Goal: Information Seeking & Learning: Learn about a topic

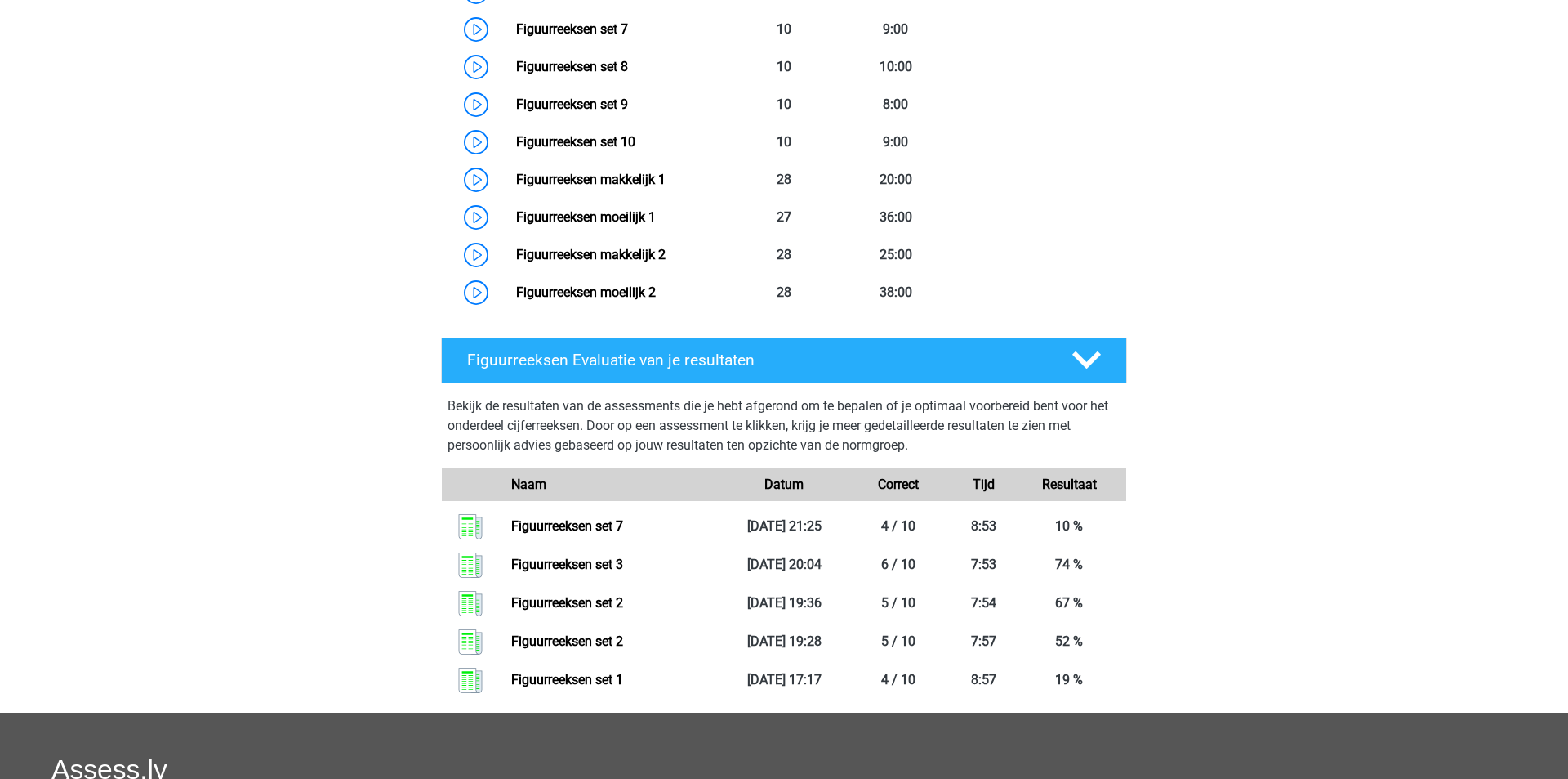
scroll to position [1086, 0]
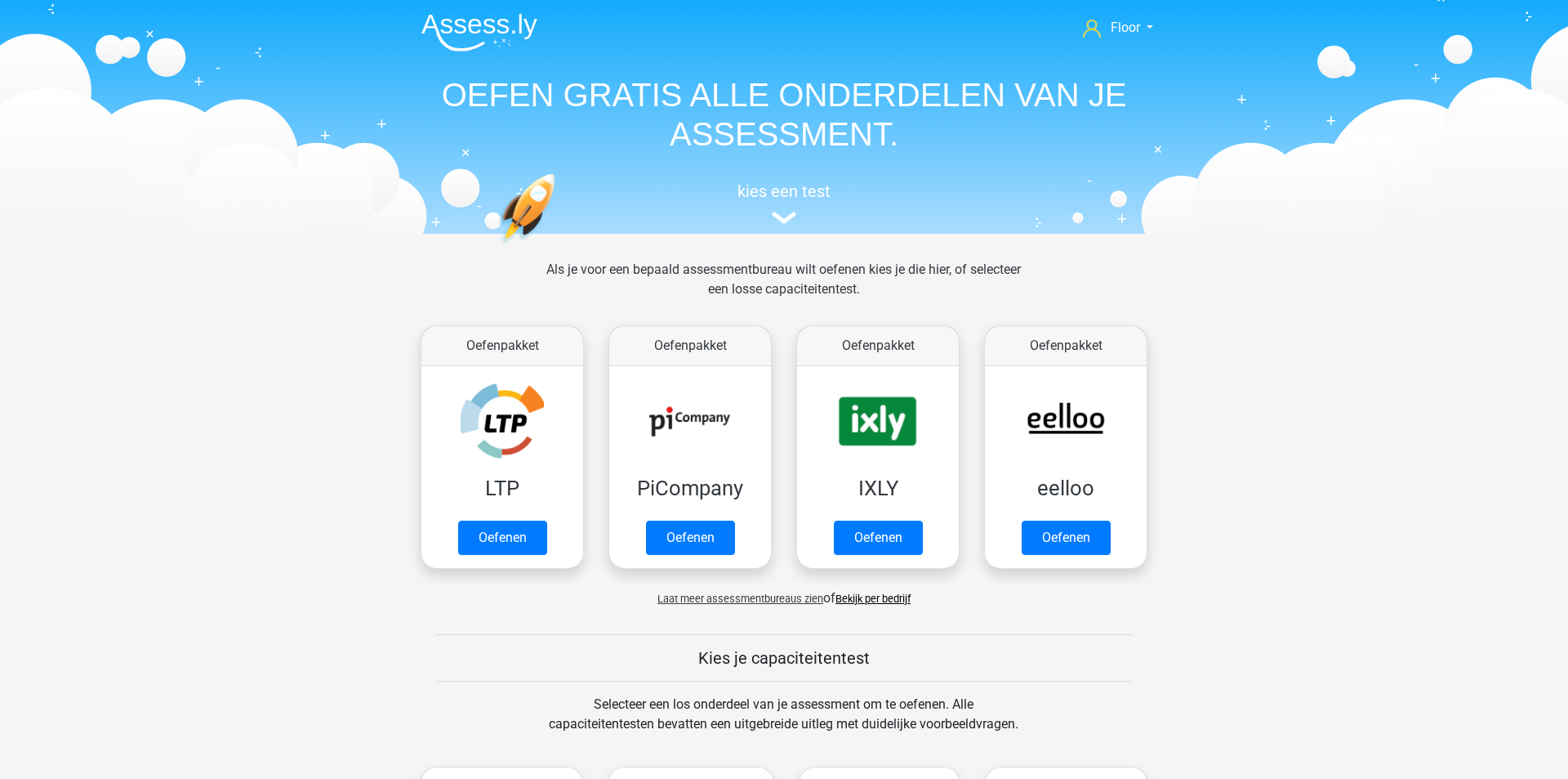
click at [864, 603] on link "Bekijk per bedrijf" at bounding box center [873, 598] width 76 height 12
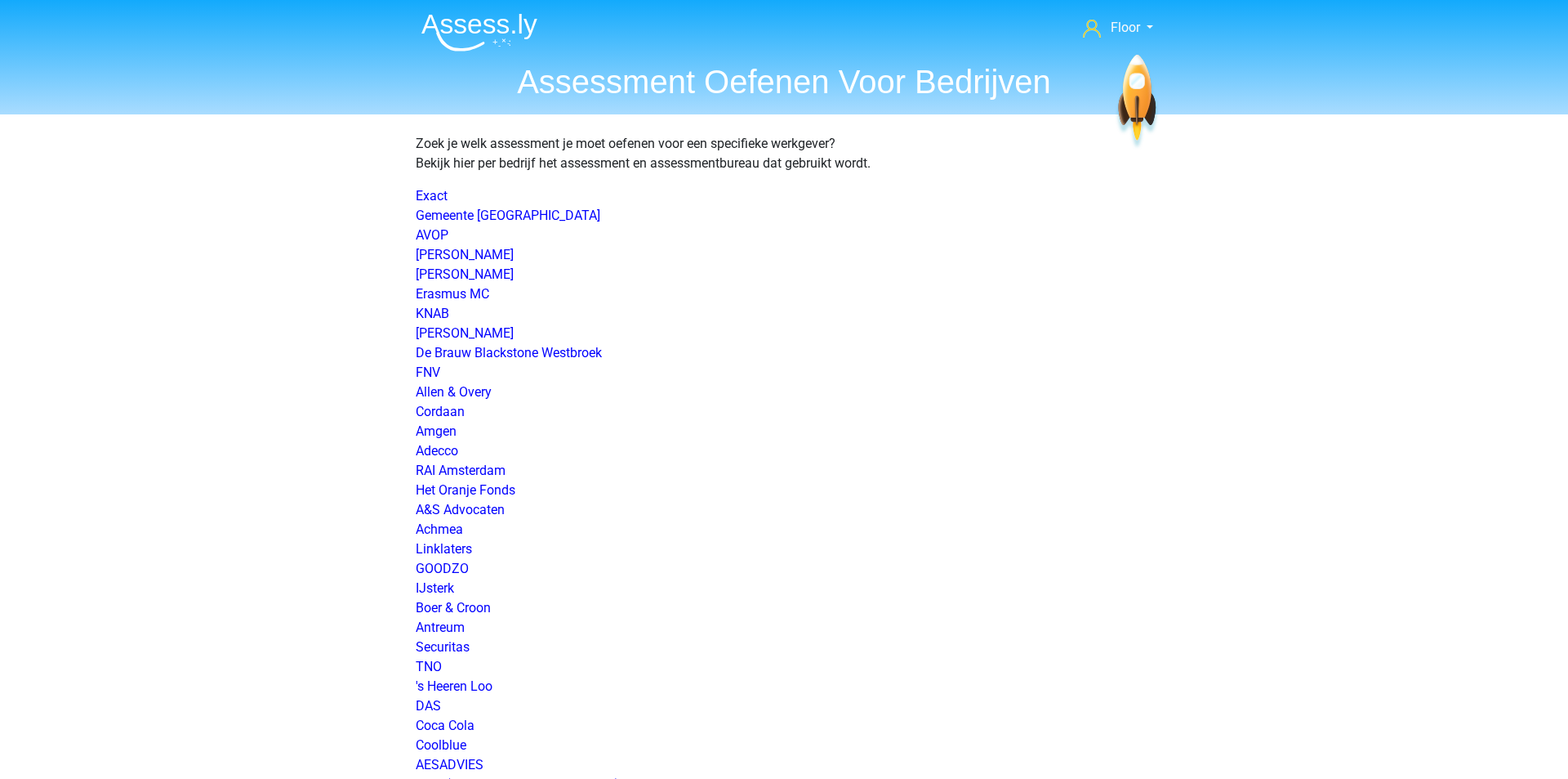
scroll to position [1493, 0]
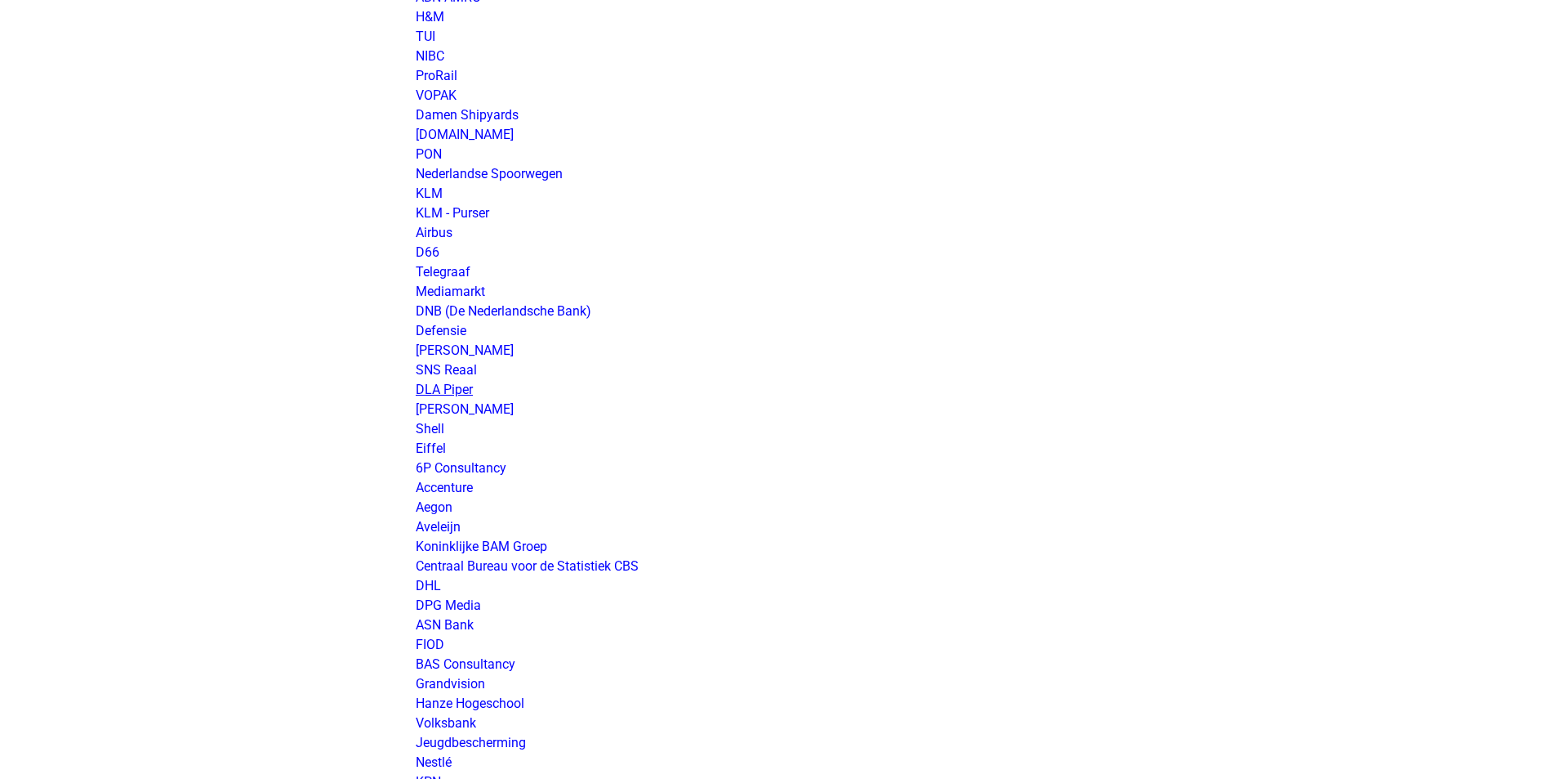
click at [442, 386] on link "DLA Piper" at bounding box center [444, 390] width 57 height 15
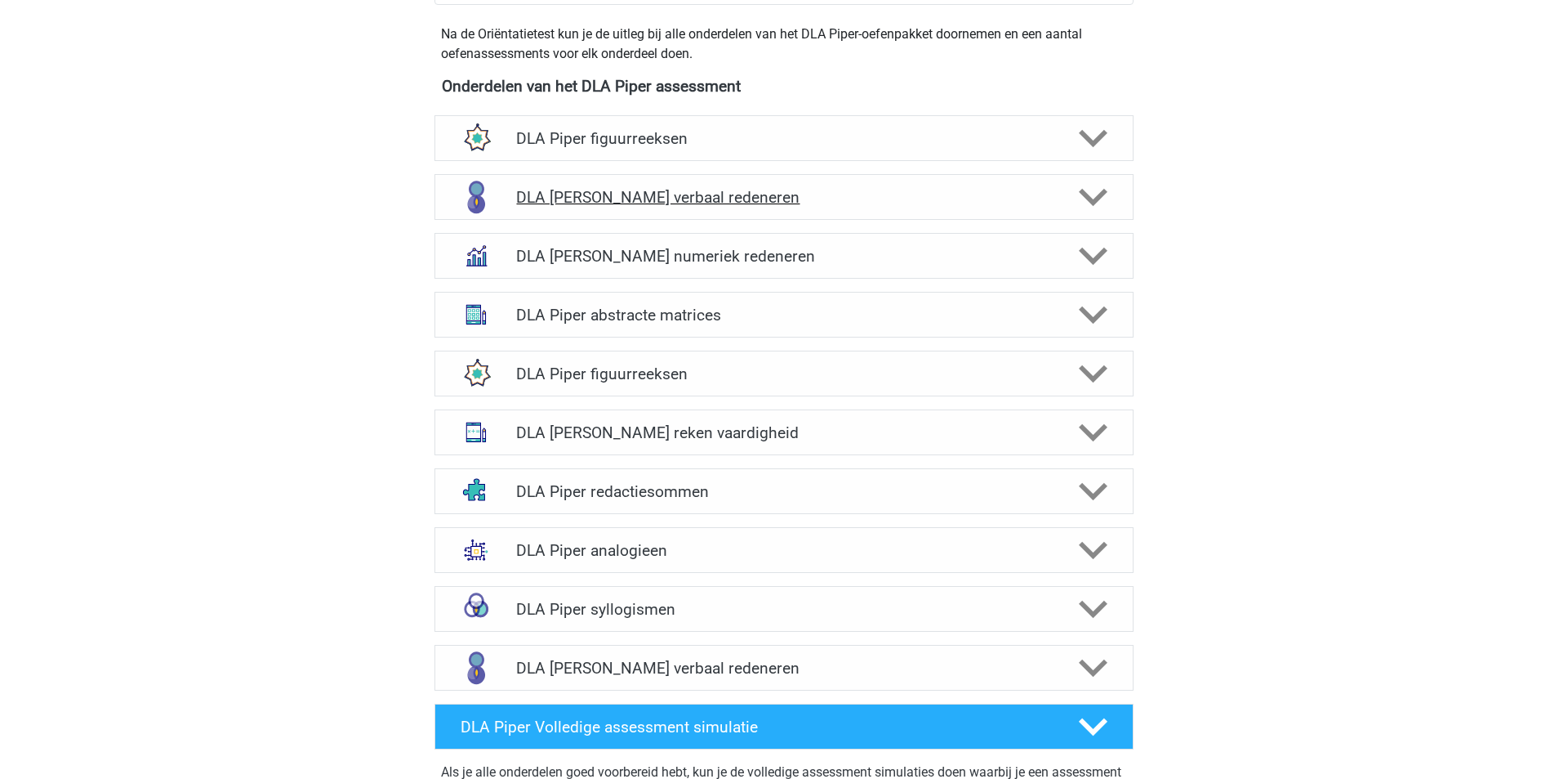
scroll to position [882, 0]
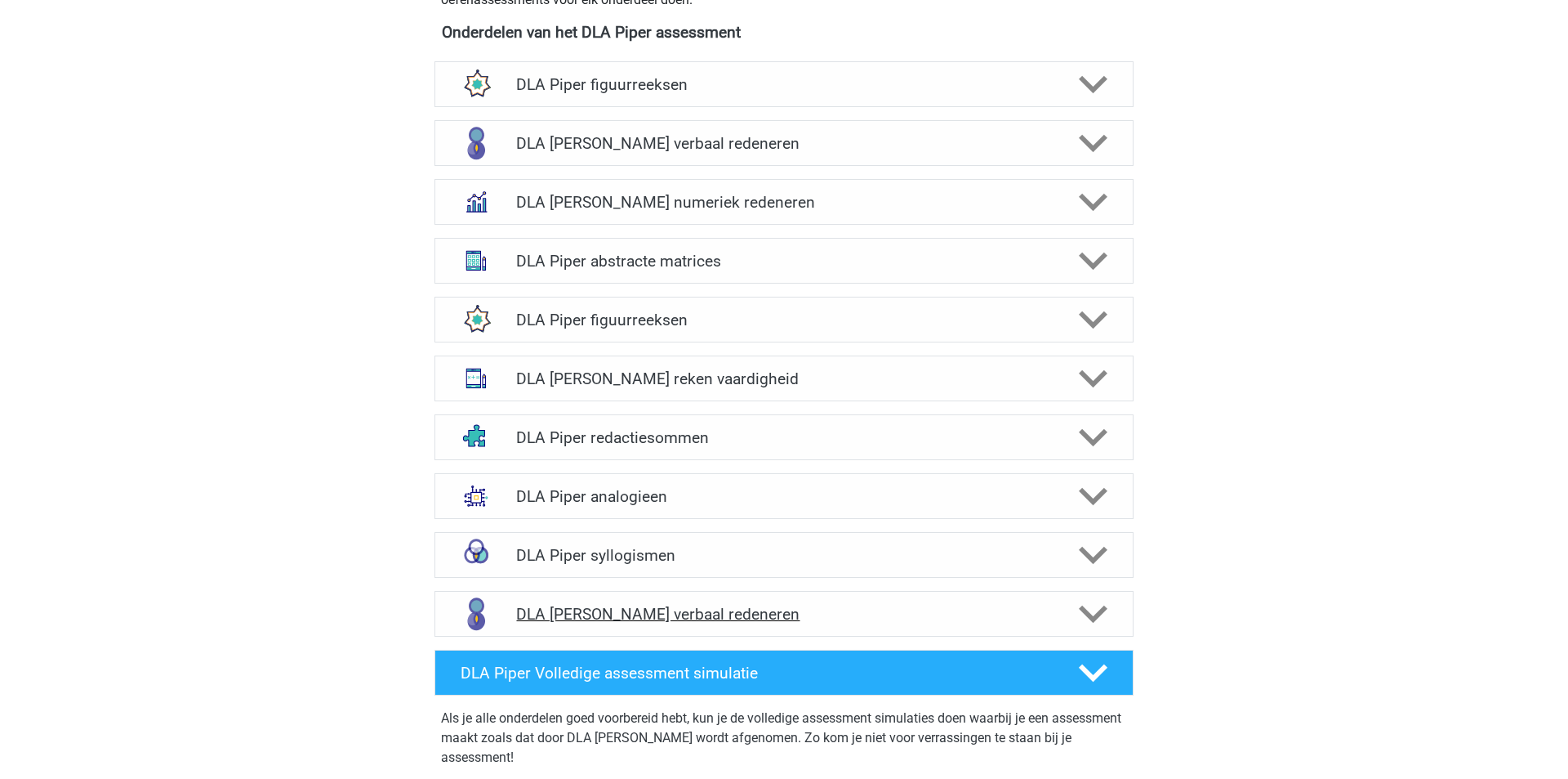
click at [702, 605] on h4 "DLA Piper verbaal redeneren" at bounding box center [784, 615] width 535 height 19
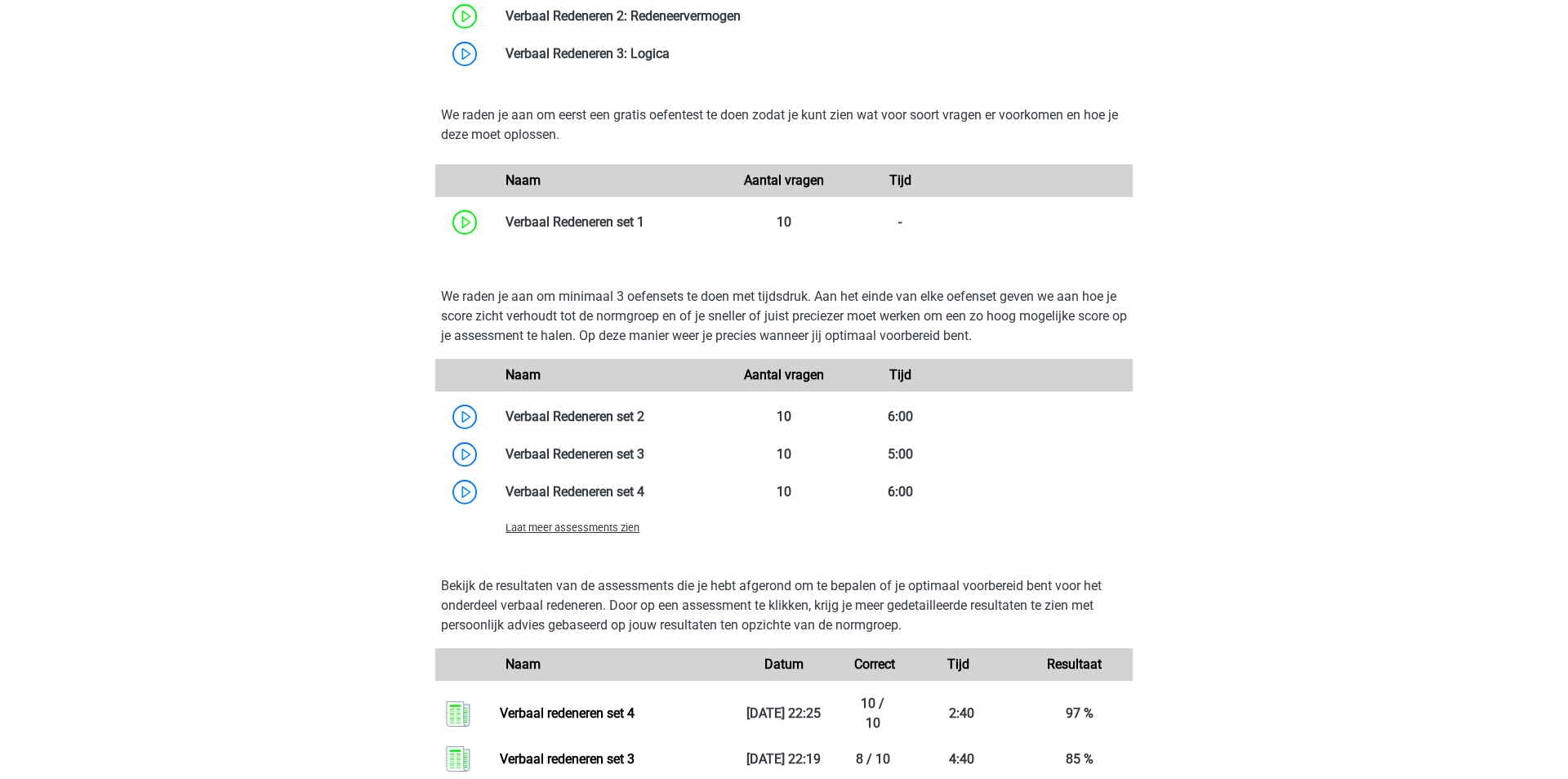
scroll to position [1501, 0]
click at [569, 520] on span "Laat meer assessments zien" at bounding box center [573, 526] width 134 height 12
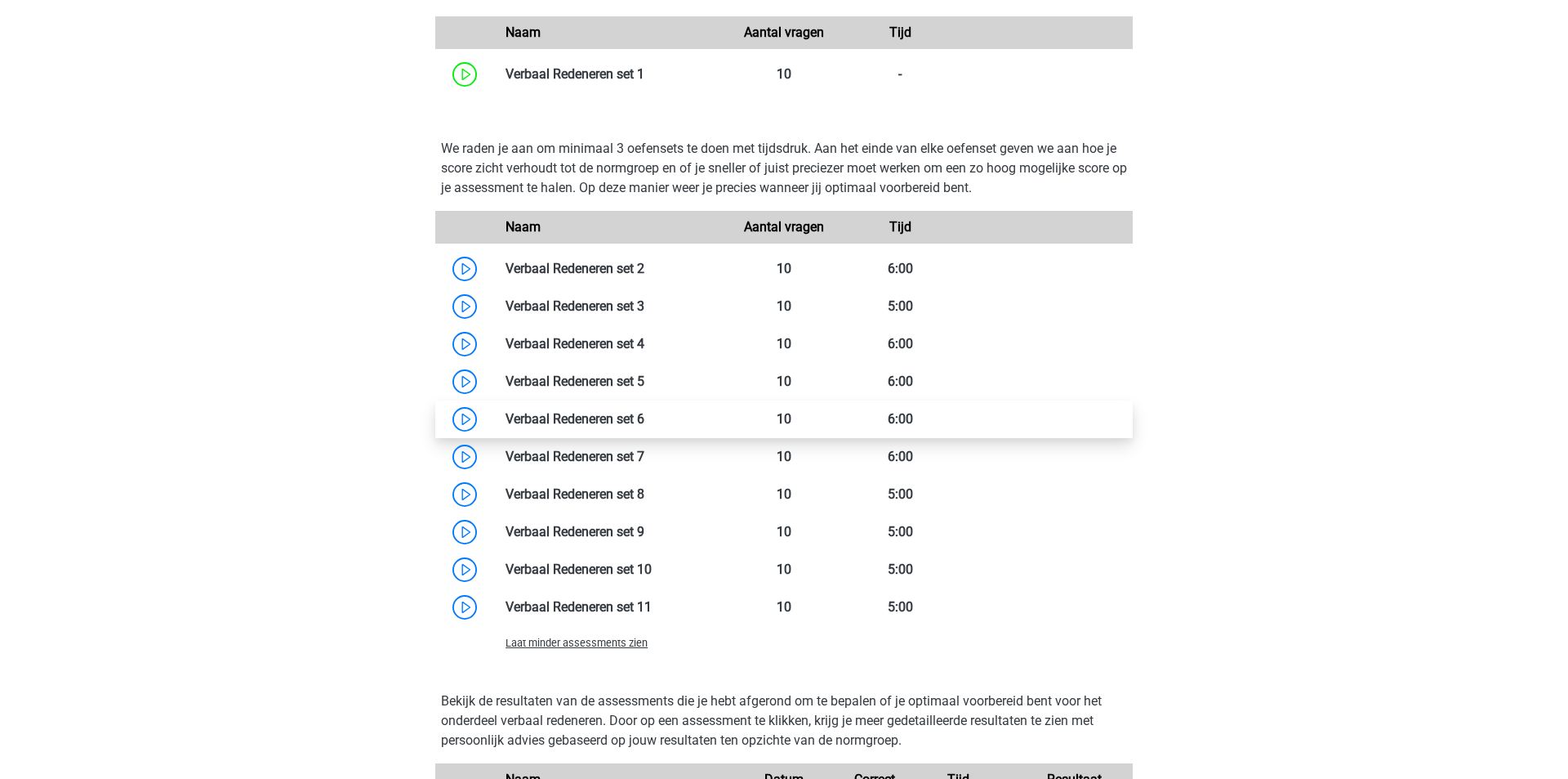
scroll to position [1642, 0]
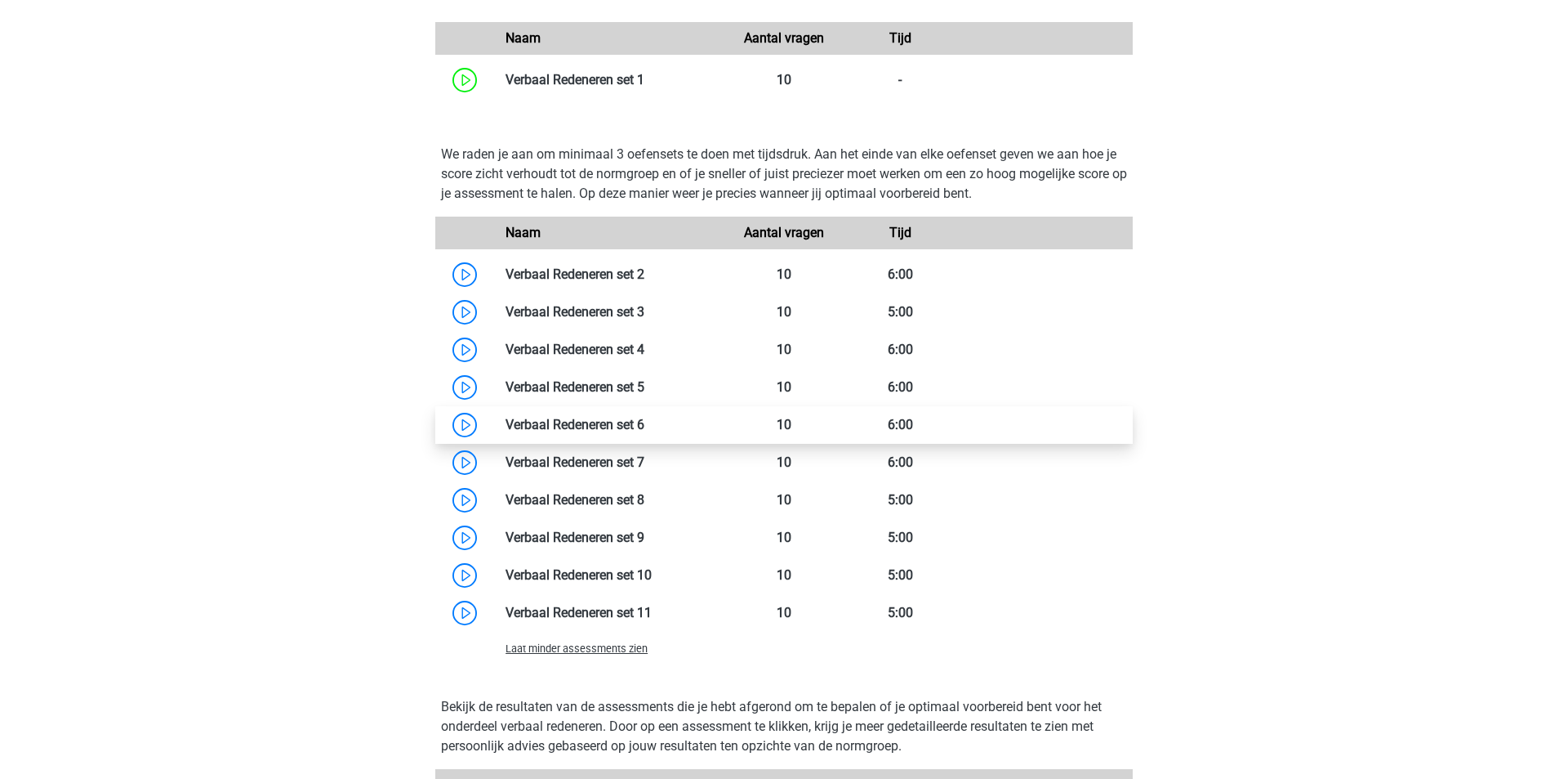
click at [645, 417] on link at bounding box center [645, 424] width 0 height 15
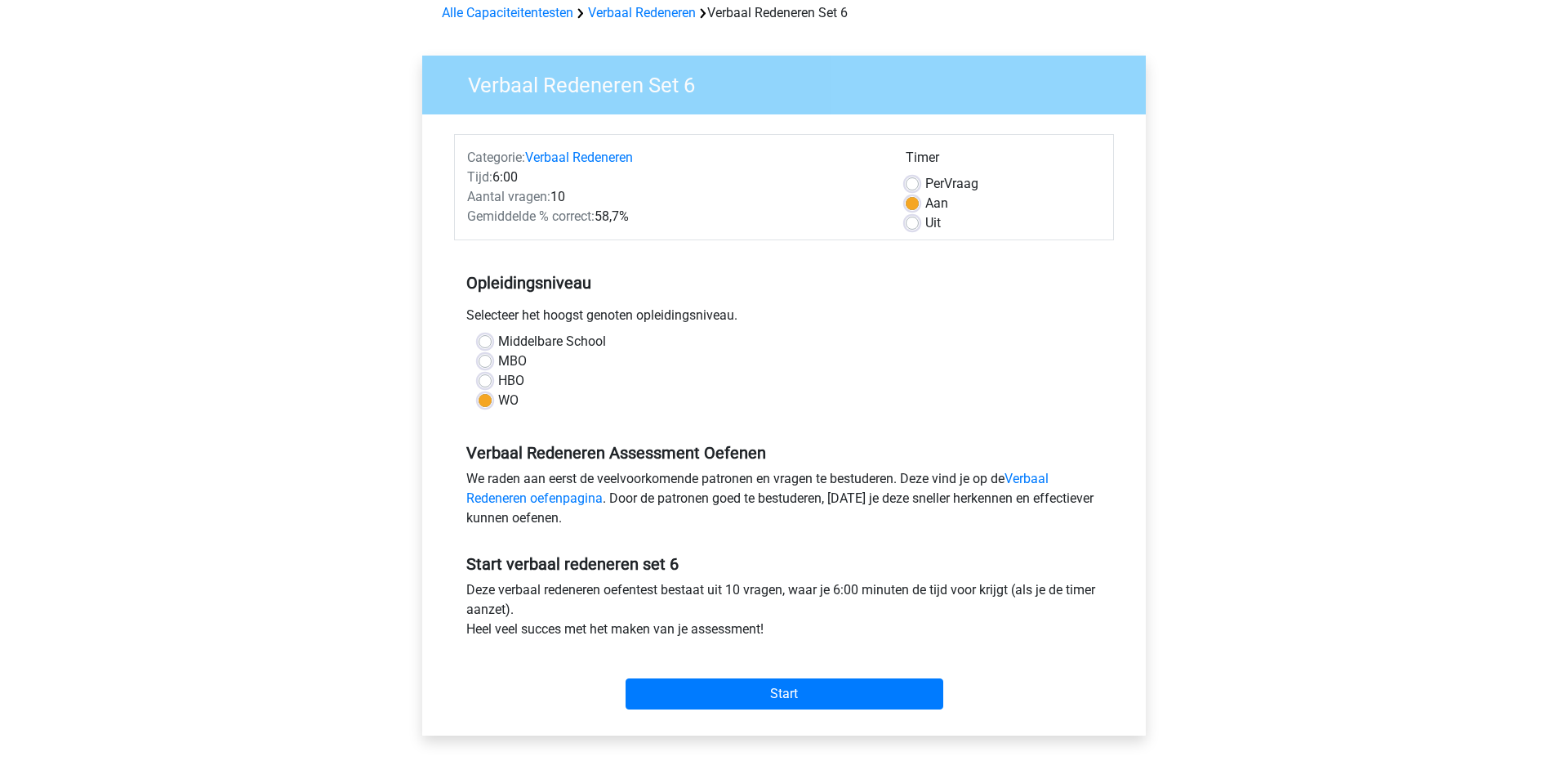
scroll to position [115, 0]
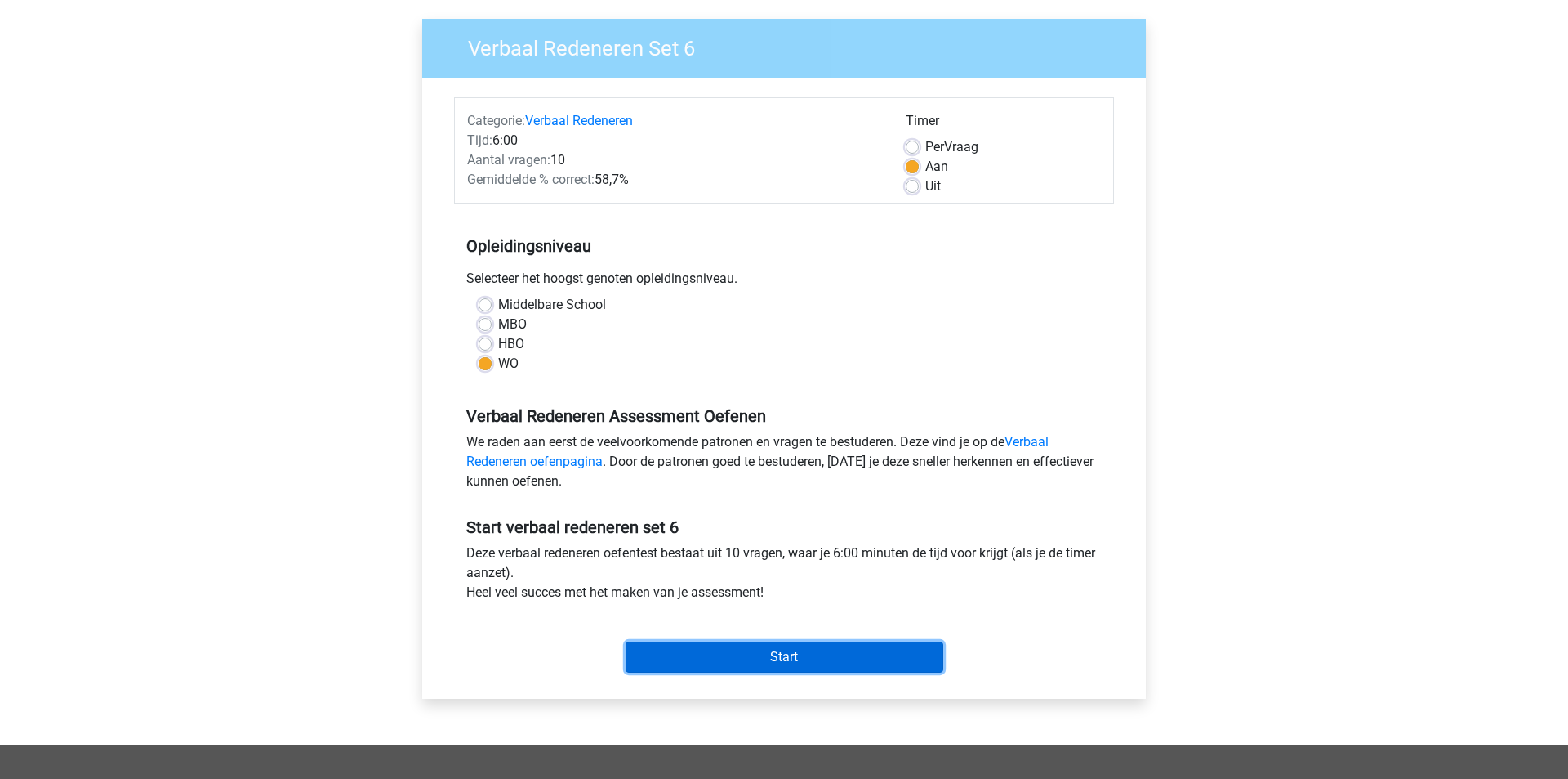
click at [790, 644] on input "Start" at bounding box center [784, 656] width 318 height 31
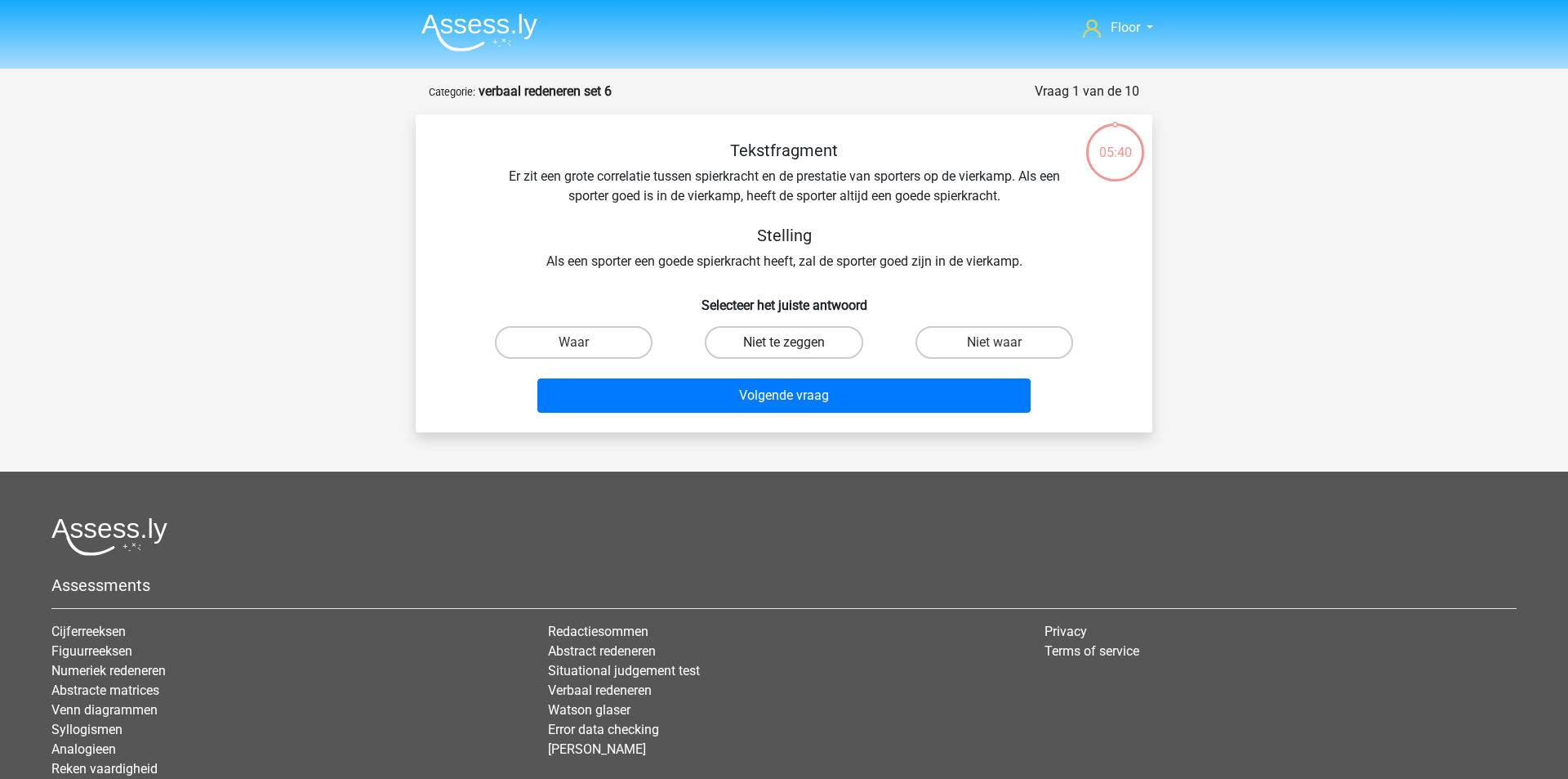
click at [755, 331] on label "Niet te zeggen" at bounding box center [784, 342] width 158 height 33
click at [784, 342] on input "Niet te zeggen" at bounding box center [789, 347] width 10 height 10
radio input "true"
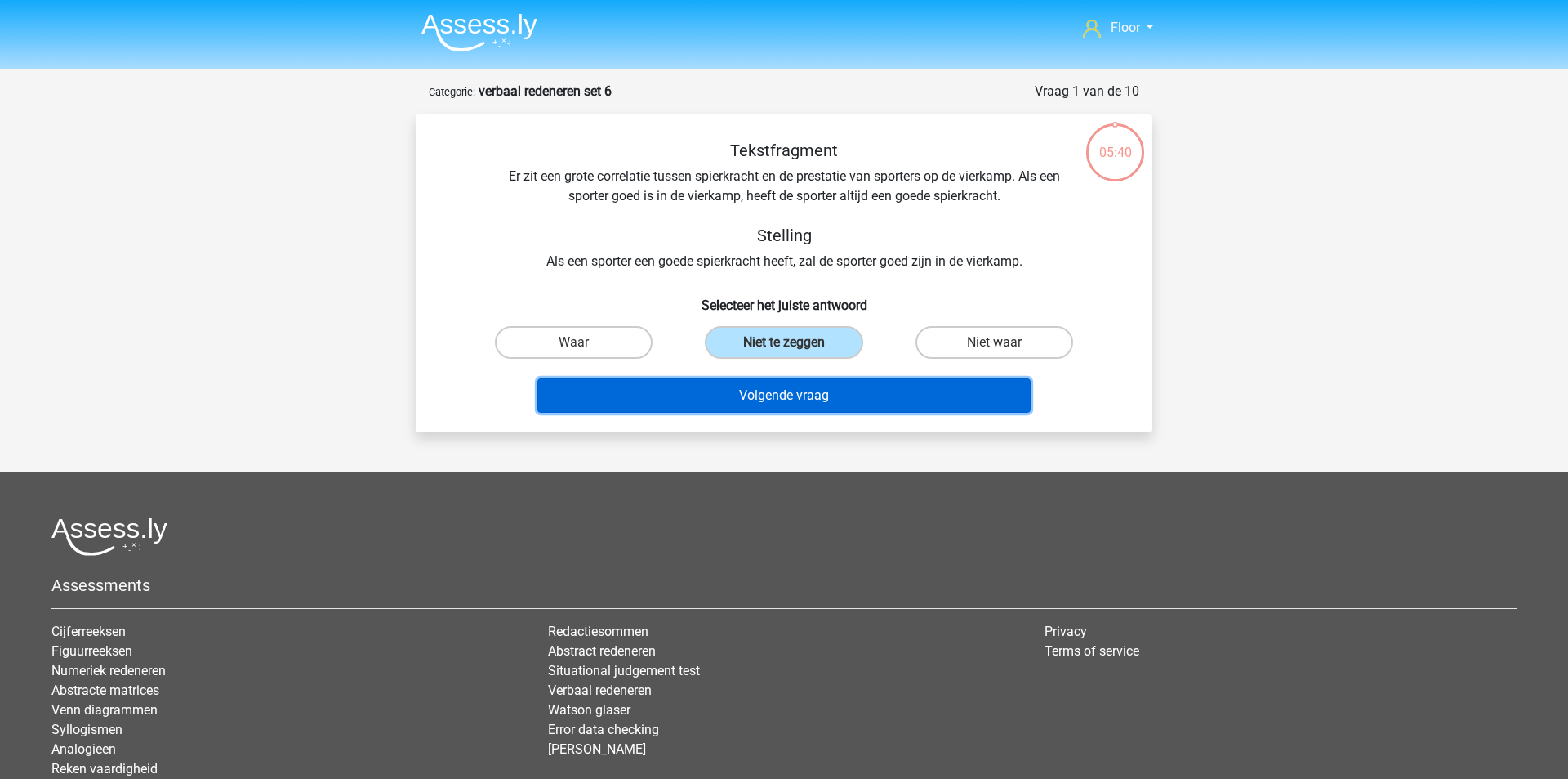
click at [762, 412] on button "Volgende vraag" at bounding box center [784, 395] width 494 height 34
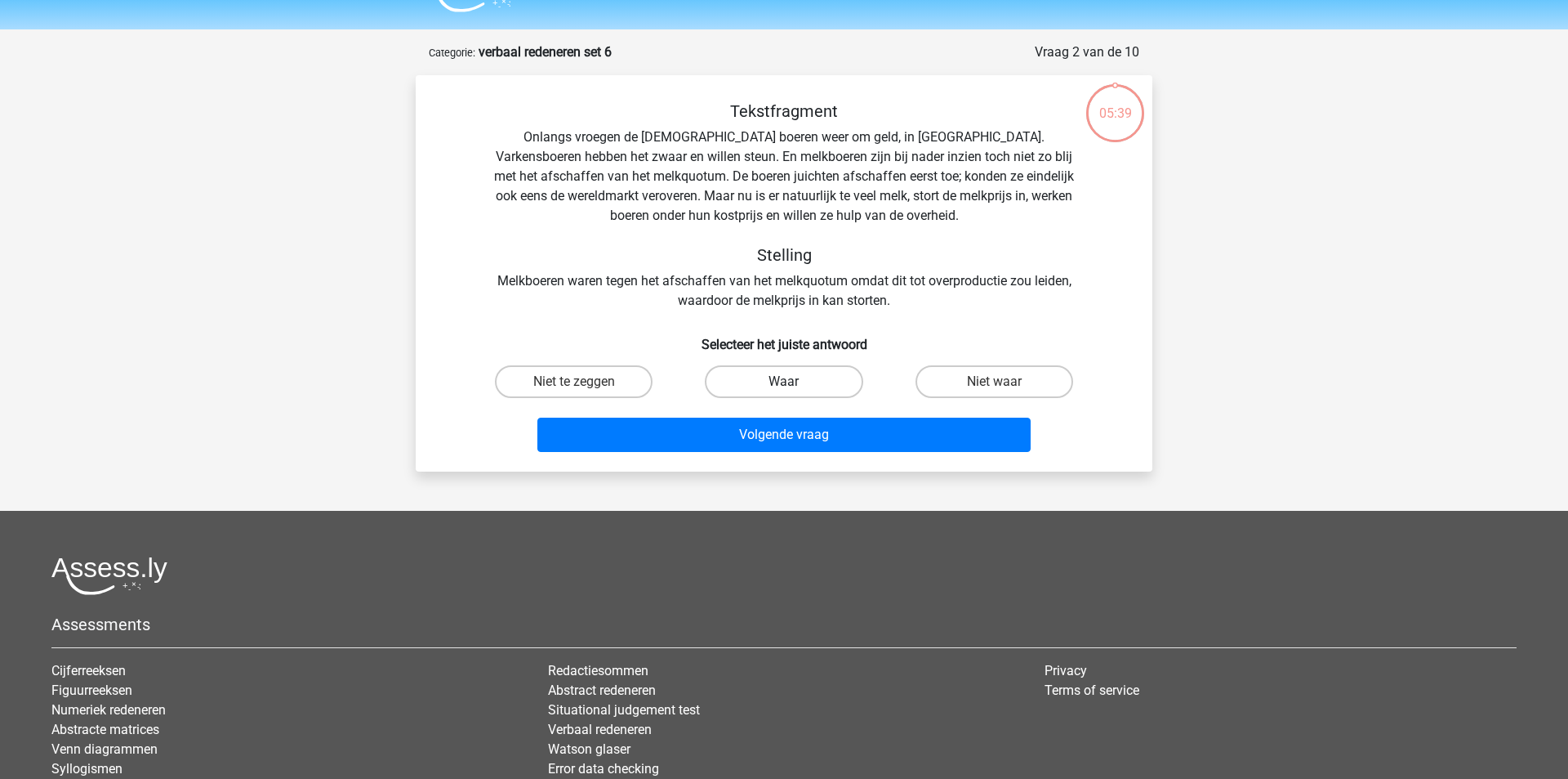
scroll to position [81, 0]
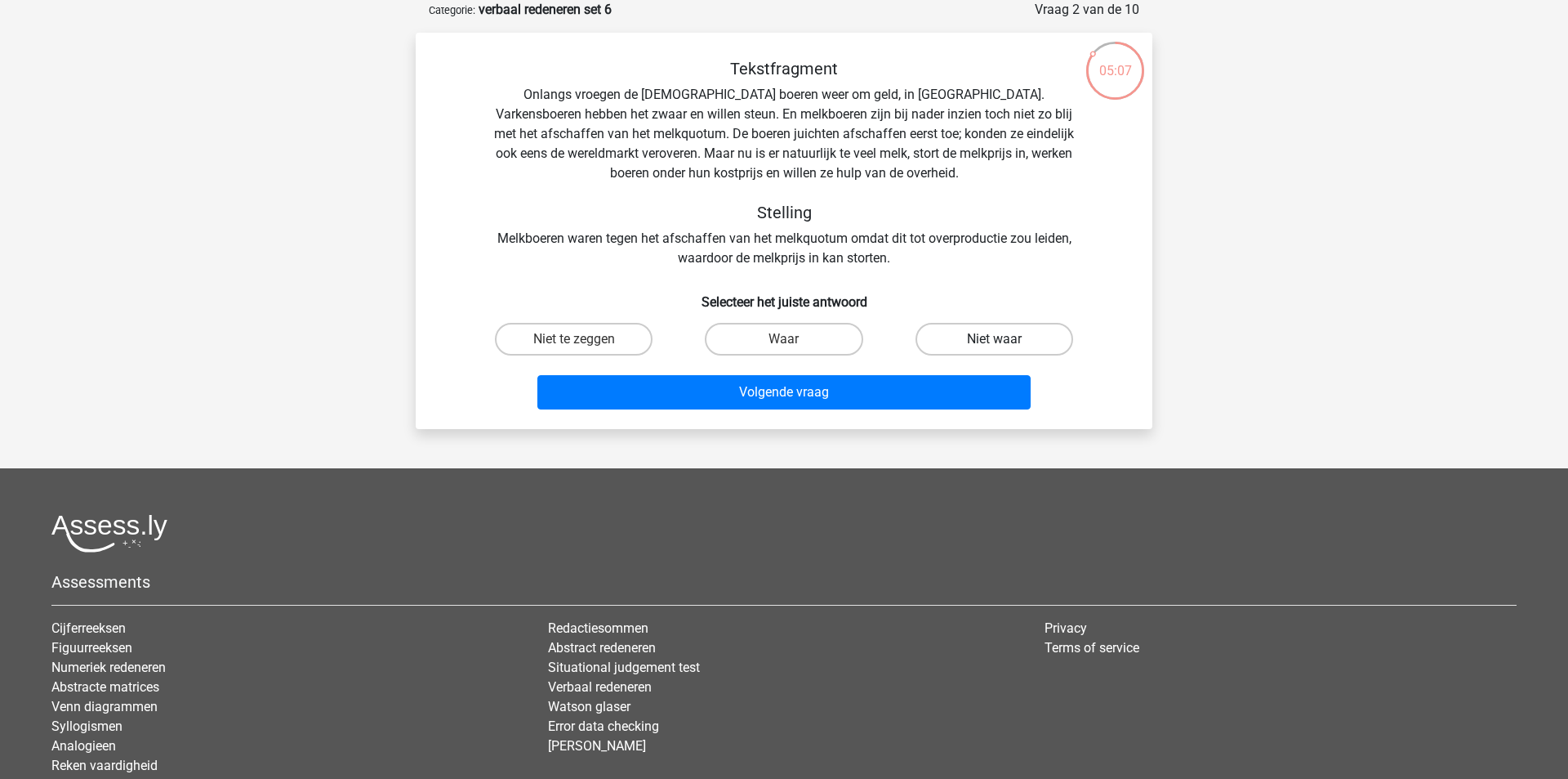
click at [995, 334] on label "Niet waar" at bounding box center [994, 338] width 158 height 33
click at [995, 339] on input "Niet waar" at bounding box center [999, 344] width 10 height 10
radio input "true"
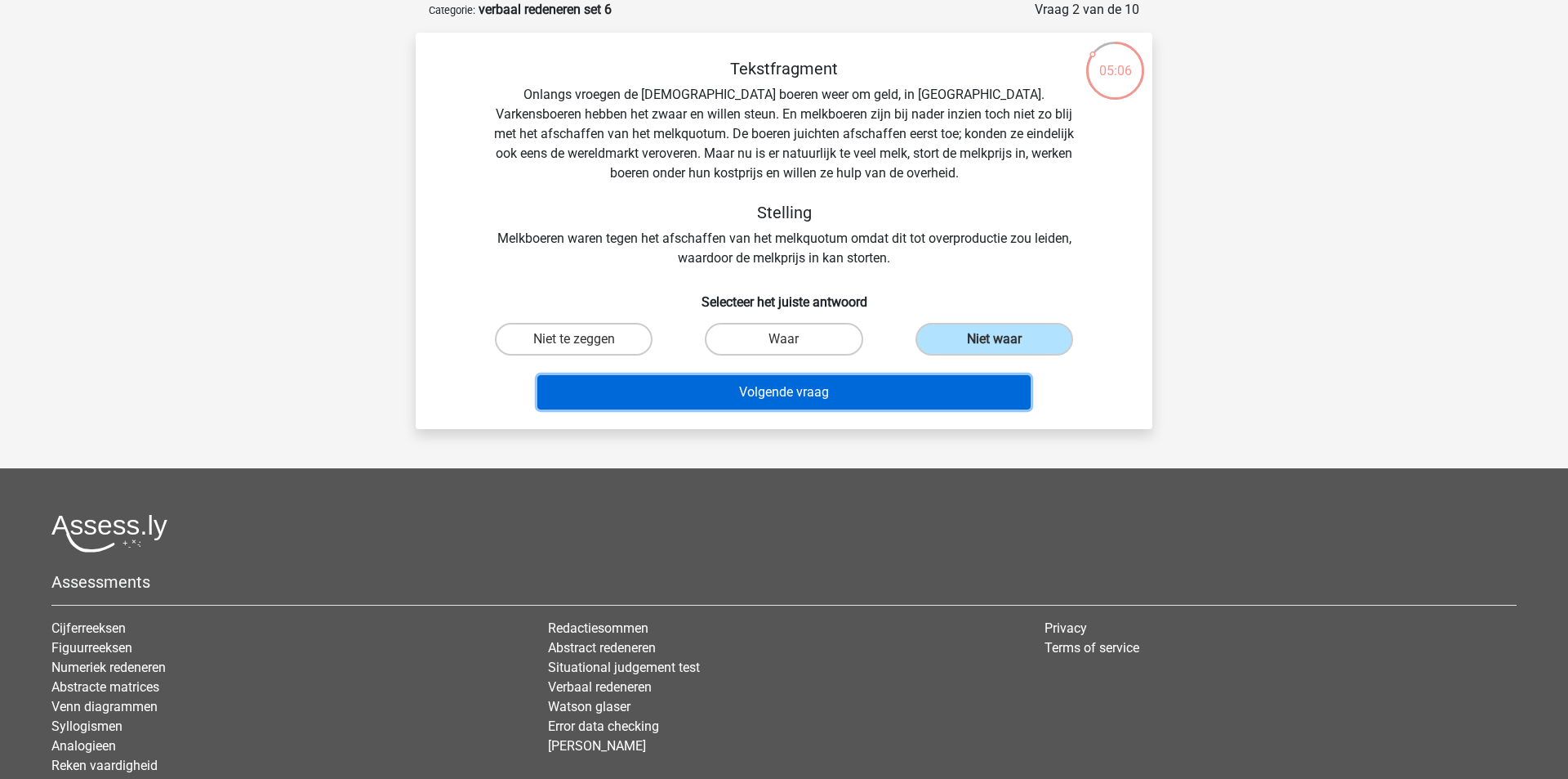
click at [898, 391] on button "Volgende vraag" at bounding box center [784, 392] width 494 height 34
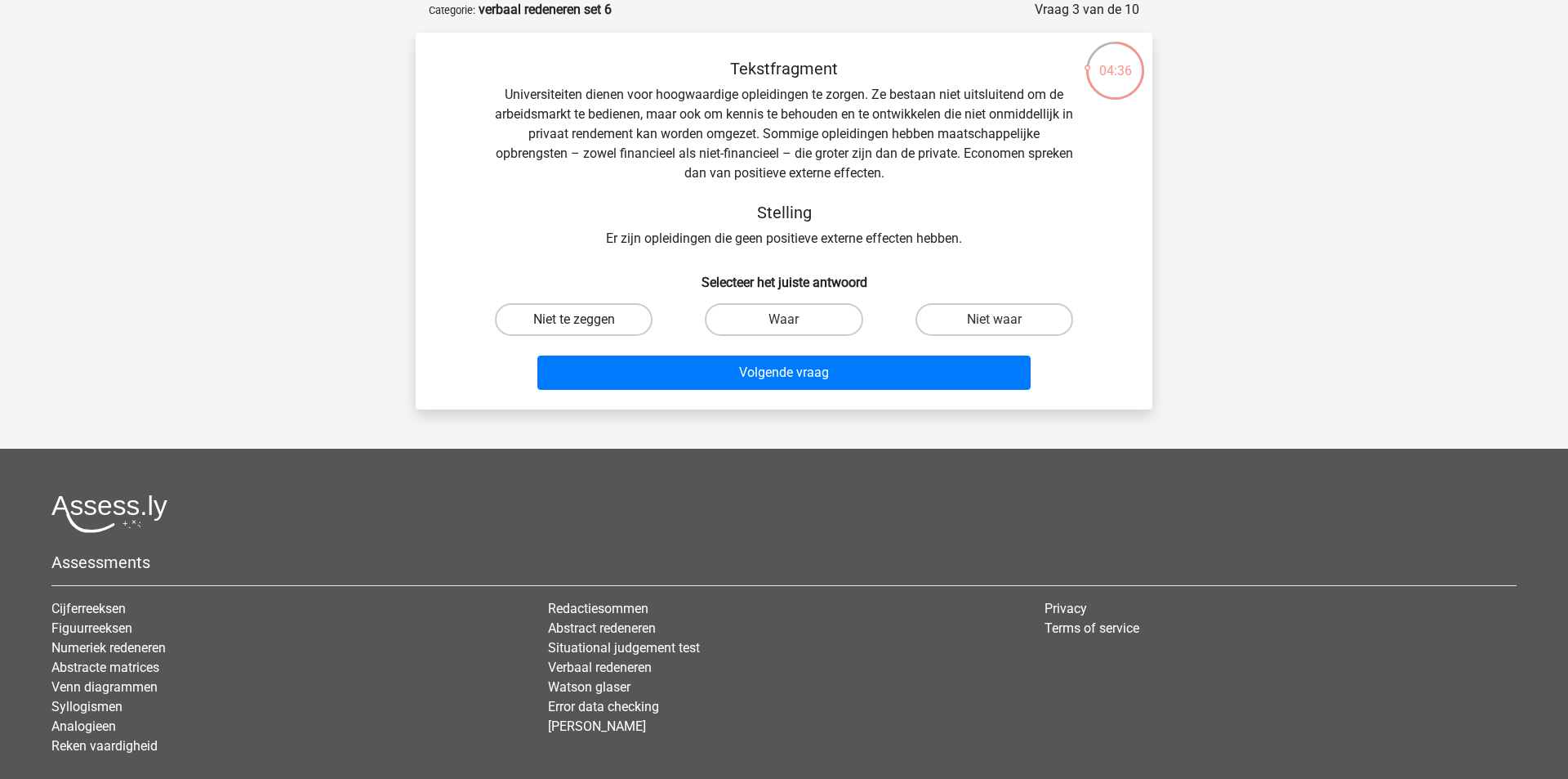
click at [601, 326] on label "Niet te zeggen" at bounding box center [574, 320] width 158 height 33
click at [585, 326] on input "Niet te zeggen" at bounding box center [579, 324] width 10 height 10
radio input "true"
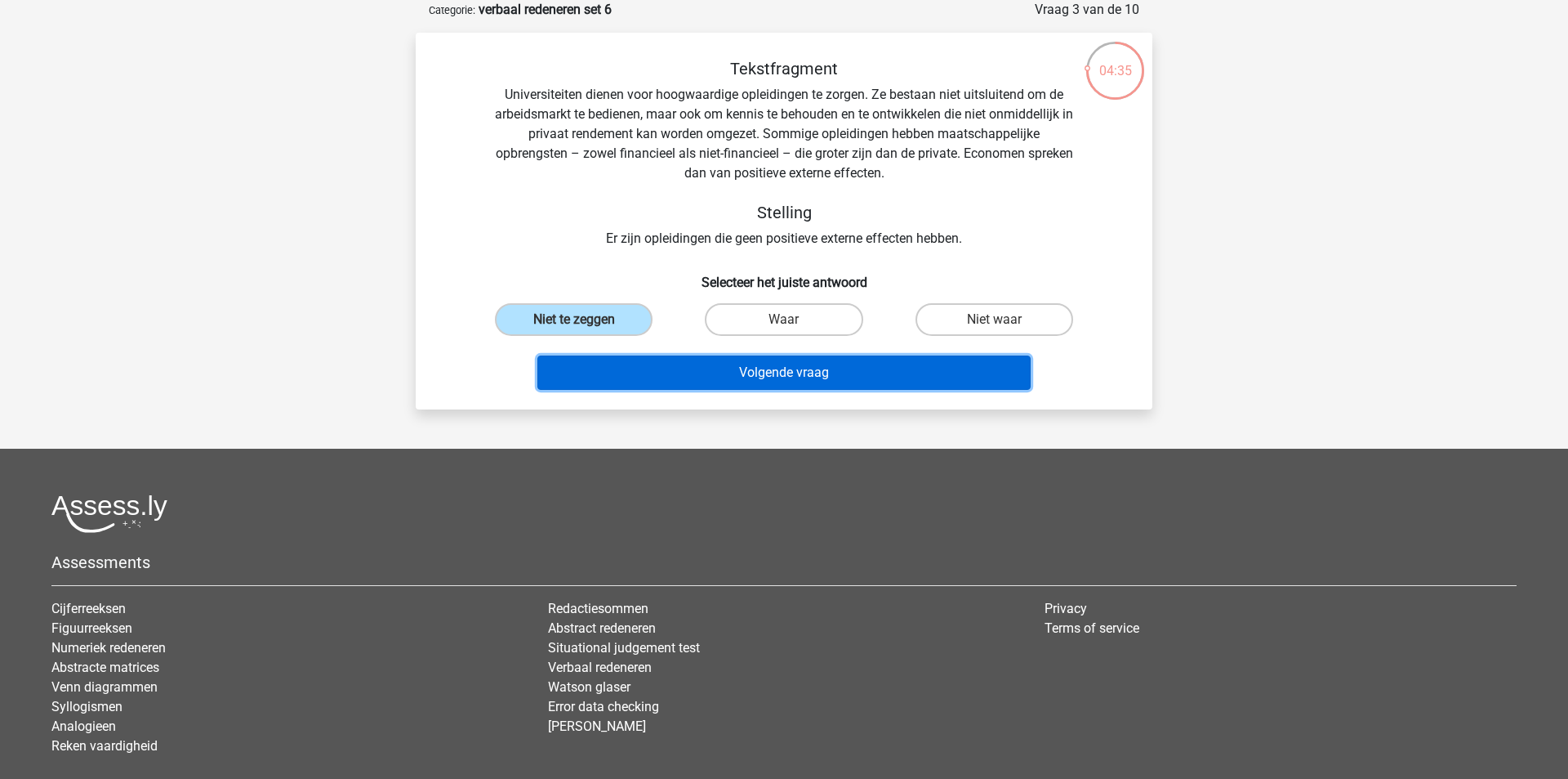
click at [653, 388] on button "Volgende vraag" at bounding box center [784, 372] width 494 height 34
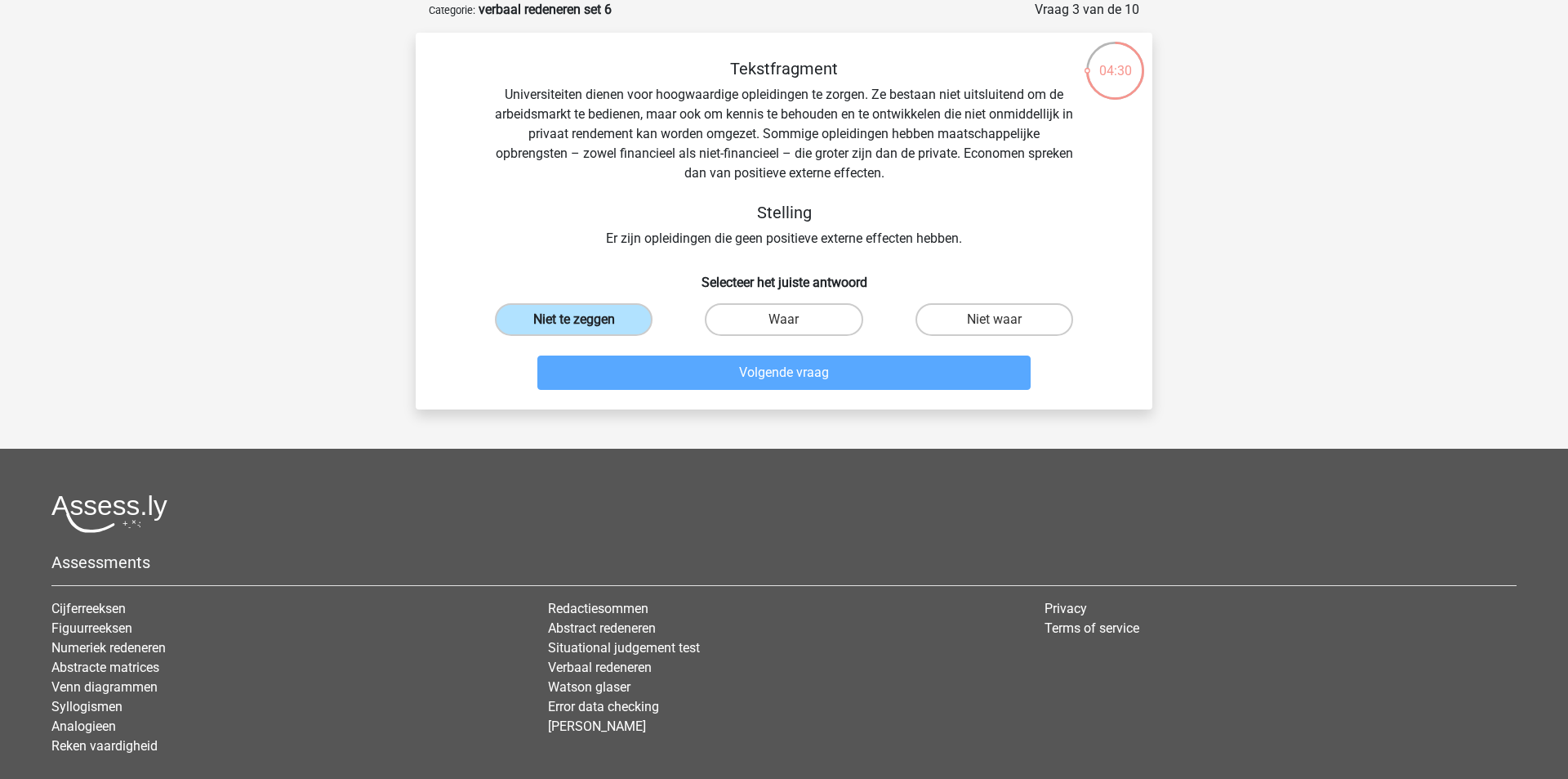
click at [525, 314] on label "Niet te zeggen" at bounding box center [574, 320] width 158 height 33
click at [575, 320] on input "Niet te zeggen" at bounding box center [579, 324] width 10 height 10
click at [779, 402] on div "Tekstfragment Universiteiten dienen voor hoogwaardige opleidingen te zorgen. Ze…" at bounding box center [784, 221] width 737 height 376
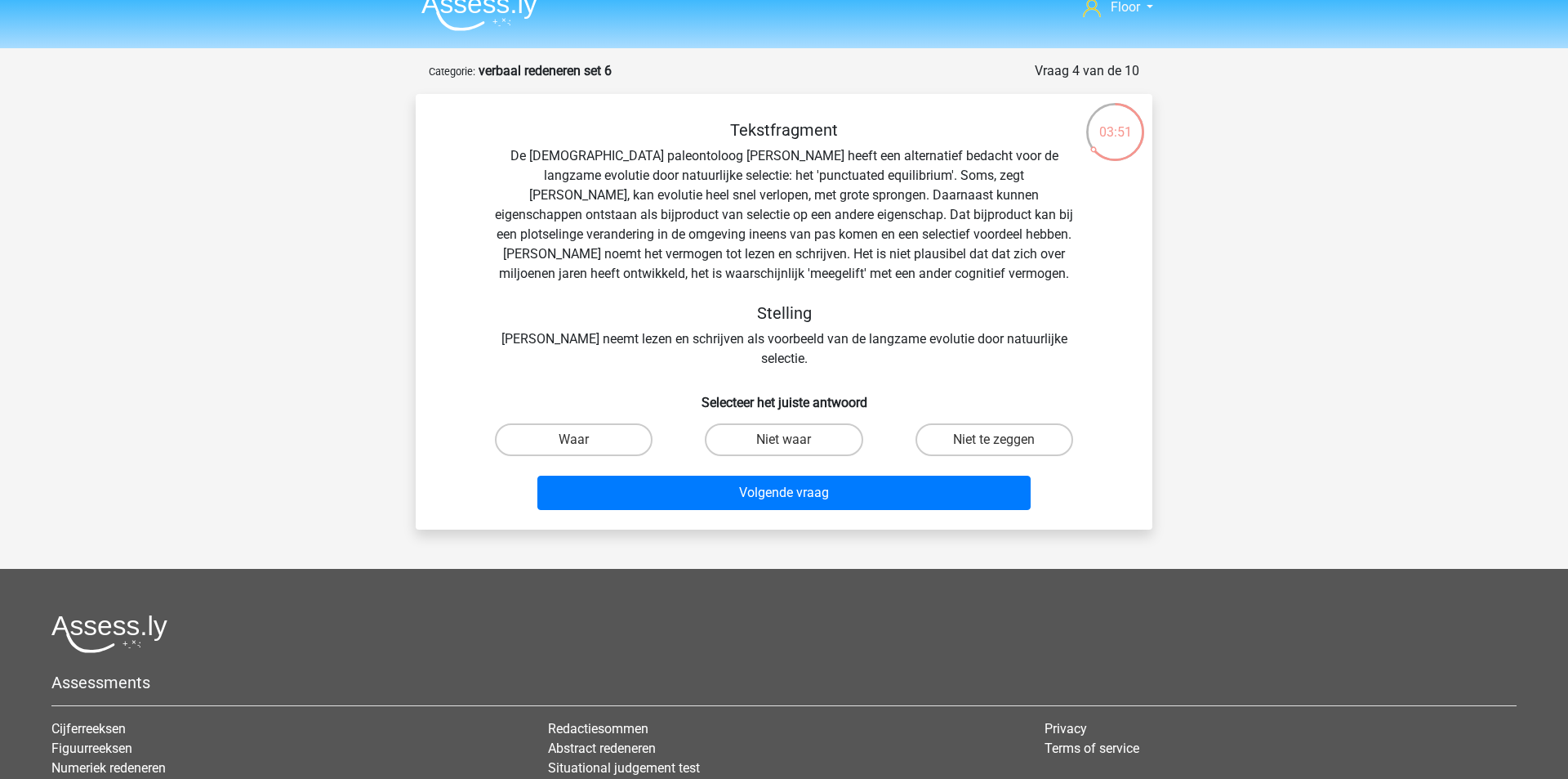
scroll to position [16, 0]
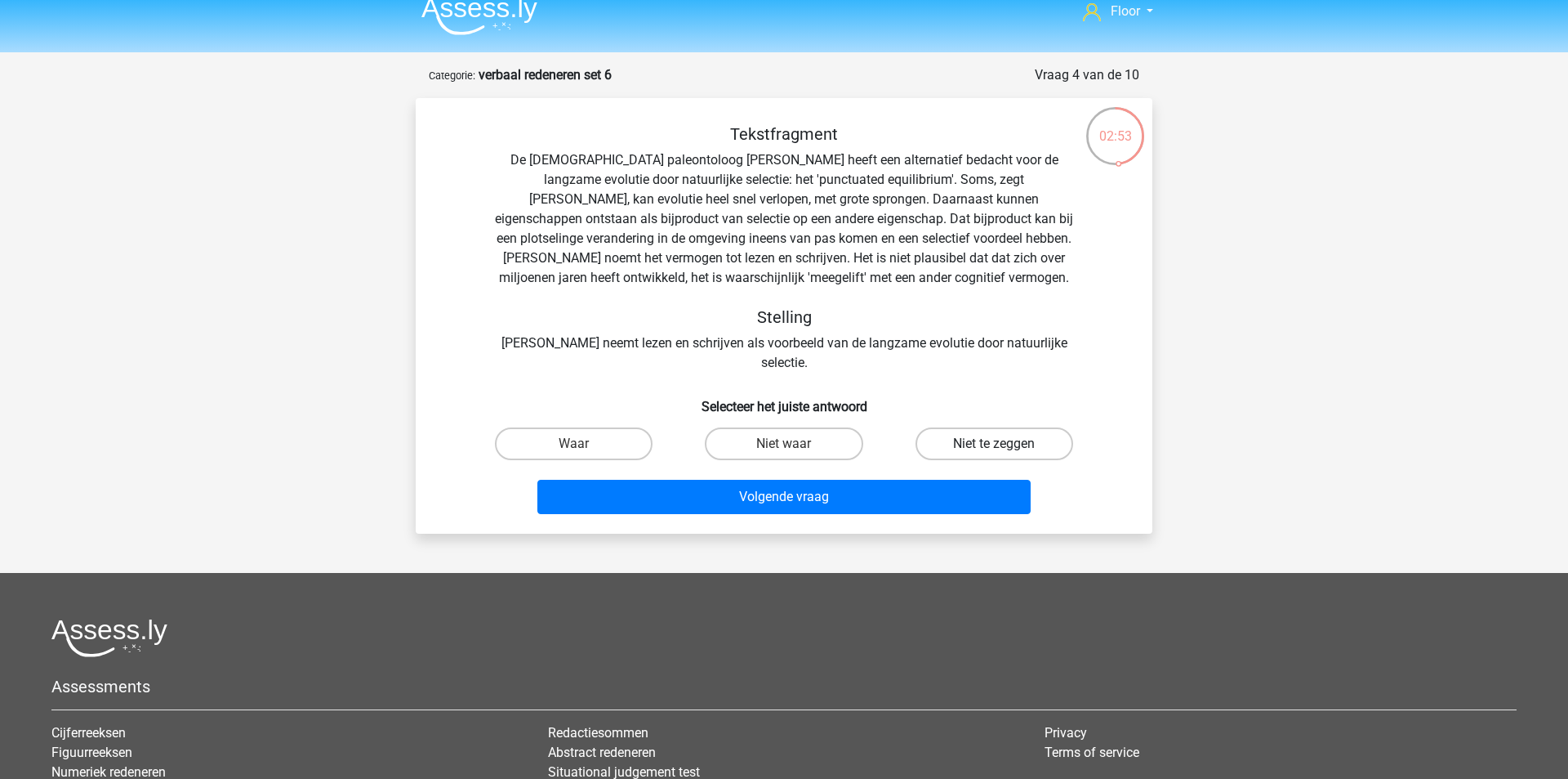
click at [947, 427] on label "Niet te zeggen" at bounding box center [994, 443] width 158 height 33
click at [994, 443] on input "Niet te zeggen" at bounding box center [999, 448] width 10 height 10
radio input "true"
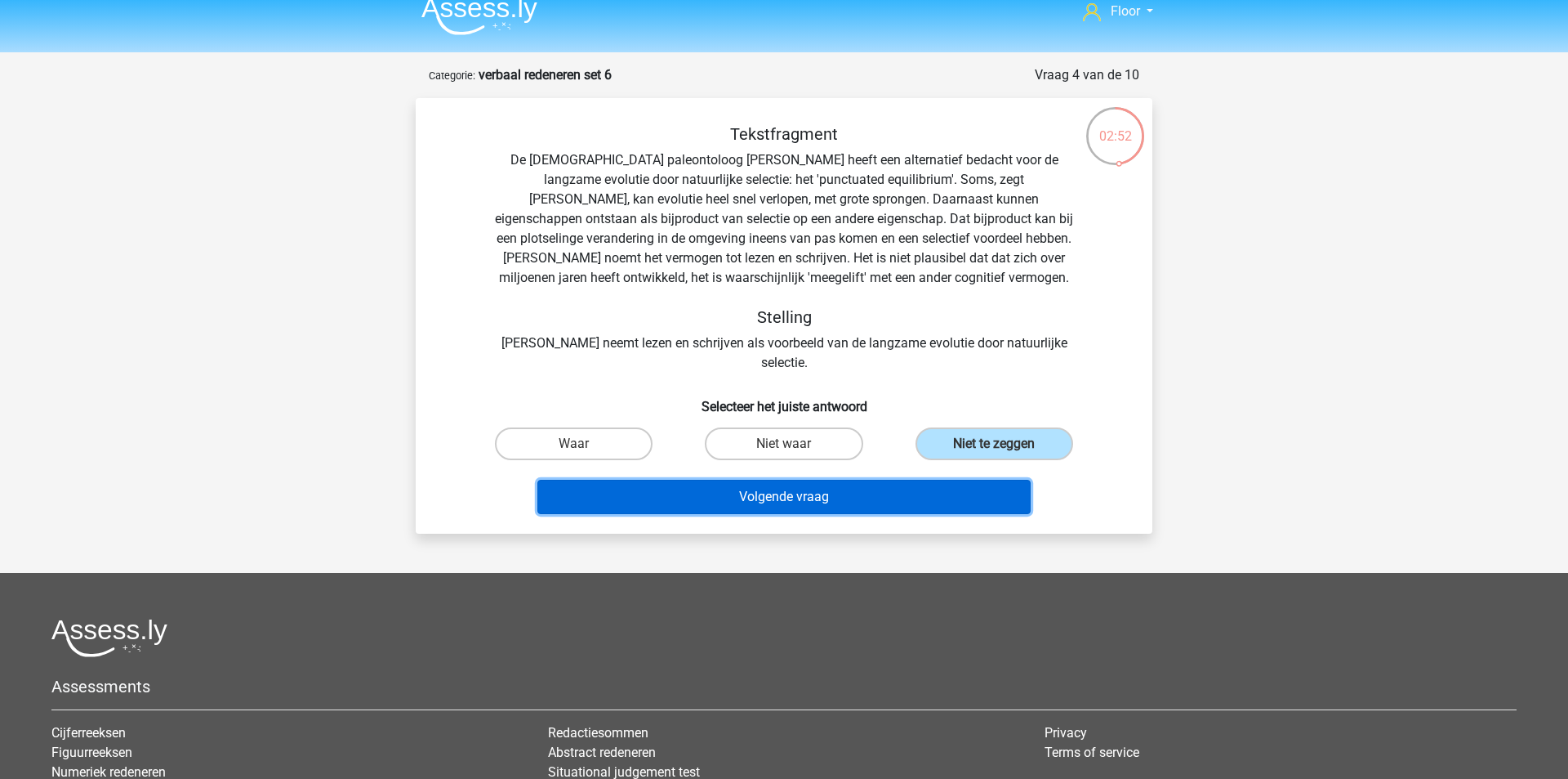
click at [947, 479] on button "Volgende vraag" at bounding box center [784, 496] width 494 height 34
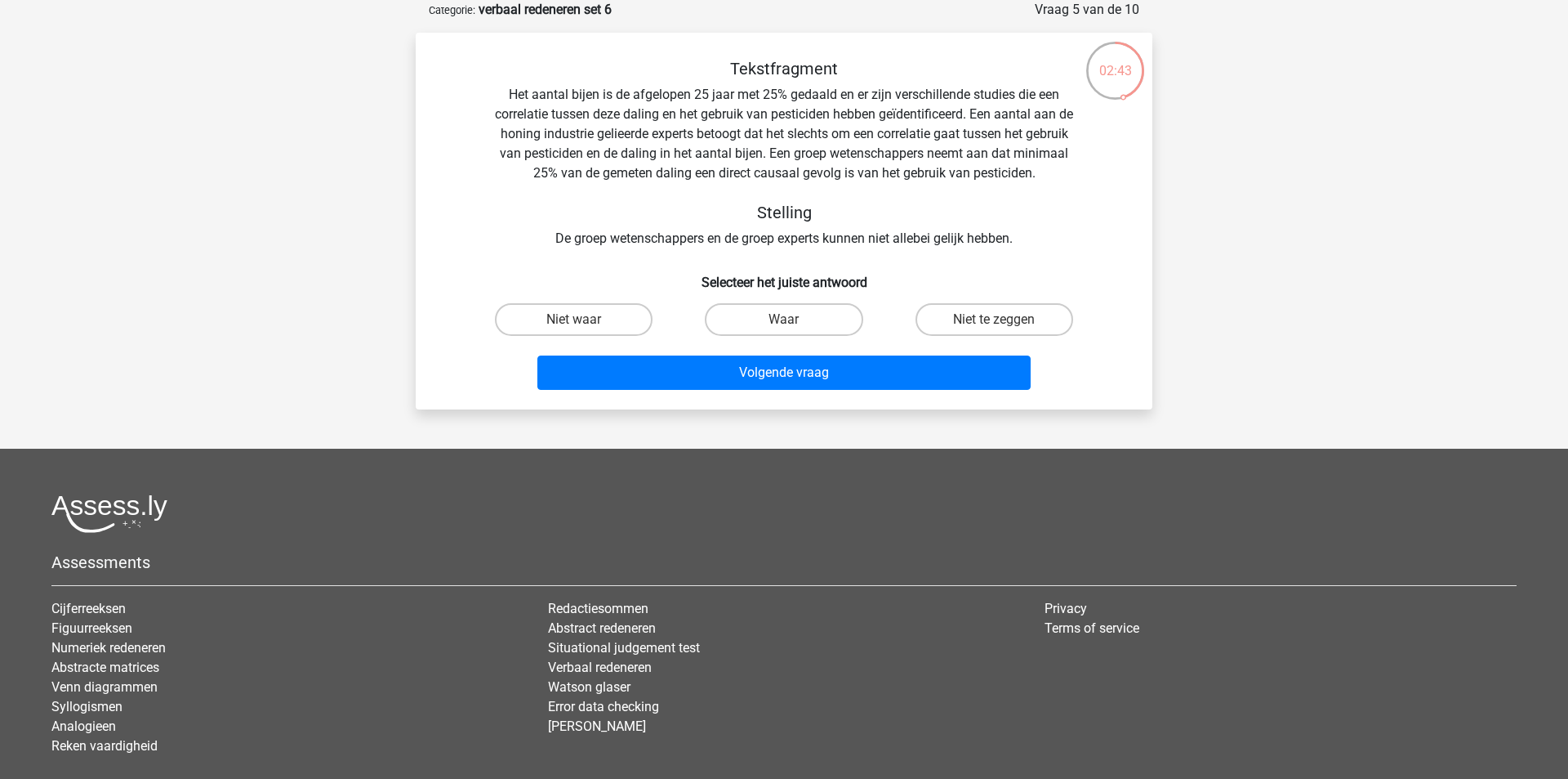
scroll to position [0, 0]
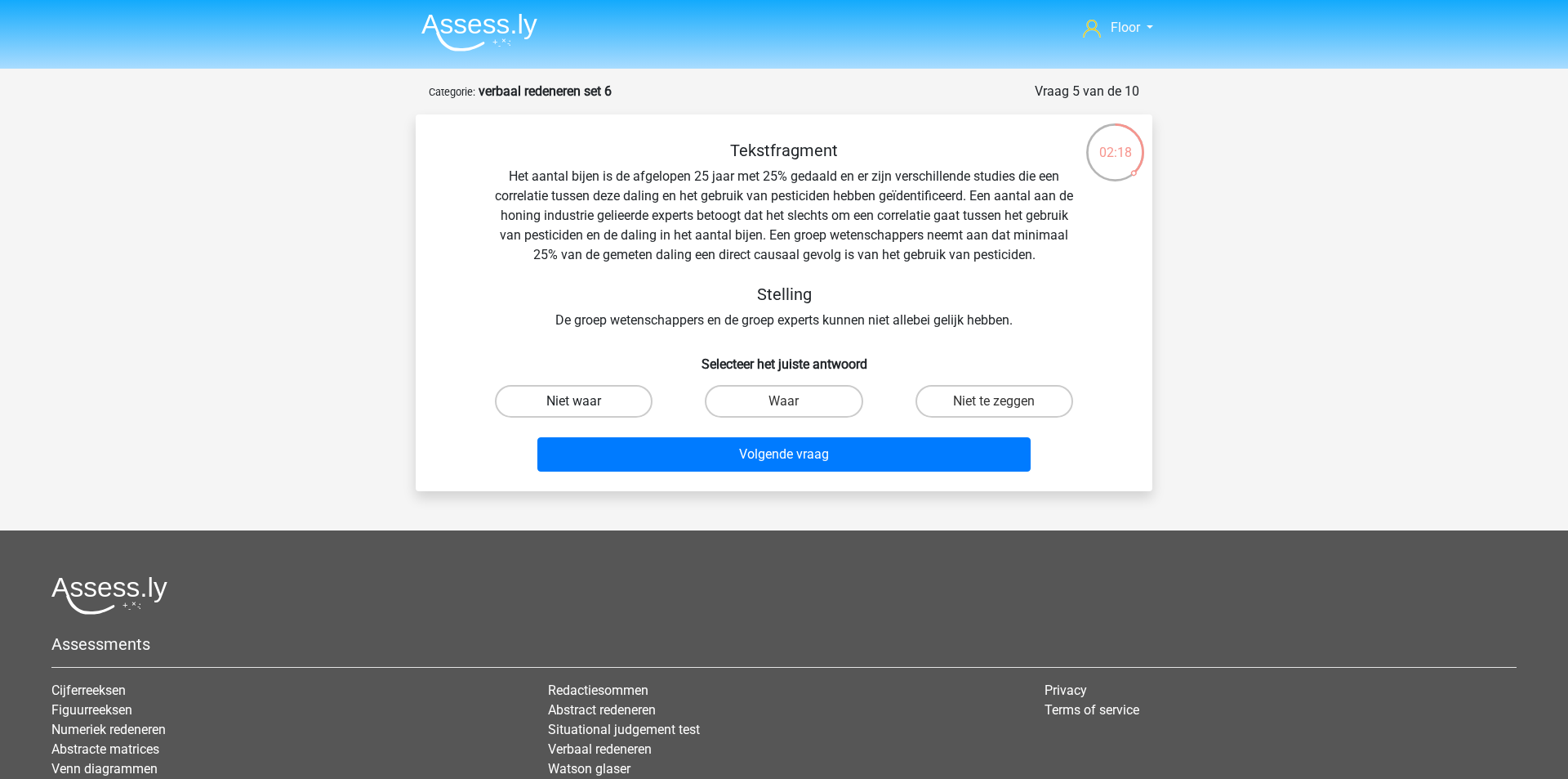
click at [595, 407] on label "Niet waar" at bounding box center [574, 401] width 158 height 33
click at [585, 407] on input "Niet waar" at bounding box center [579, 406] width 10 height 10
radio input "true"
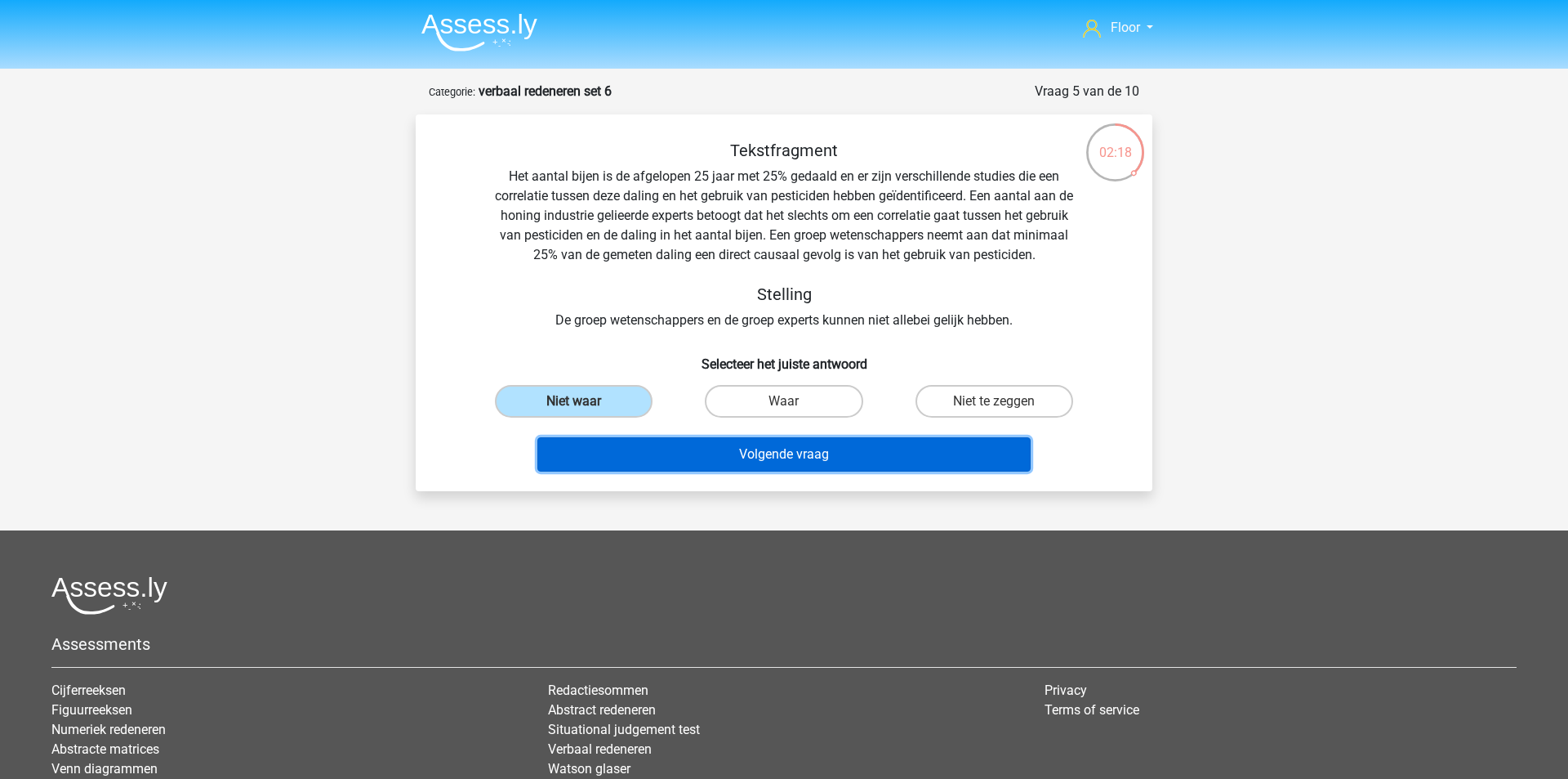
click at [664, 445] on button "Volgende vraag" at bounding box center [784, 454] width 494 height 34
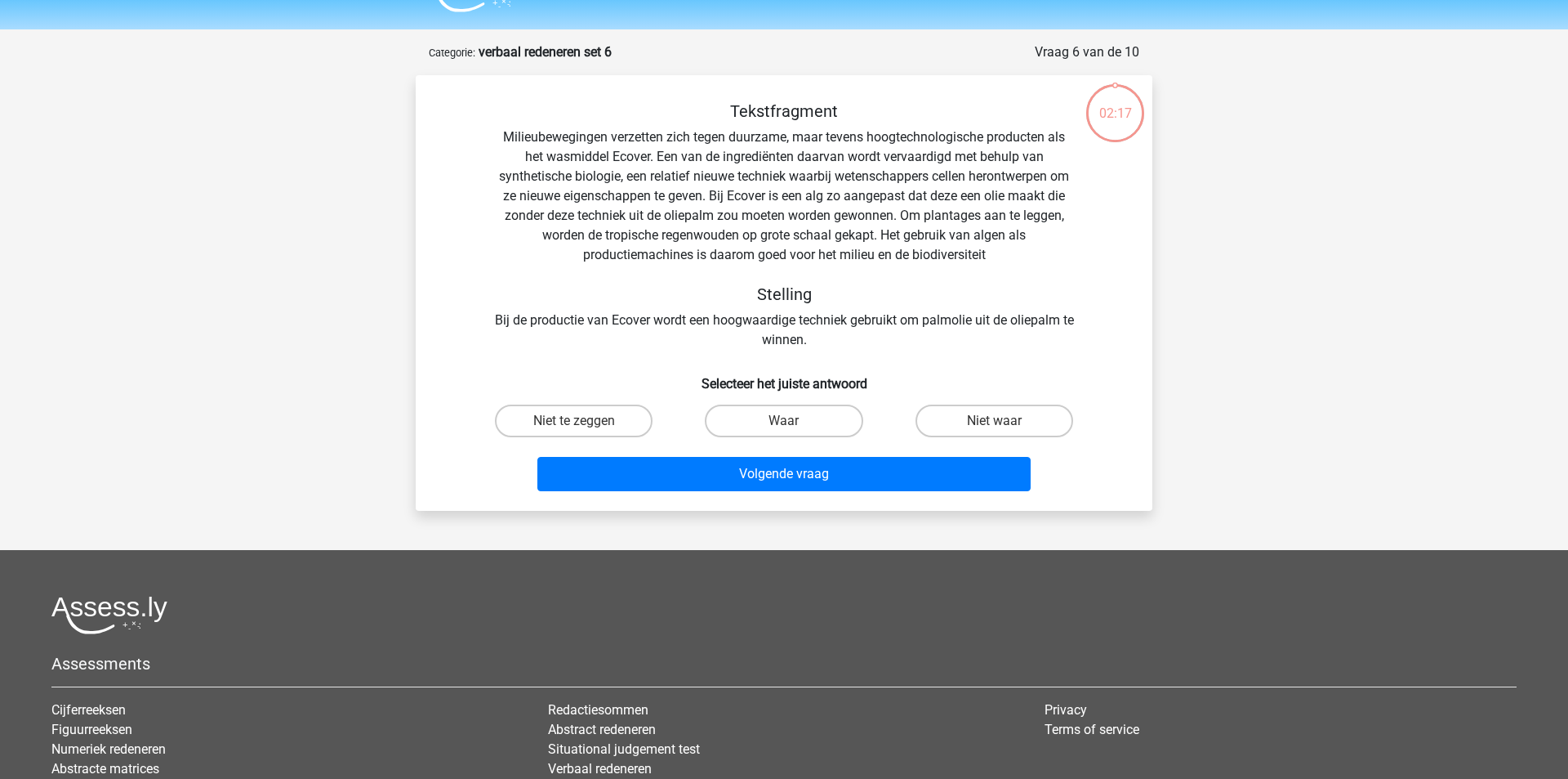
scroll to position [81, 0]
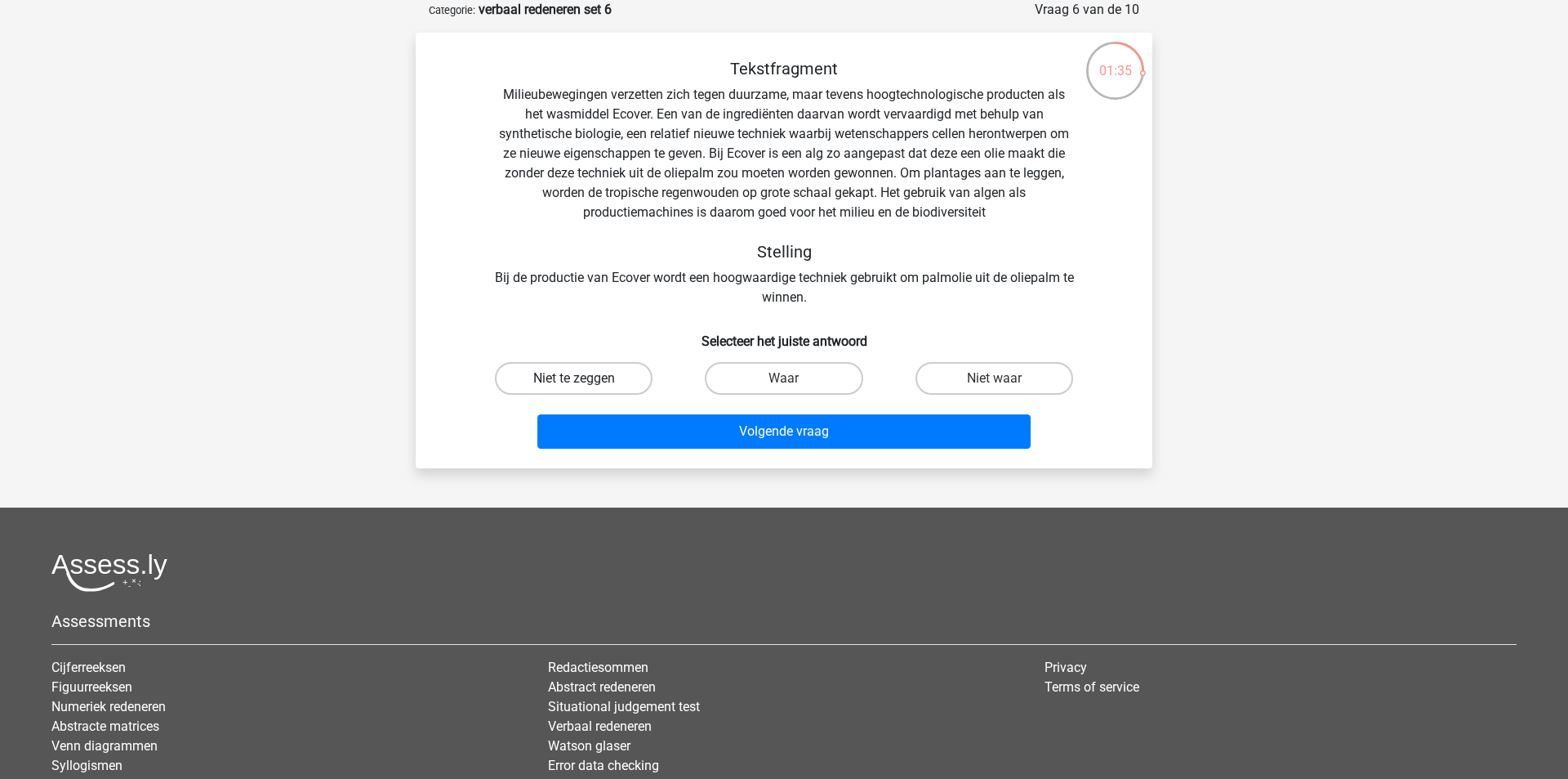
click at [595, 382] on label "Niet te zeggen" at bounding box center [574, 378] width 158 height 33
click at [585, 382] on input "Niet te zeggen" at bounding box center [579, 383] width 10 height 10
radio input "true"
click at [1012, 365] on label "Niet waar" at bounding box center [994, 378] width 158 height 33
click at [1005, 378] on input "Niet waar" at bounding box center [999, 383] width 10 height 10
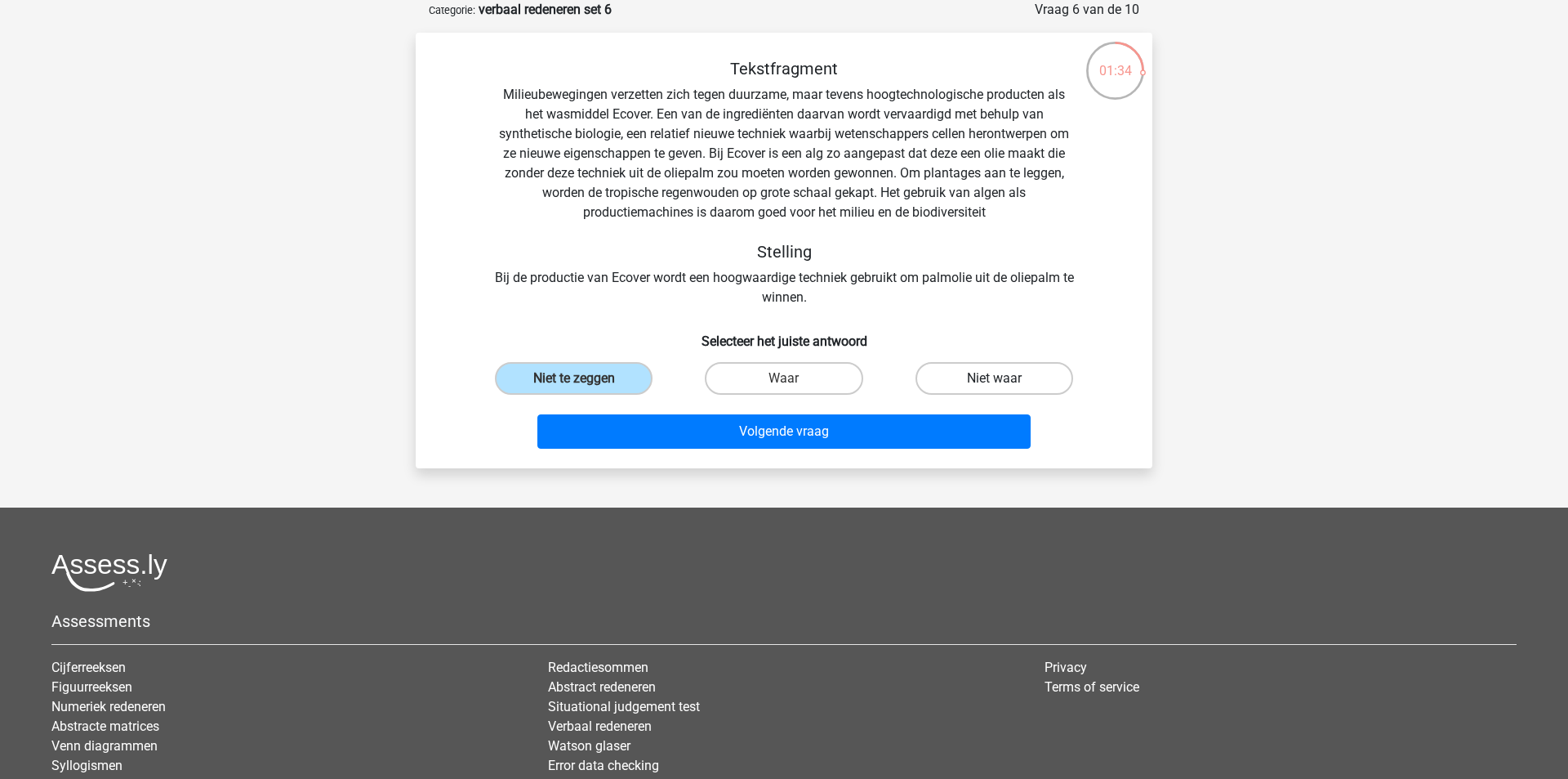
radio input "true"
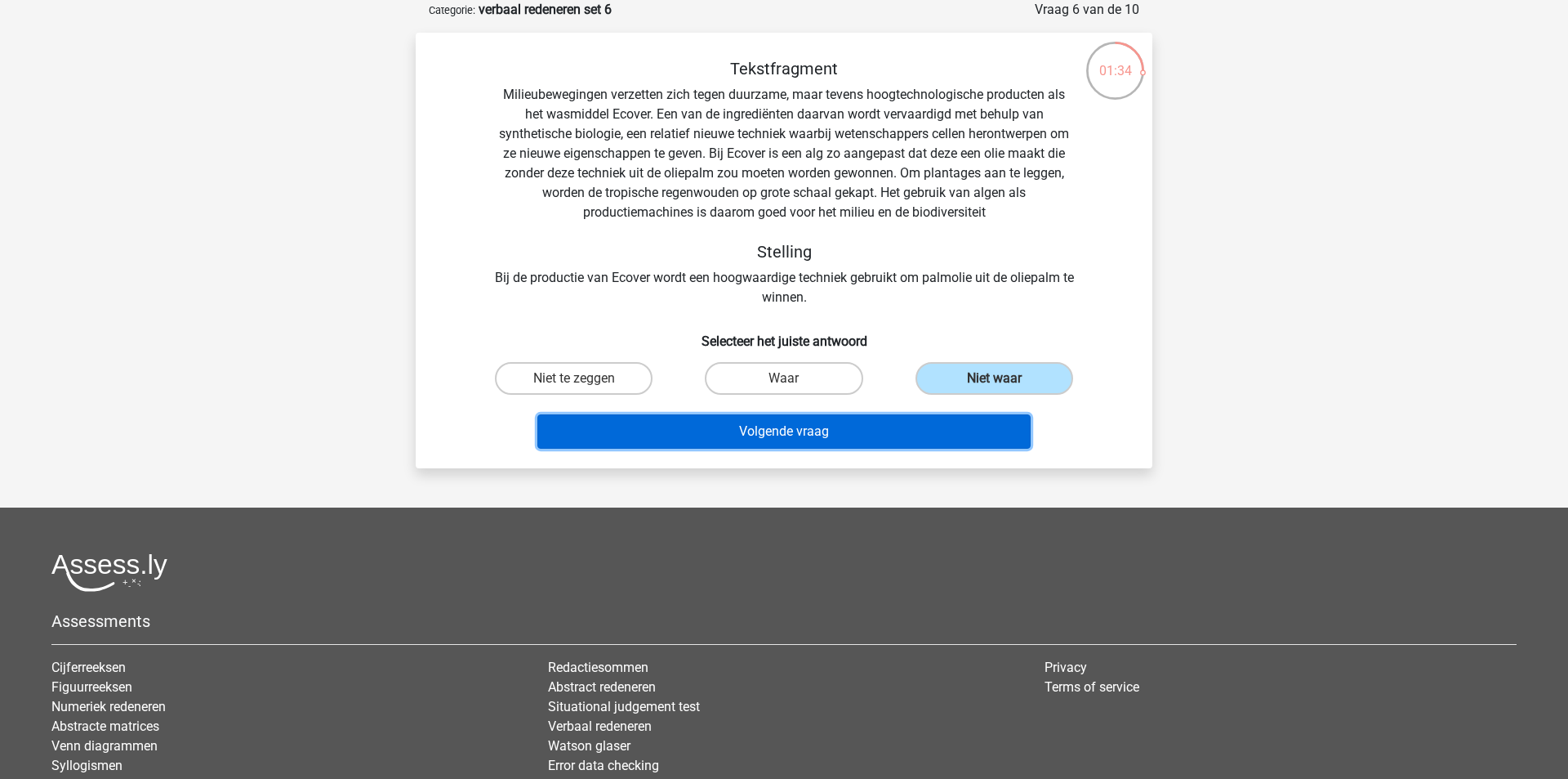
click at [984, 435] on button "Volgende vraag" at bounding box center [784, 431] width 494 height 34
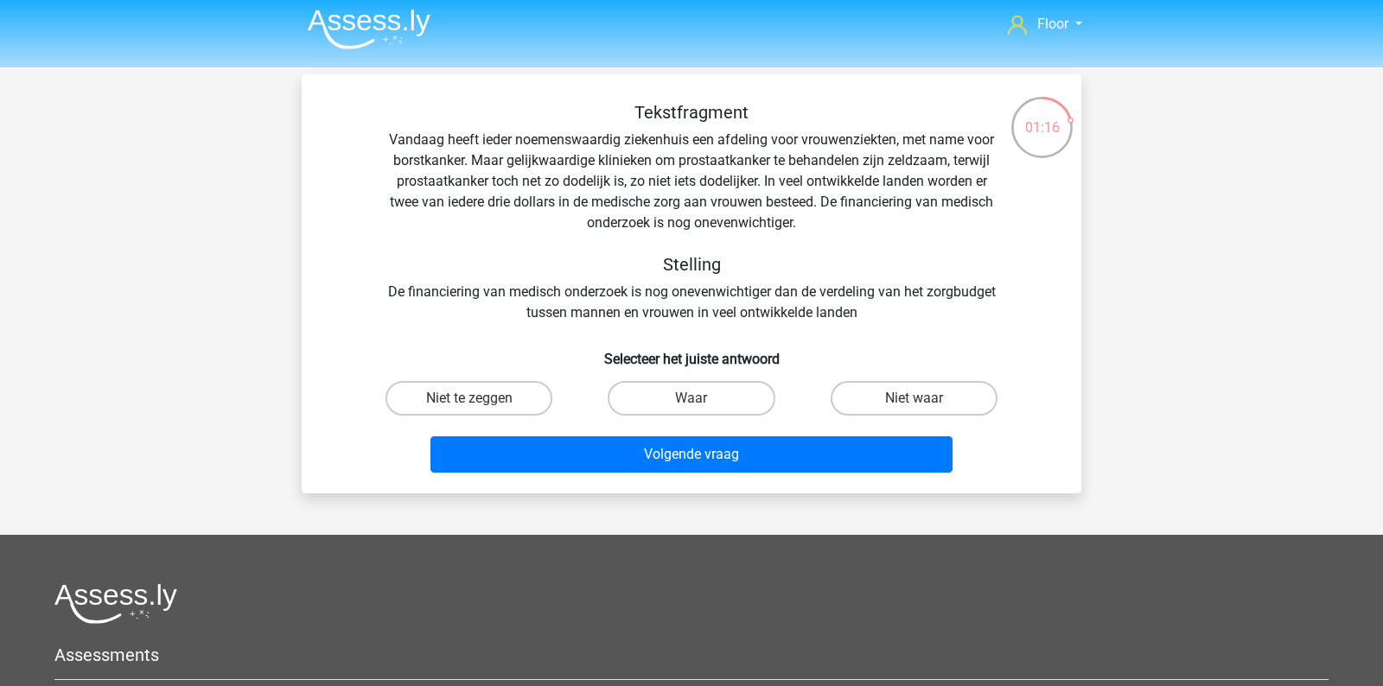
scroll to position [20, 0]
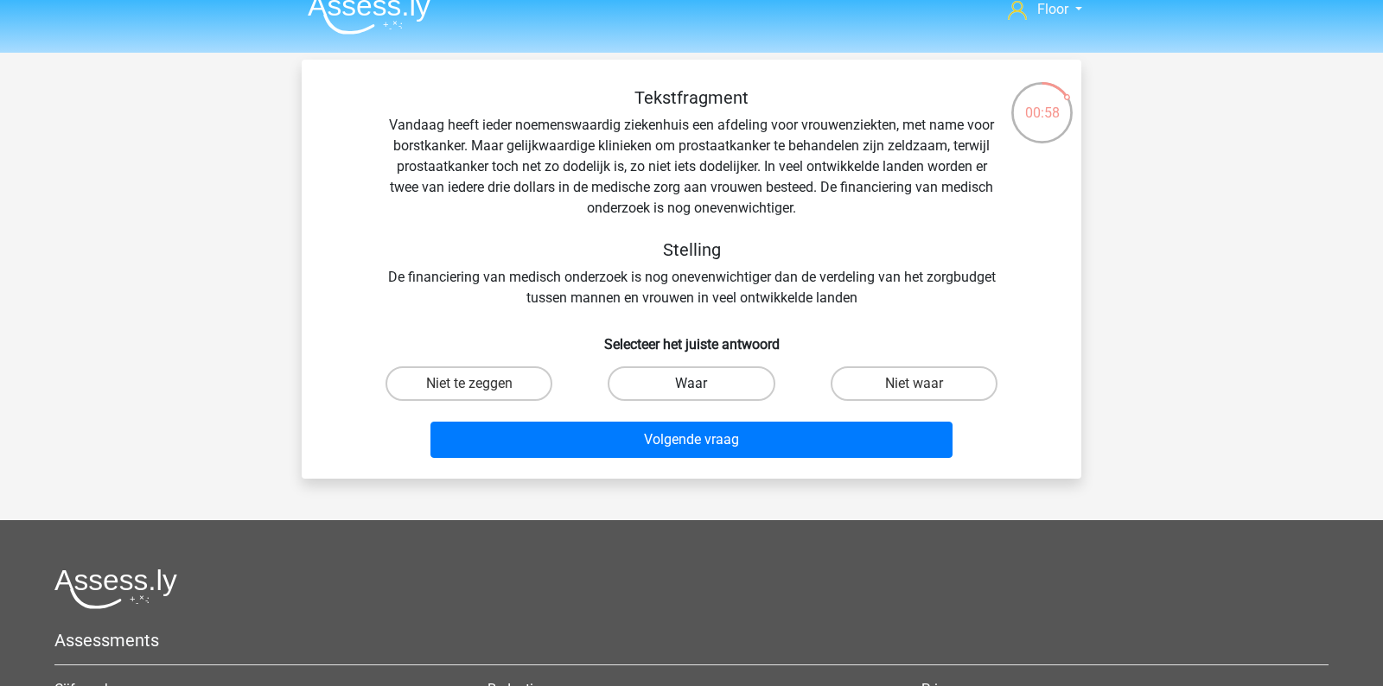
click at [677, 382] on label "Waar" at bounding box center [691, 383] width 167 height 35
click at [691, 384] on input "Waar" at bounding box center [696, 389] width 11 height 11
radio input "true"
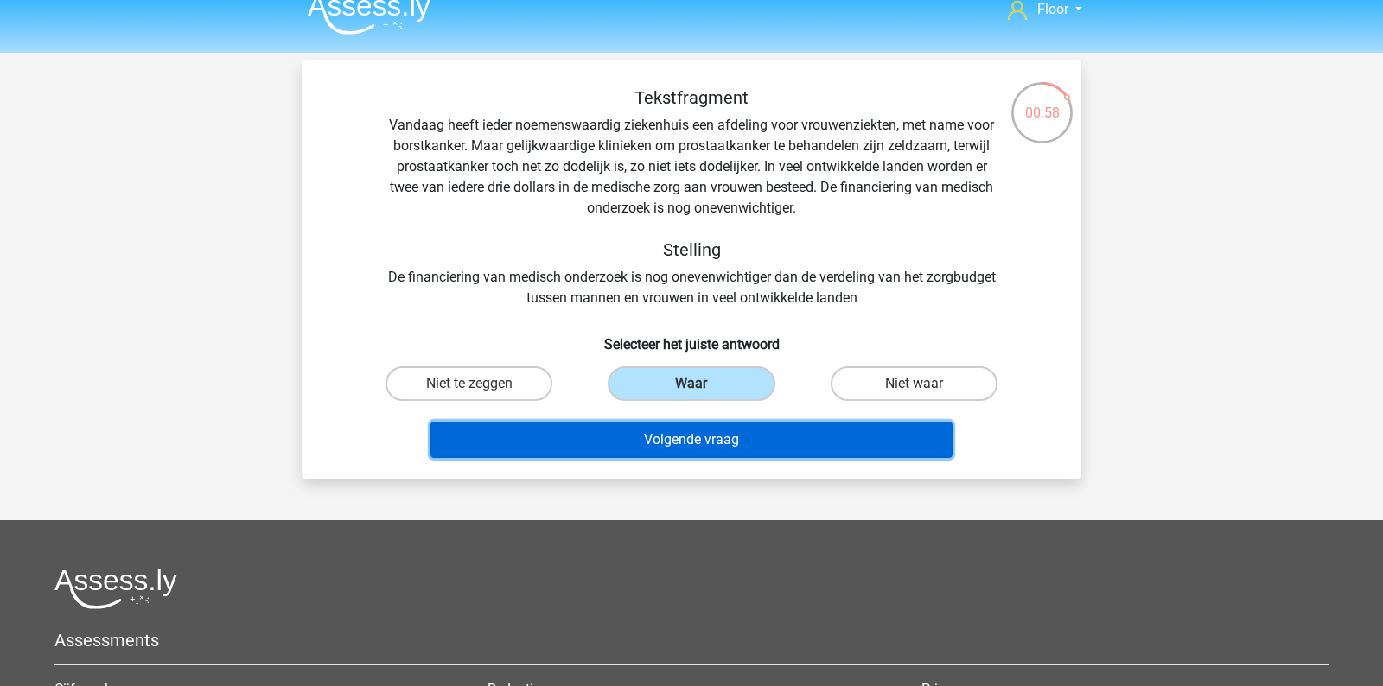
click at [666, 439] on button "Volgende vraag" at bounding box center [691, 440] width 523 height 36
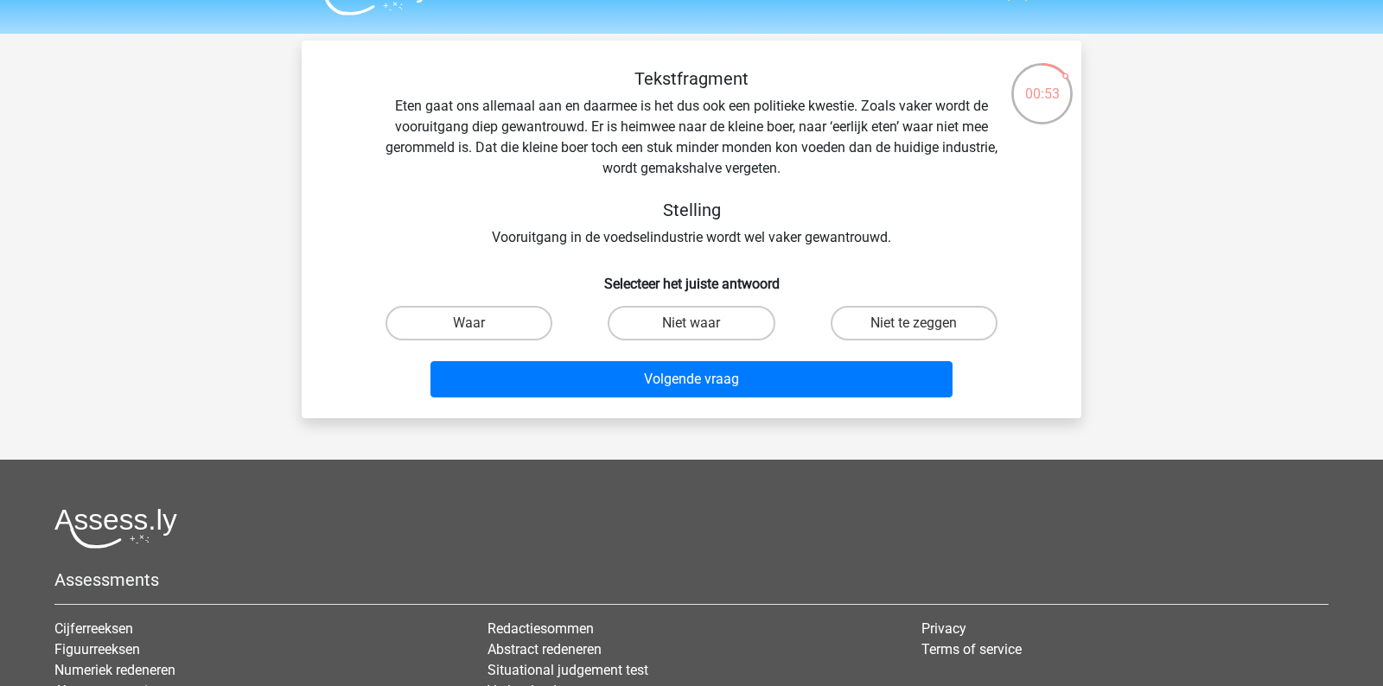
scroll to position [0, 0]
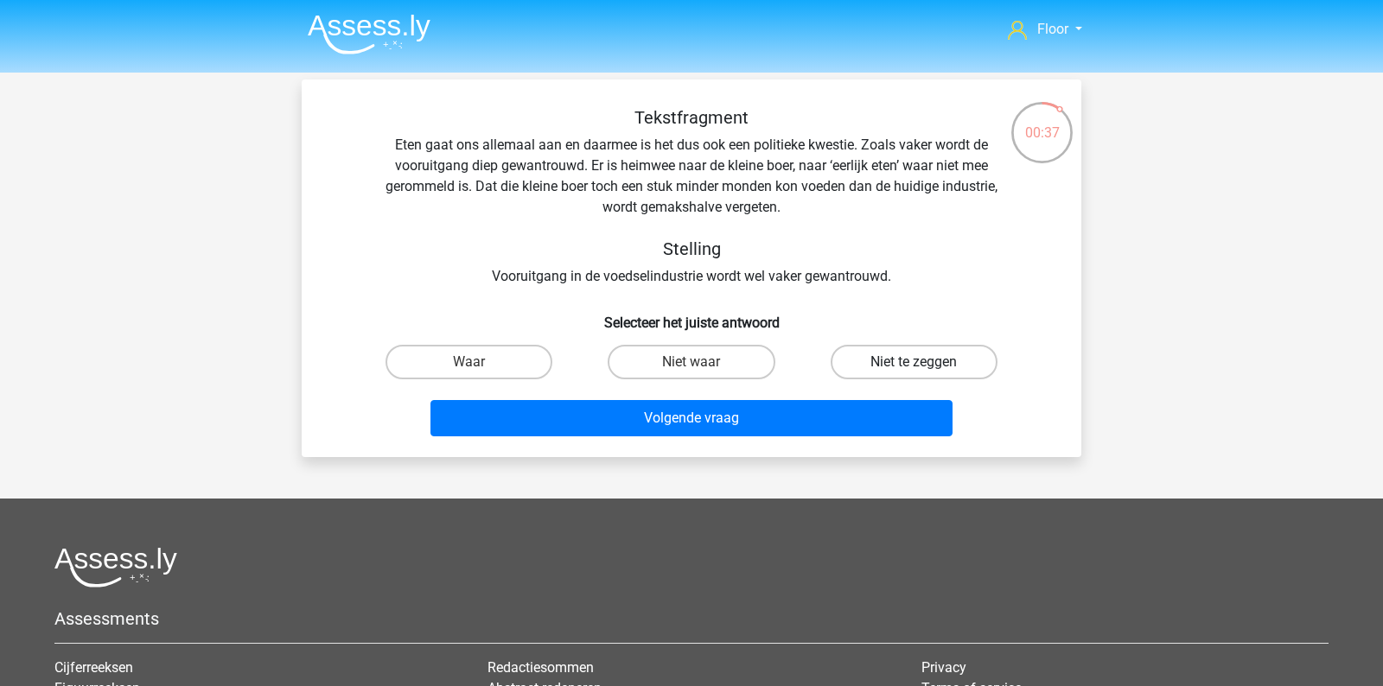
click at [908, 363] on label "Niet te zeggen" at bounding box center [914, 362] width 167 height 35
click at [913, 363] on input "Niet te zeggen" at bounding box center [918, 367] width 11 height 11
radio input "true"
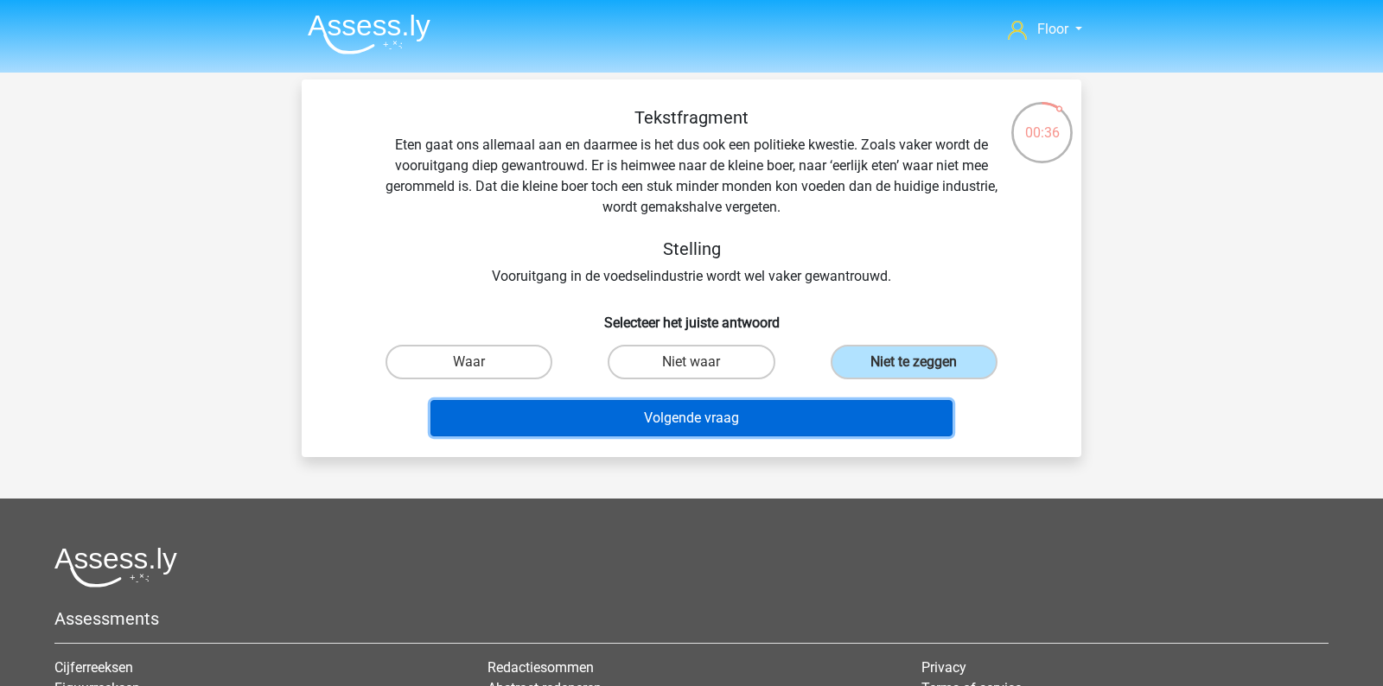
click at [862, 417] on button "Volgende vraag" at bounding box center [691, 418] width 523 height 36
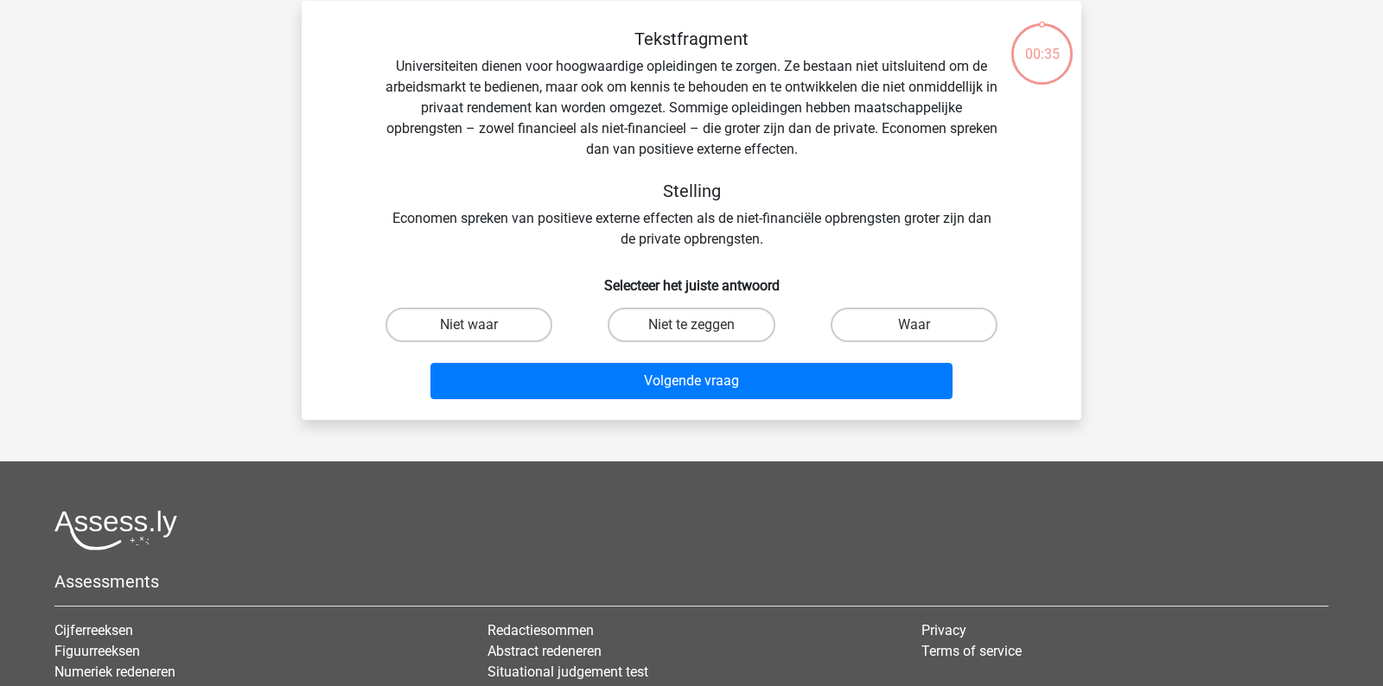
scroll to position [79, 0]
click at [902, 326] on label "Waar" at bounding box center [914, 325] width 167 height 35
click at [913, 326] on input "Waar" at bounding box center [918, 330] width 11 height 11
radio input "true"
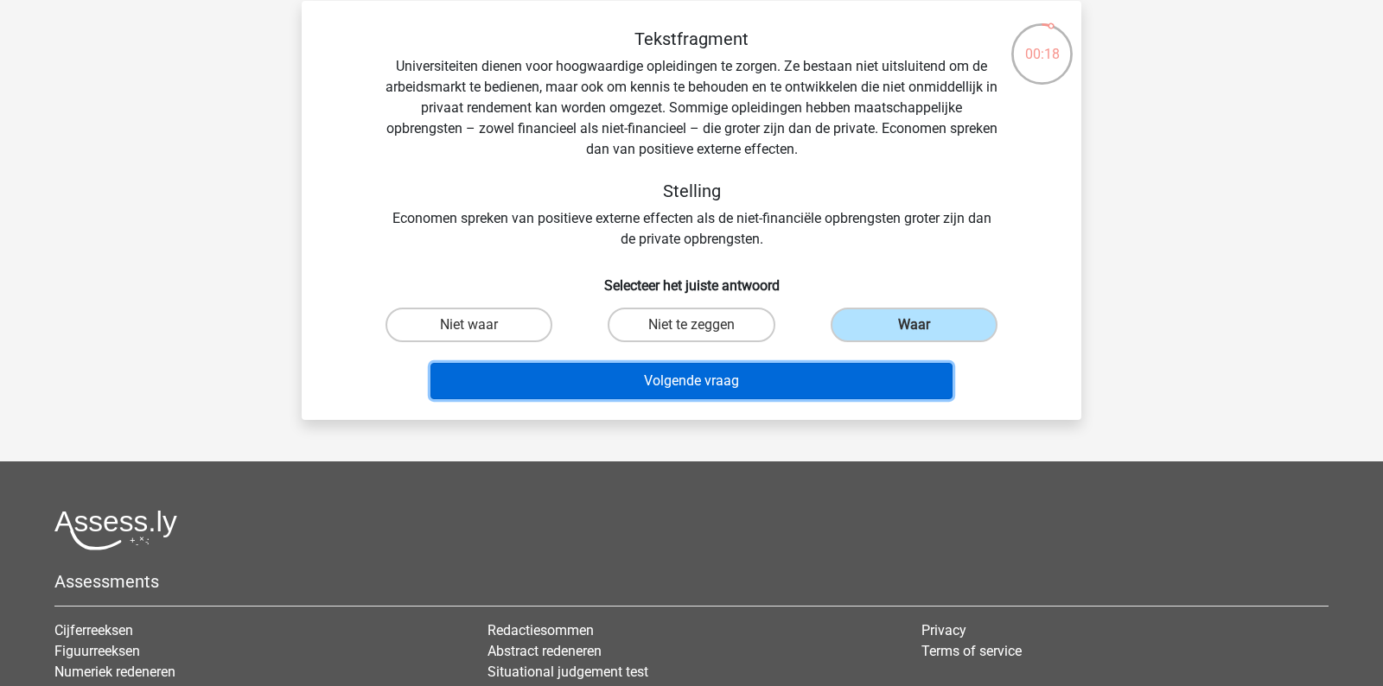
click at [844, 386] on button "Volgende vraag" at bounding box center [691, 381] width 523 height 36
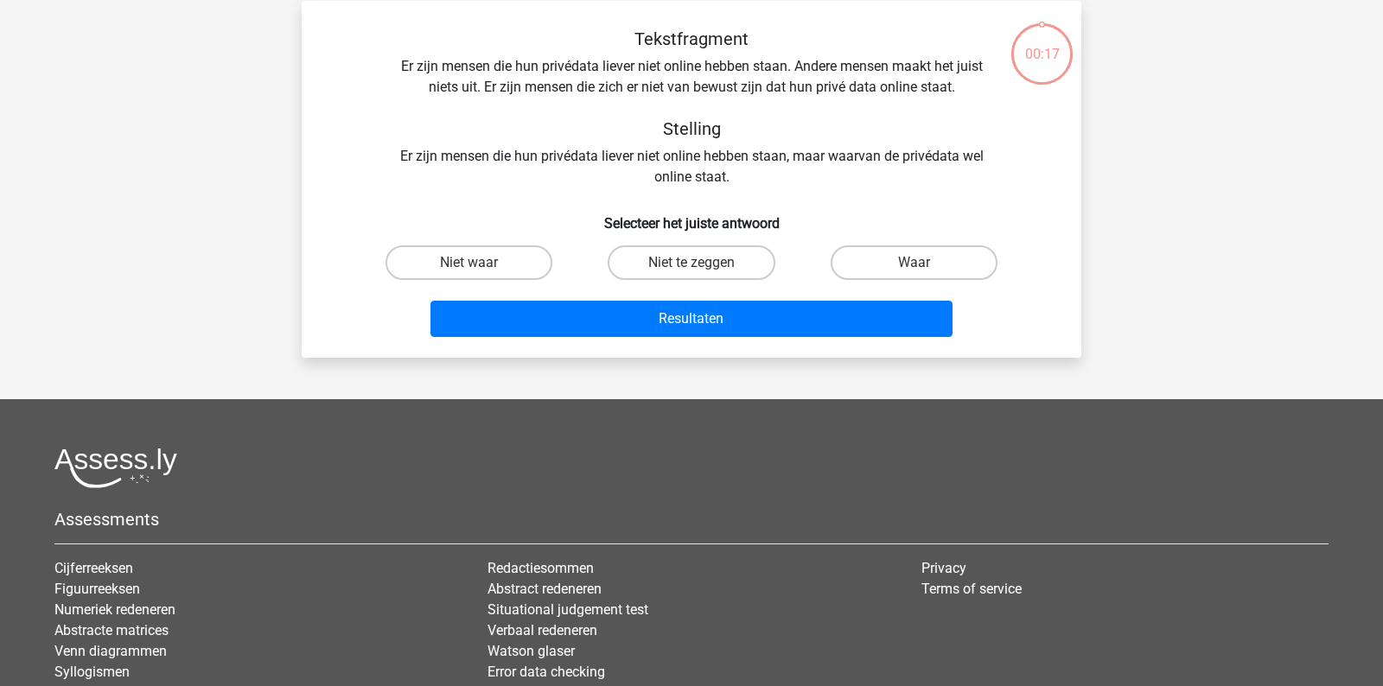
scroll to position [0, 0]
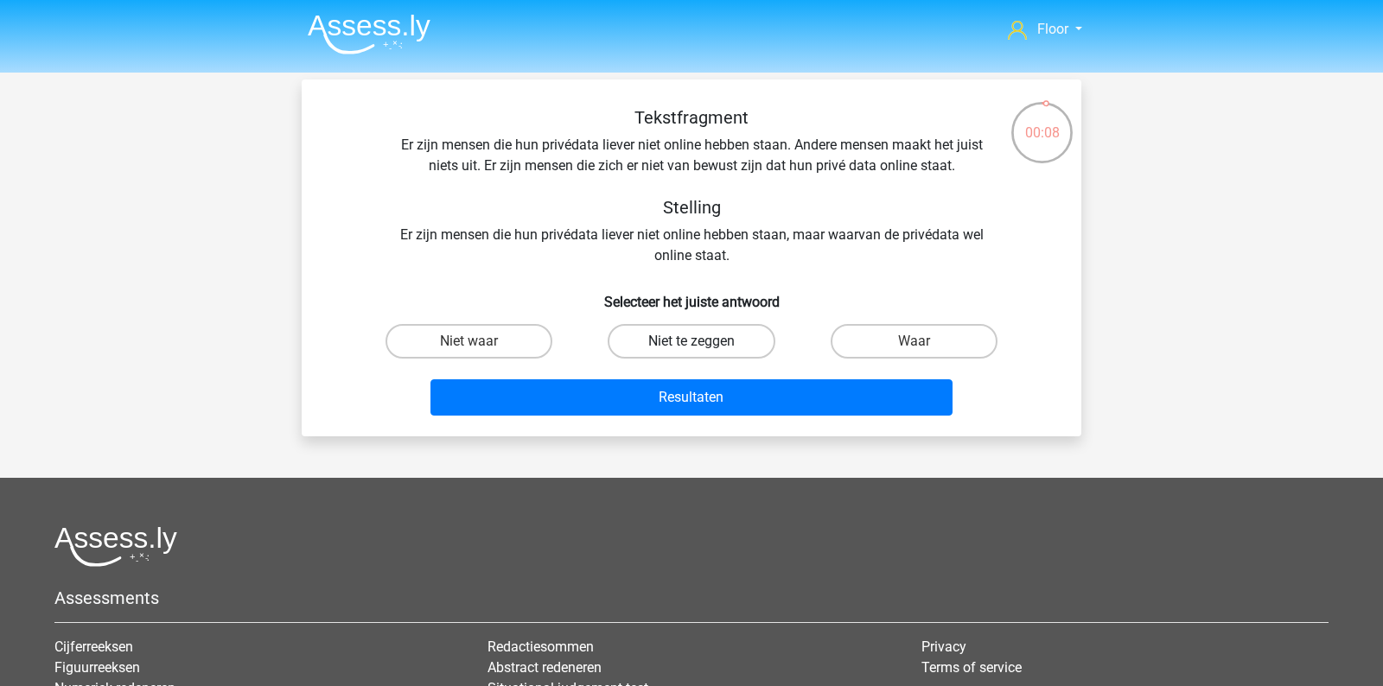
click at [688, 344] on label "Niet te zeggen" at bounding box center [691, 341] width 167 height 35
click at [691, 344] on input "Niet te zeggen" at bounding box center [696, 346] width 11 height 11
radio input "true"
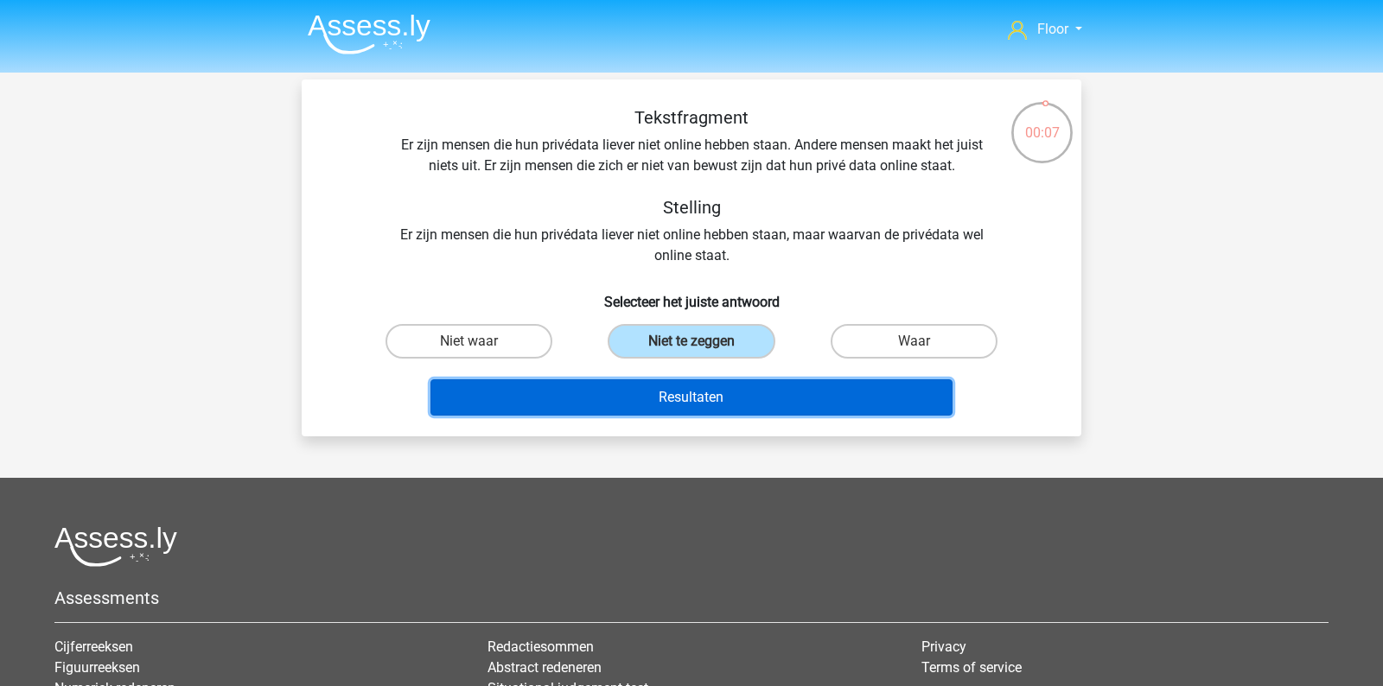
click at [669, 400] on button "Resultaten" at bounding box center [691, 397] width 523 height 36
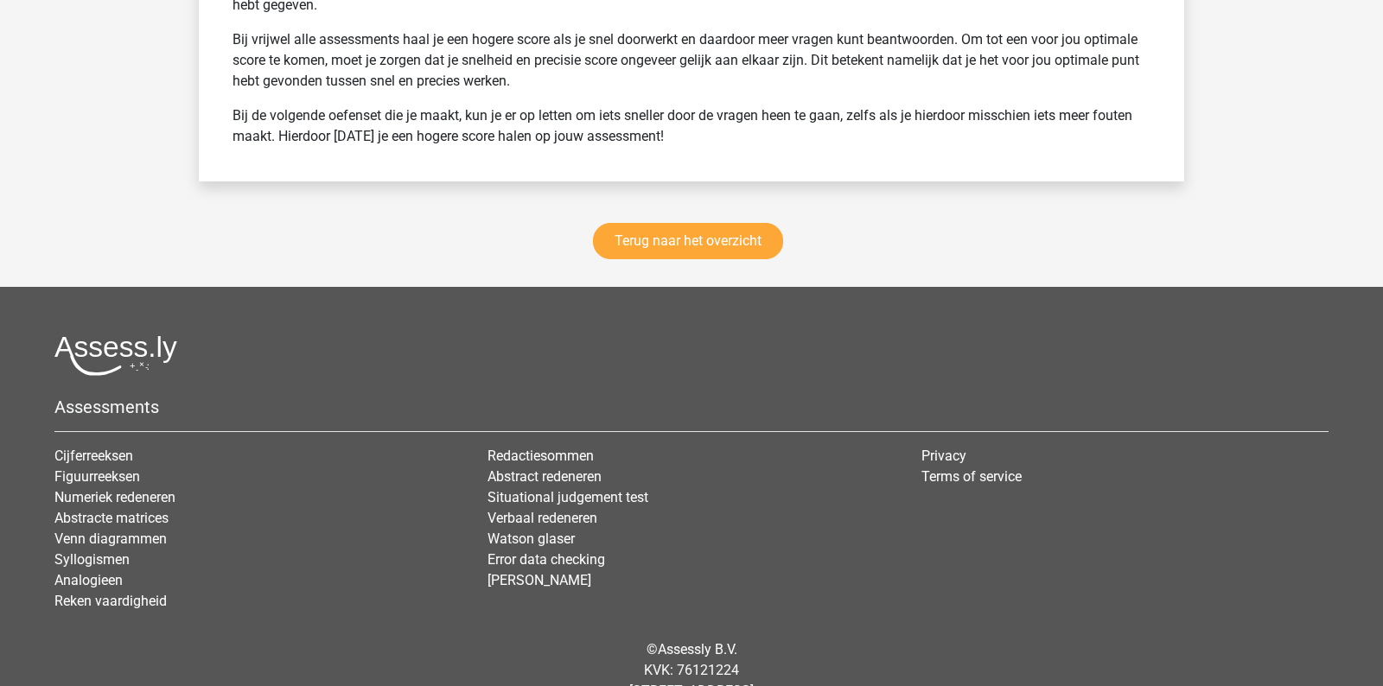
scroll to position [2454, 0]
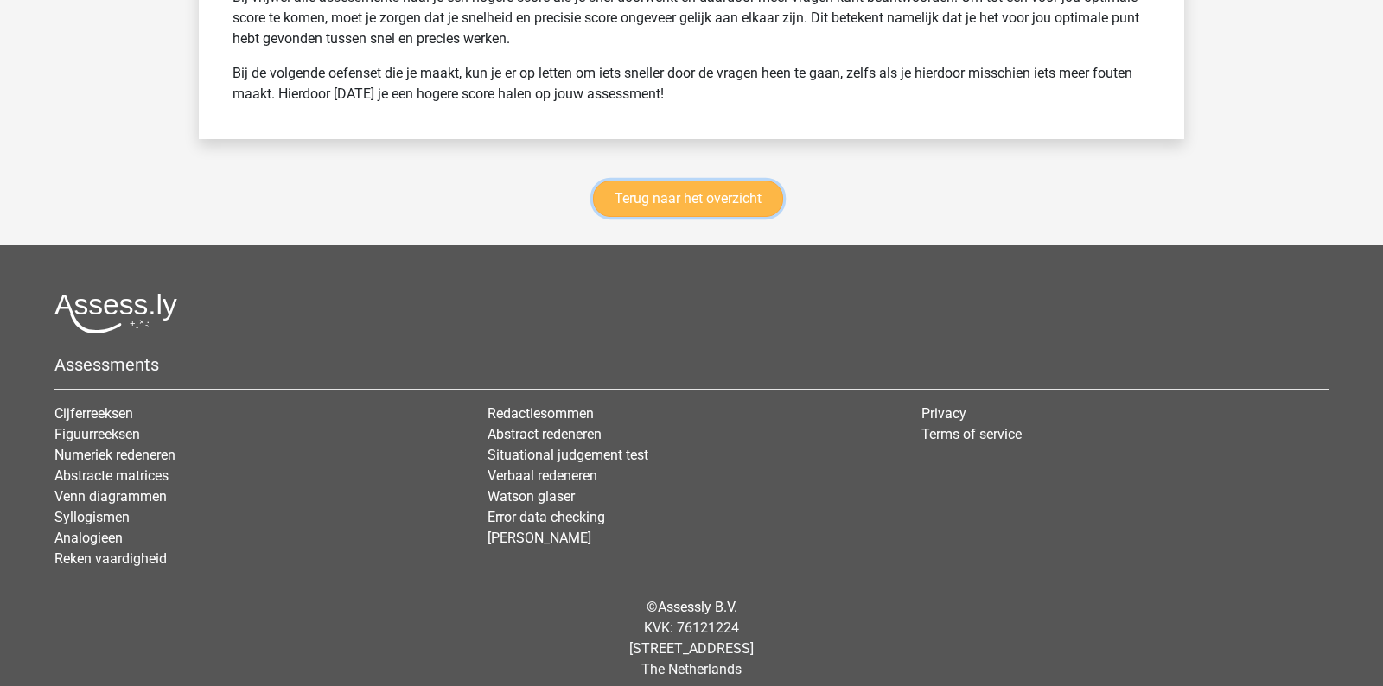
click at [699, 182] on link "Terug naar het overzicht" at bounding box center [688, 199] width 190 height 36
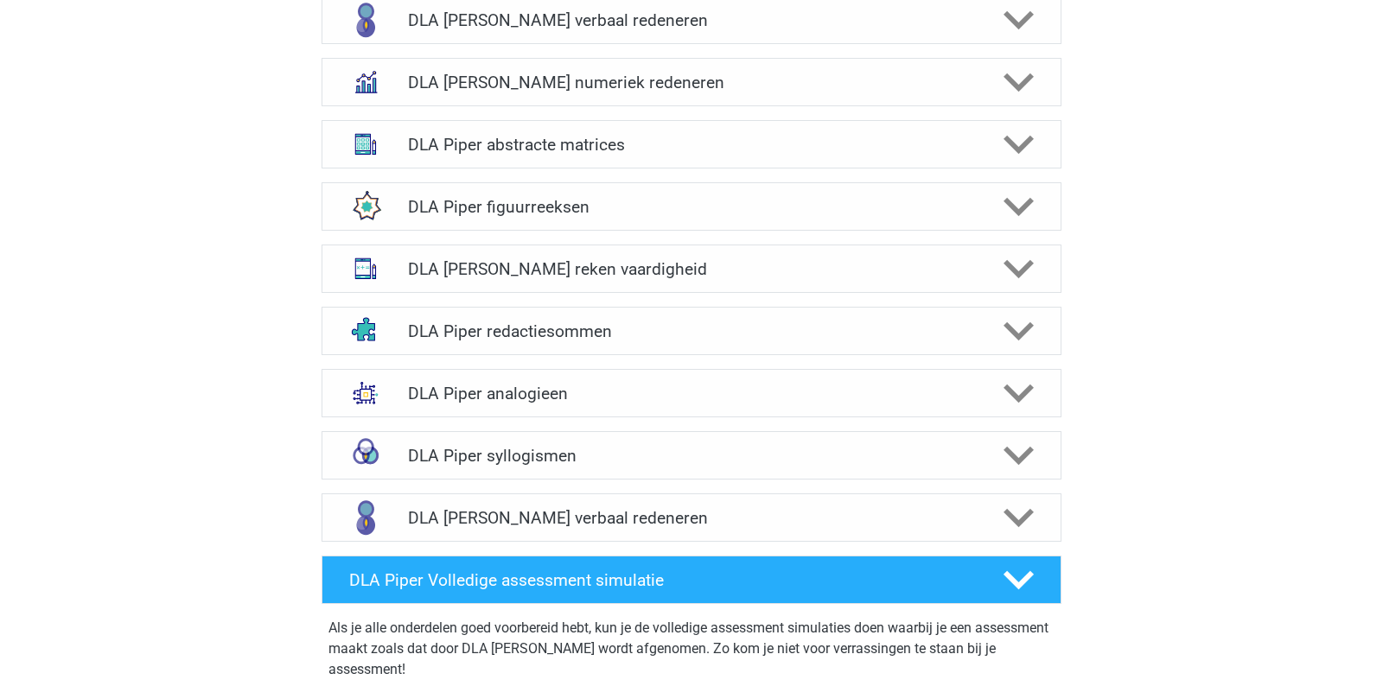
scroll to position [1075, 0]
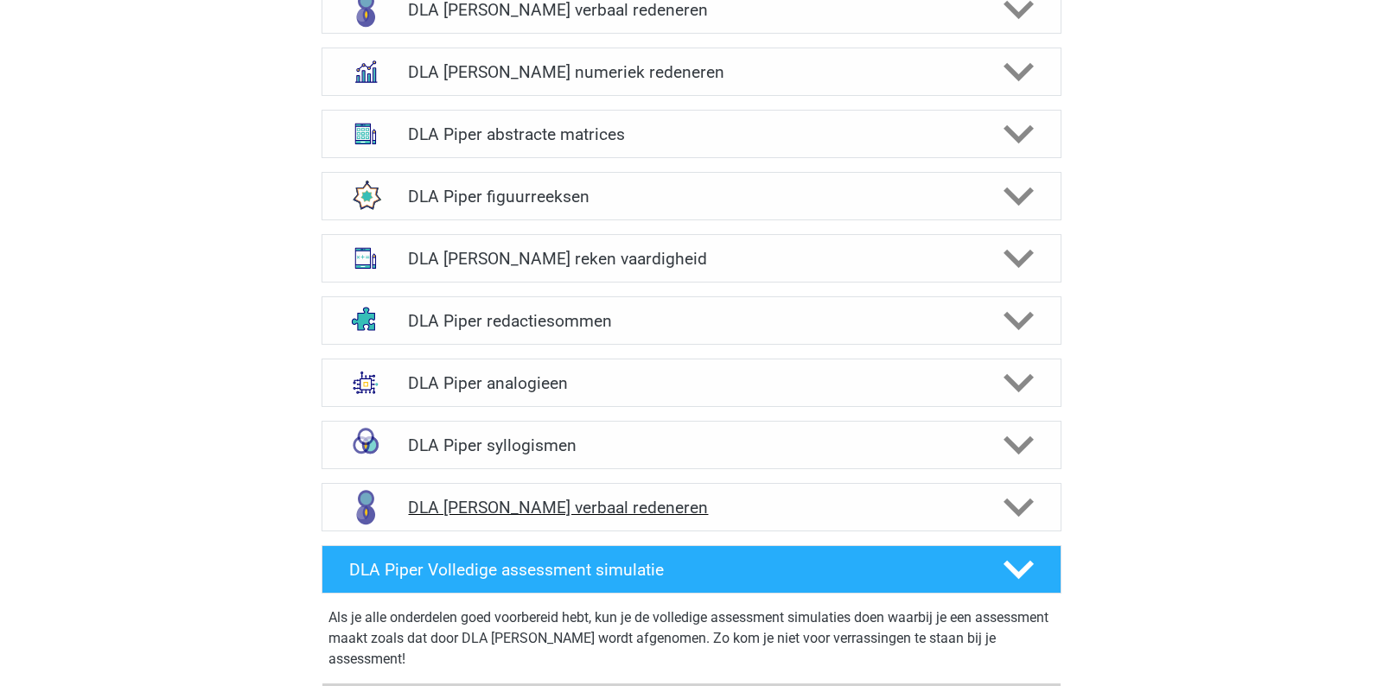
click at [1018, 493] on icon at bounding box center [1018, 508] width 30 height 30
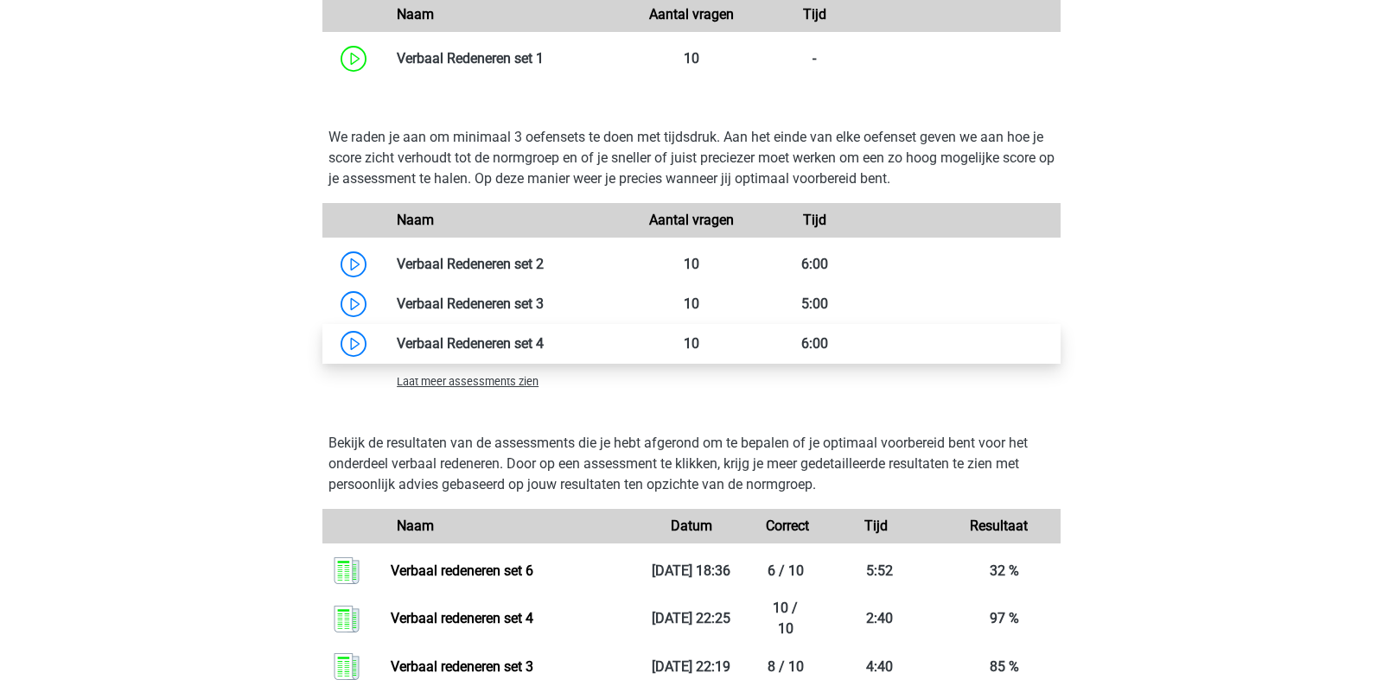
scroll to position [1765, 0]
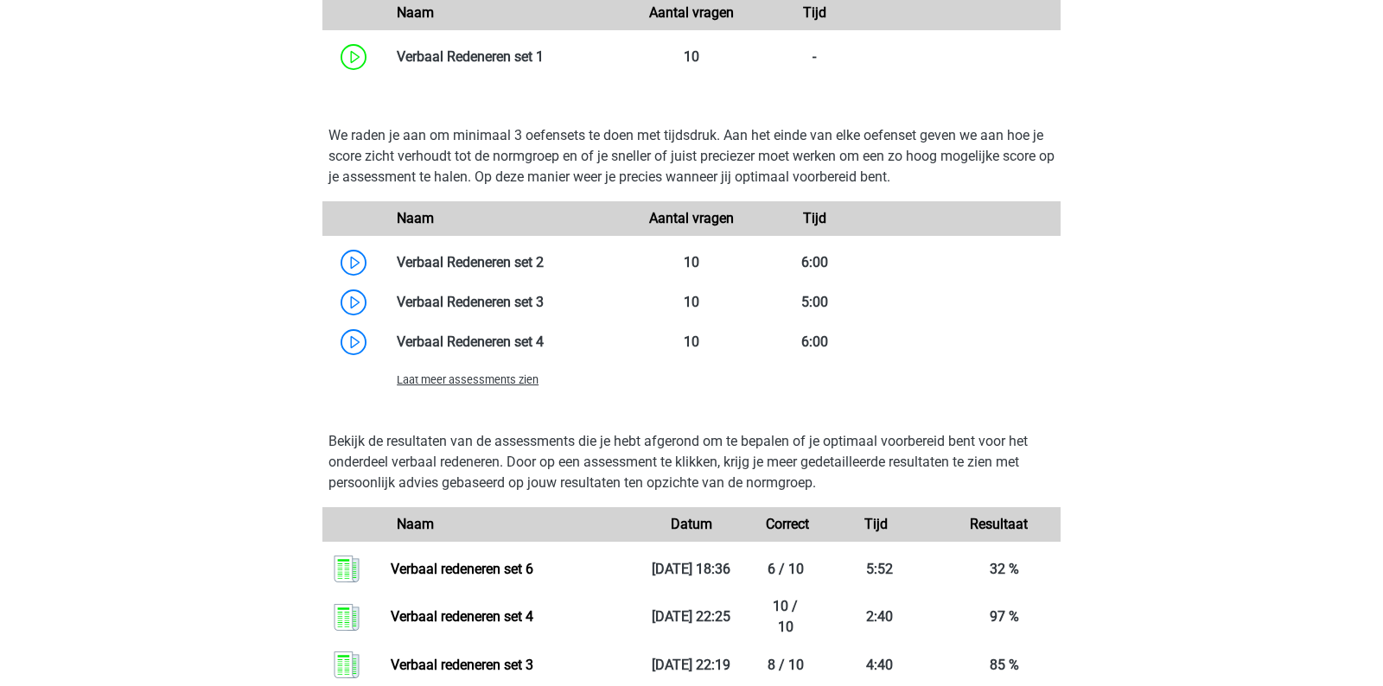
click at [451, 373] on span "Laat meer assessments zien" at bounding box center [468, 379] width 142 height 13
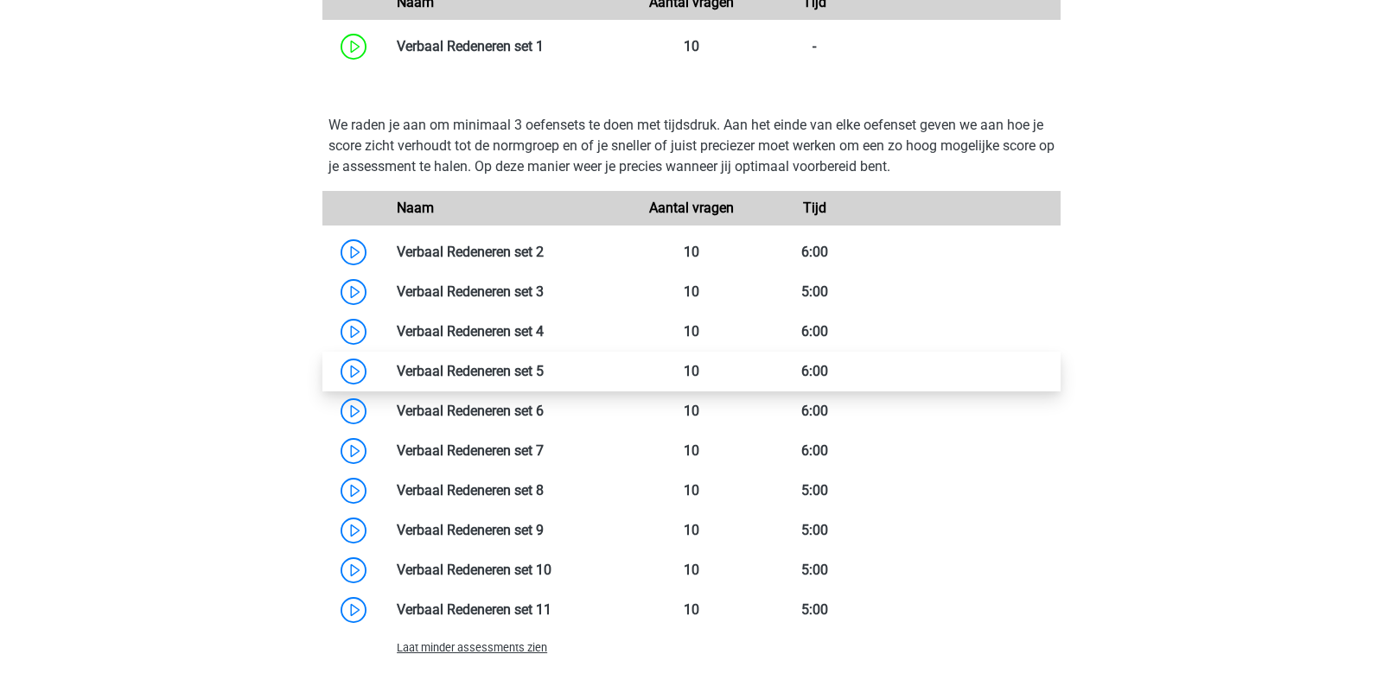
scroll to position [1781, 0]
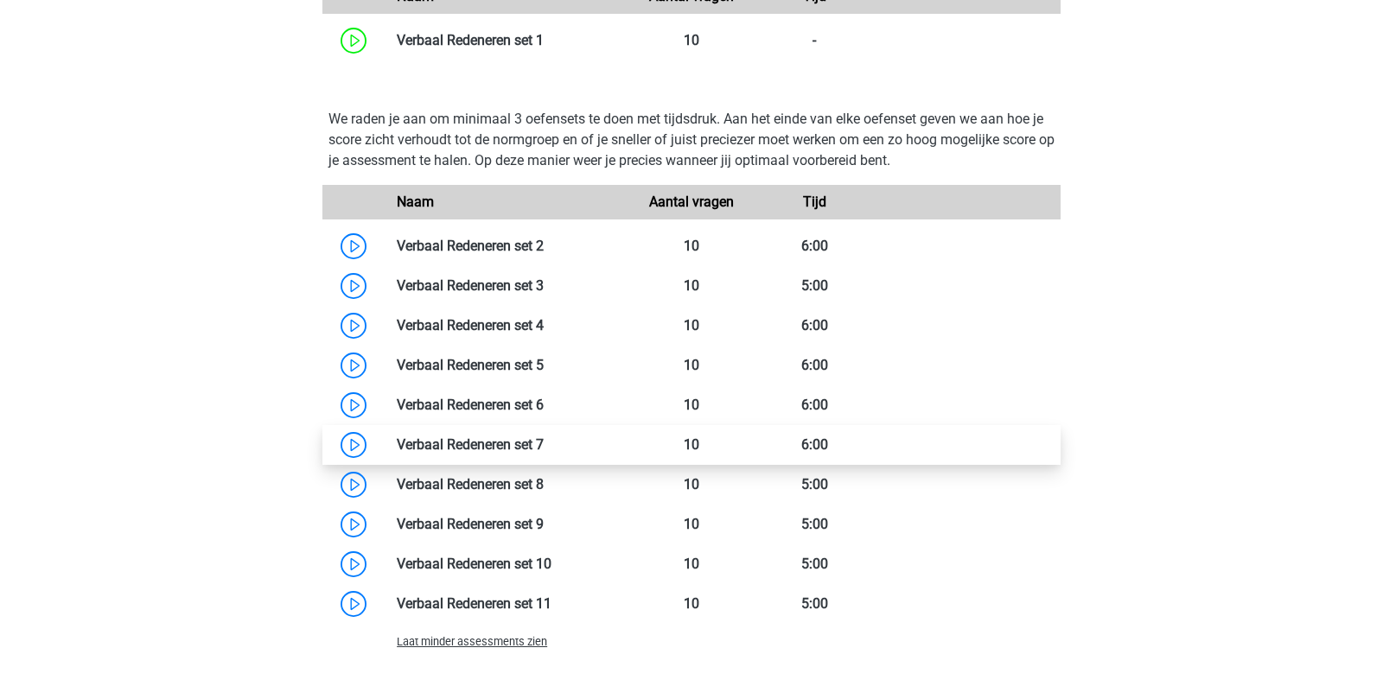
click at [544, 436] on link at bounding box center [544, 444] width 0 height 16
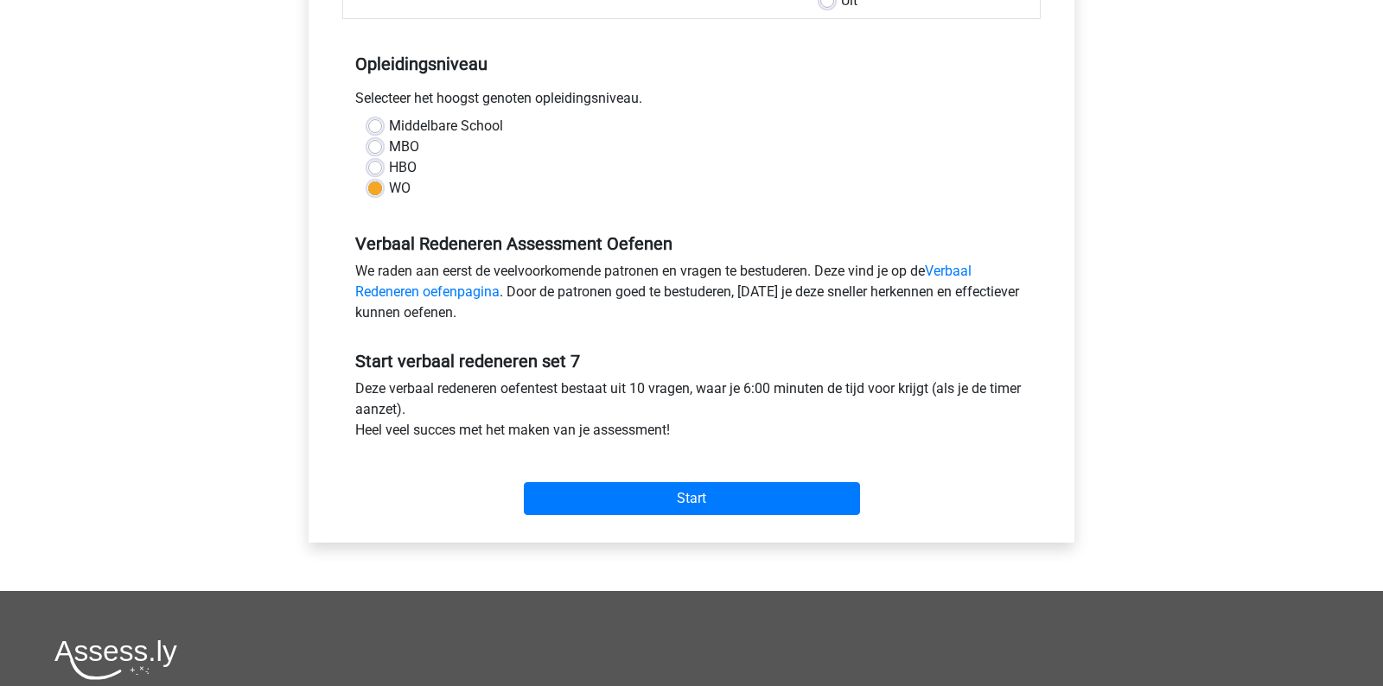
scroll to position [326, 0]
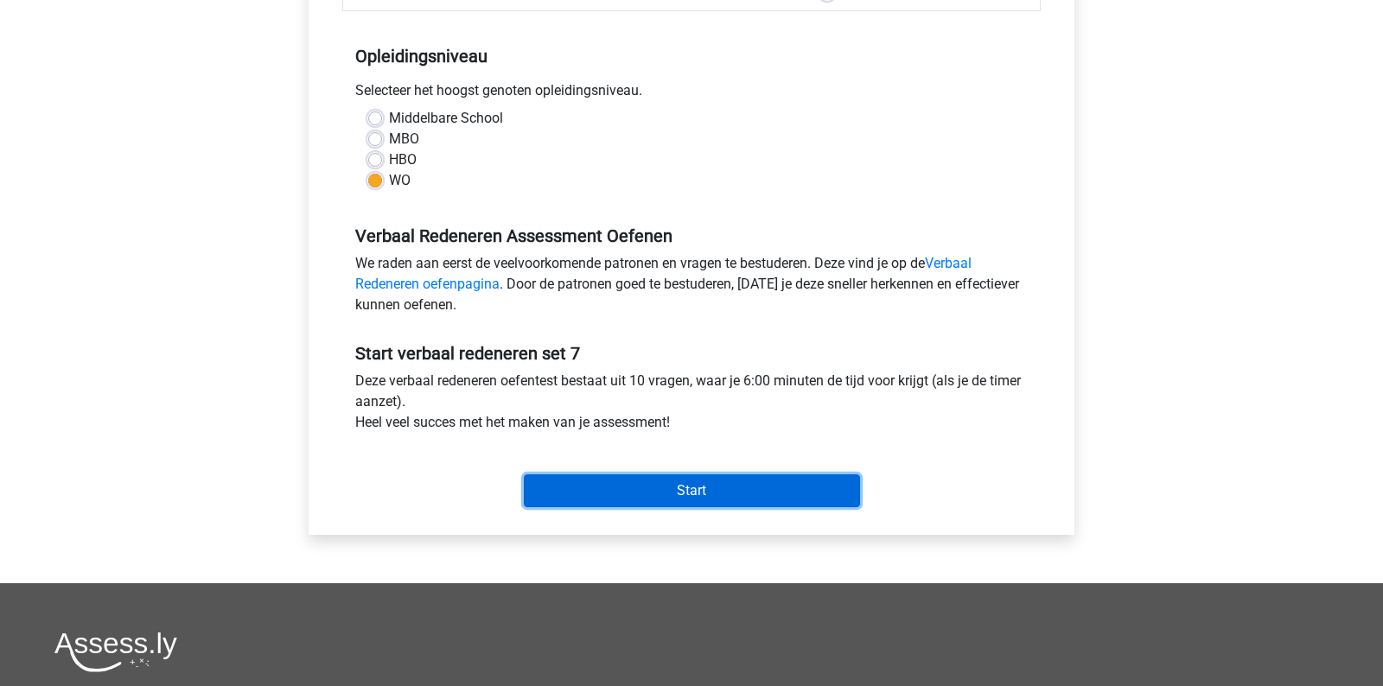
click at [636, 493] on input "Start" at bounding box center [692, 490] width 336 height 33
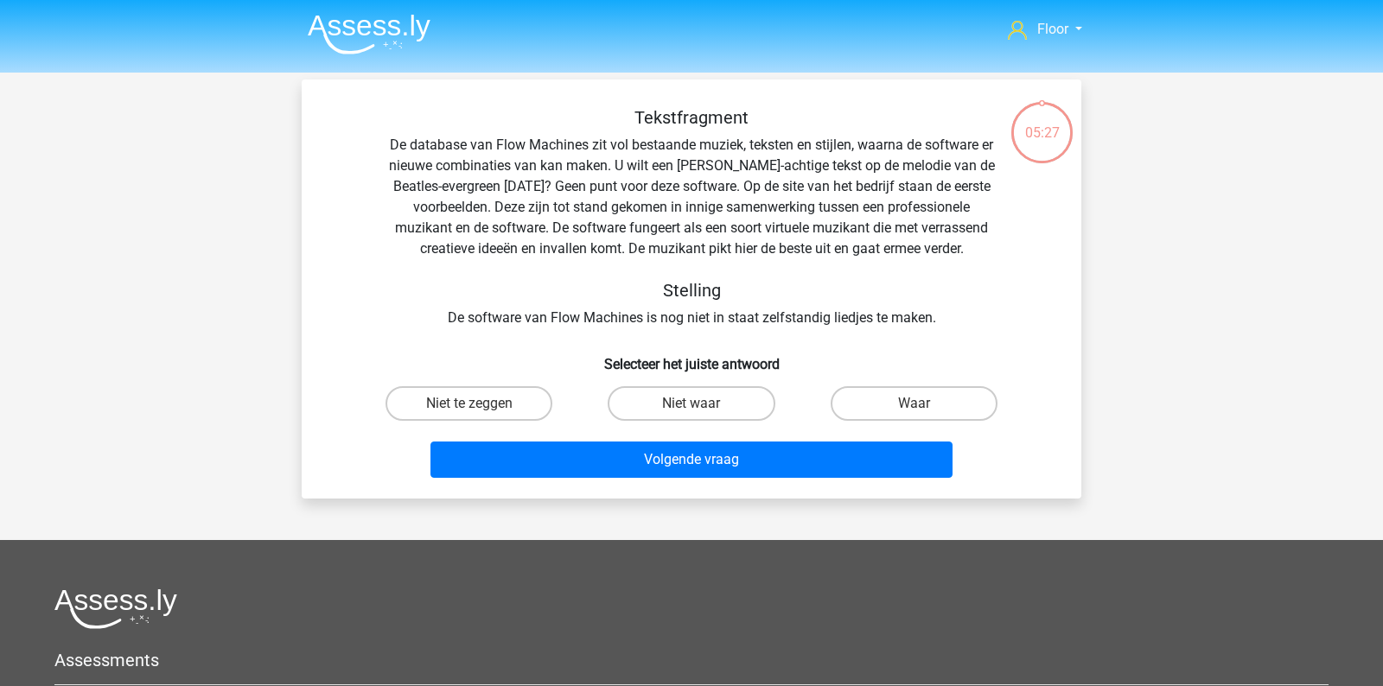
click at [479, 407] on input "Niet te zeggen" at bounding box center [474, 409] width 11 height 11
radio input "true"
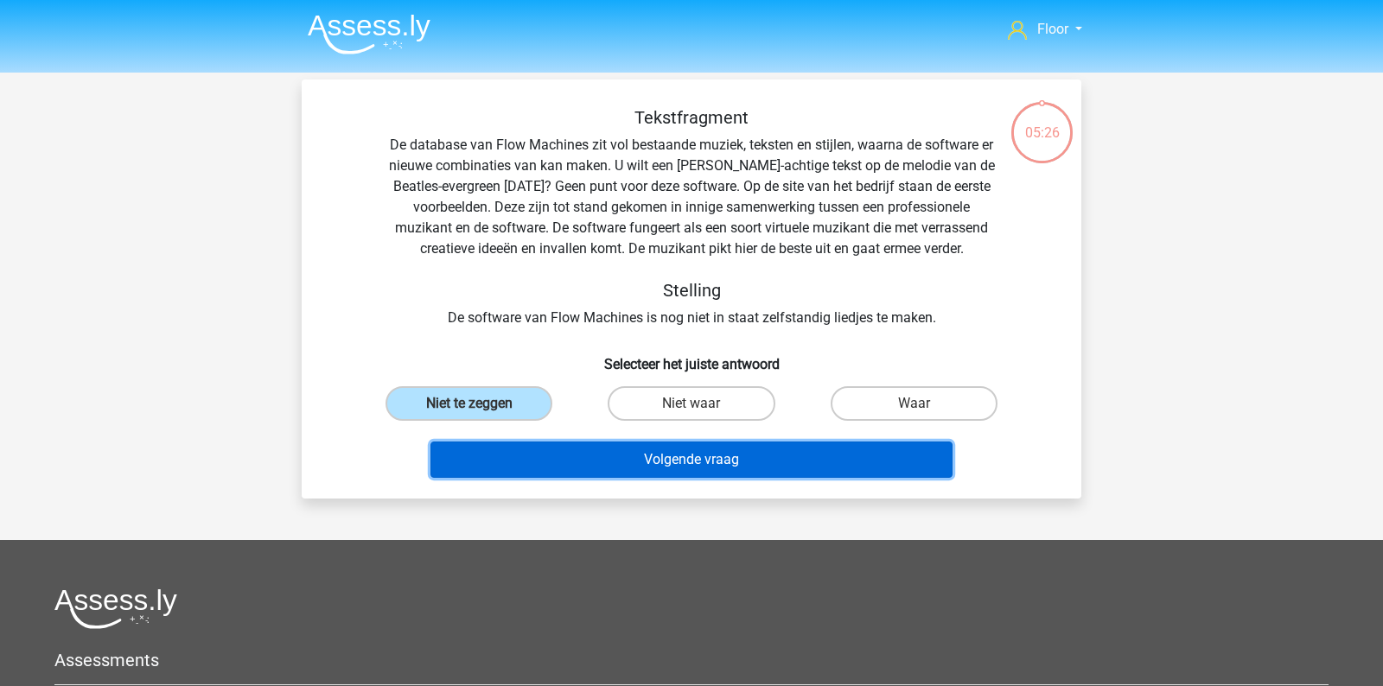
click at [513, 465] on button "Volgende vraag" at bounding box center [691, 460] width 523 height 36
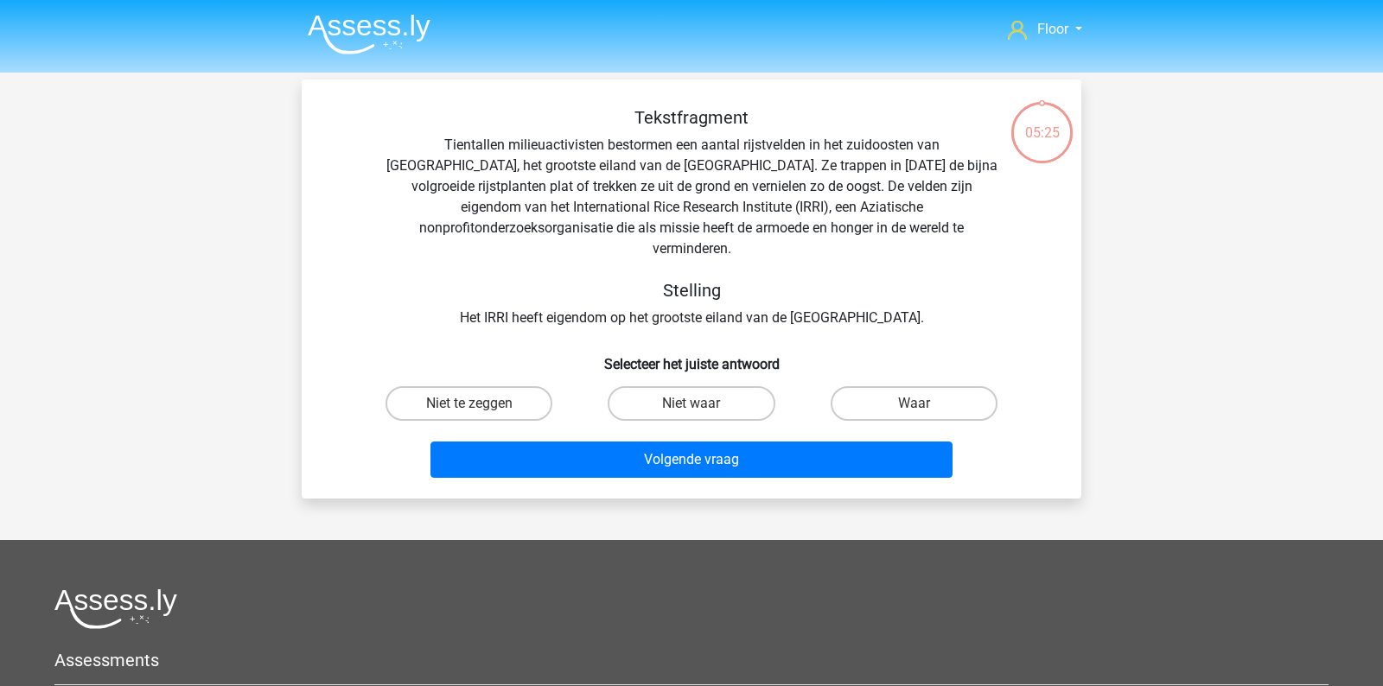
scroll to position [3, 0]
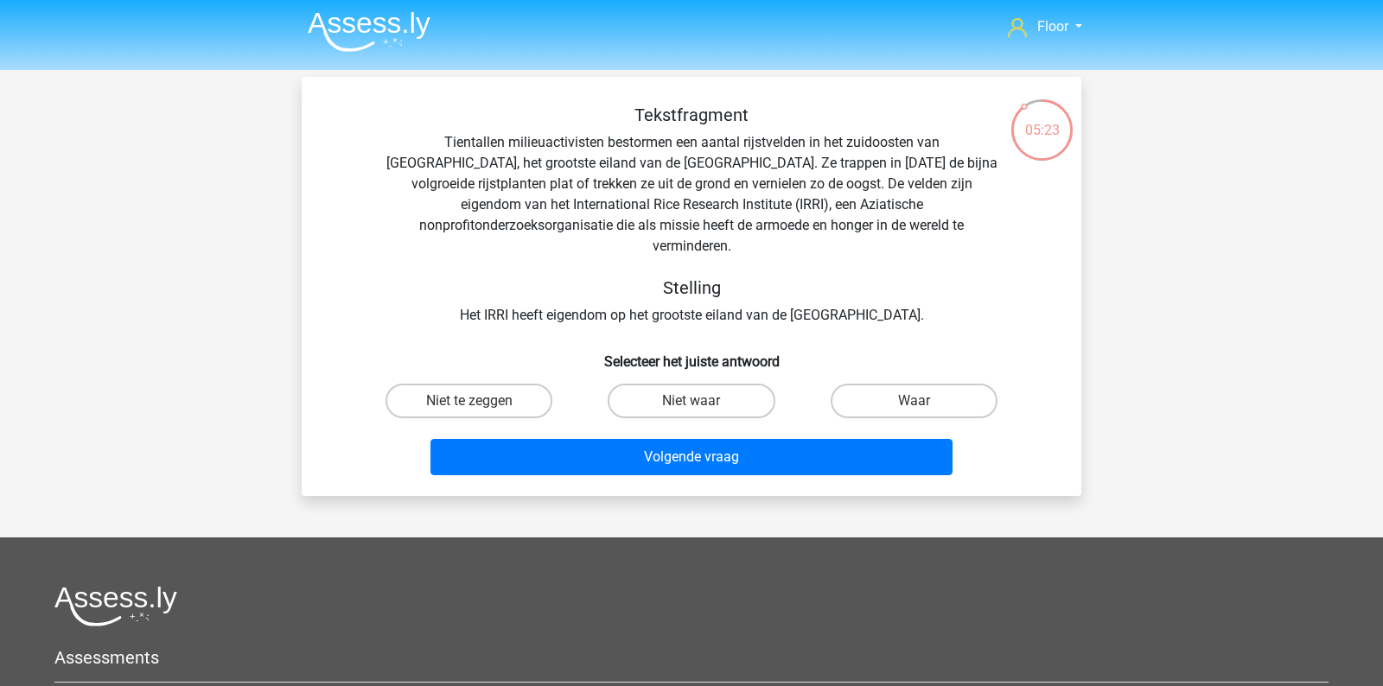
click at [549, 143] on div "Tekstfragment Tientallen milieuactivisten bestormen een aantal rijstvelden in h…" at bounding box center [691, 215] width 724 height 221
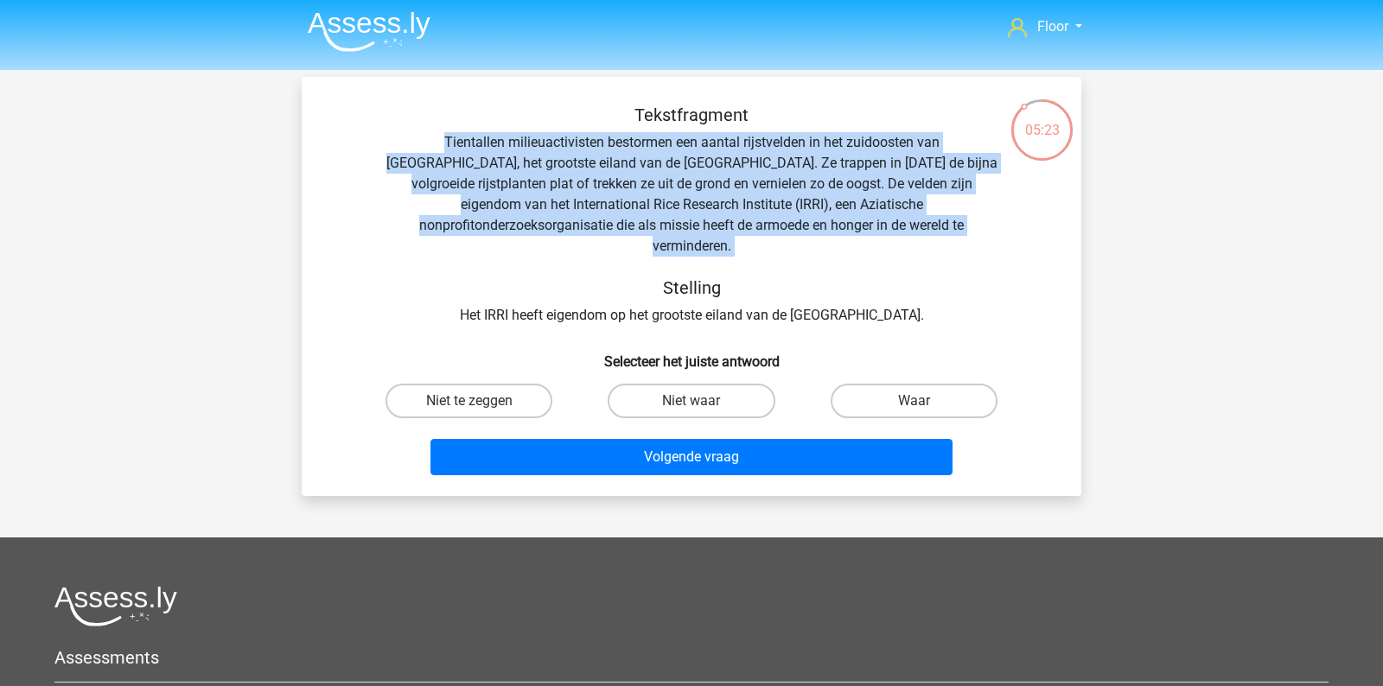
click at [549, 143] on div "Tekstfragment Tientallen milieuactivisten bestormen een aantal rijstvelden in h…" at bounding box center [691, 215] width 724 height 221
click at [501, 180] on div "Tekstfragment Tientallen milieuactivisten bestormen een aantal rijstvelden in h…" at bounding box center [691, 215] width 724 height 221
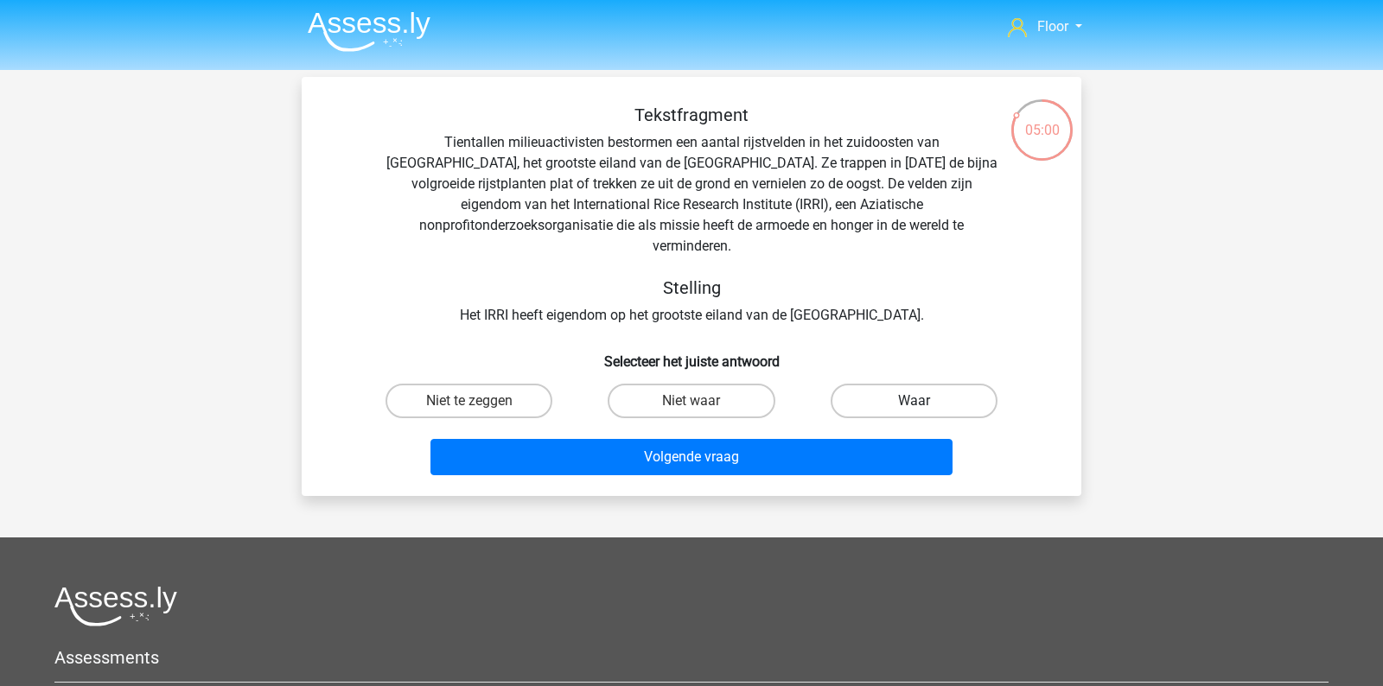
click at [893, 384] on label "Waar" at bounding box center [914, 401] width 167 height 35
click at [913, 401] on input "Waar" at bounding box center [918, 406] width 11 height 11
radio input "true"
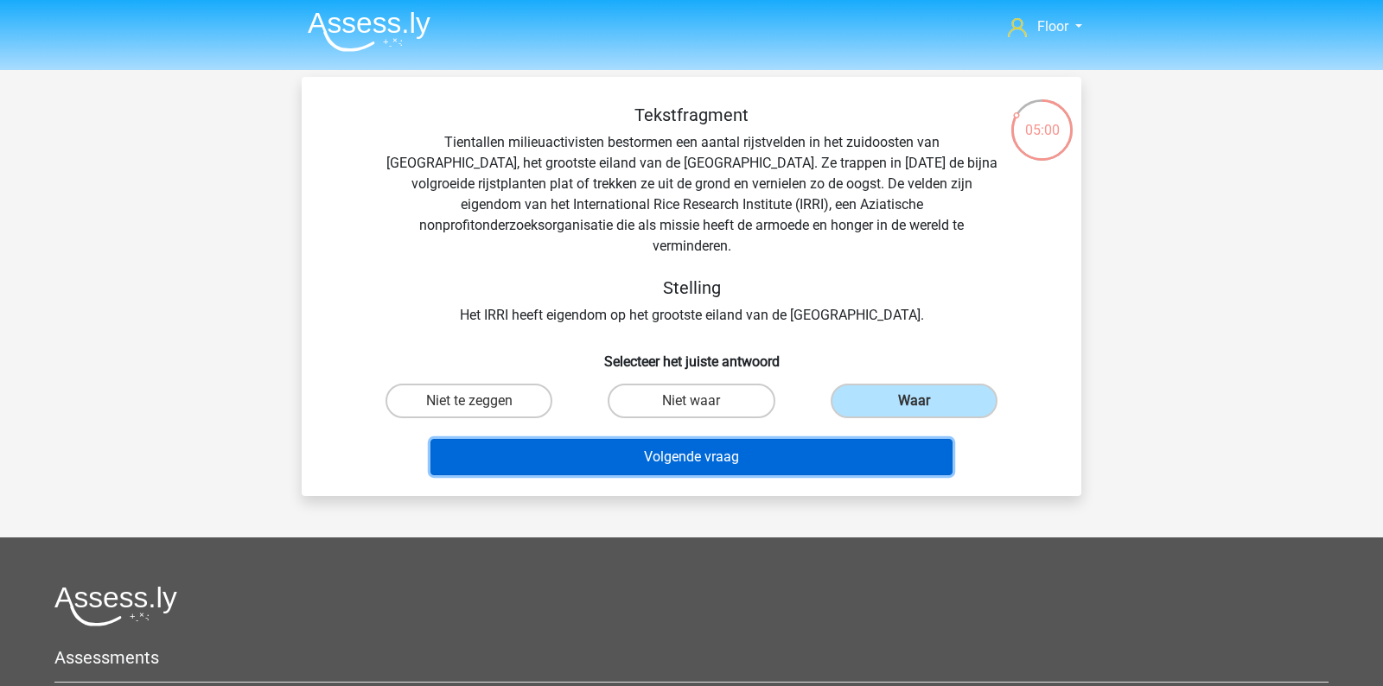
click at [708, 442] on button "Volgende vraag" at bounding box center [691, 457] width 523 height 36
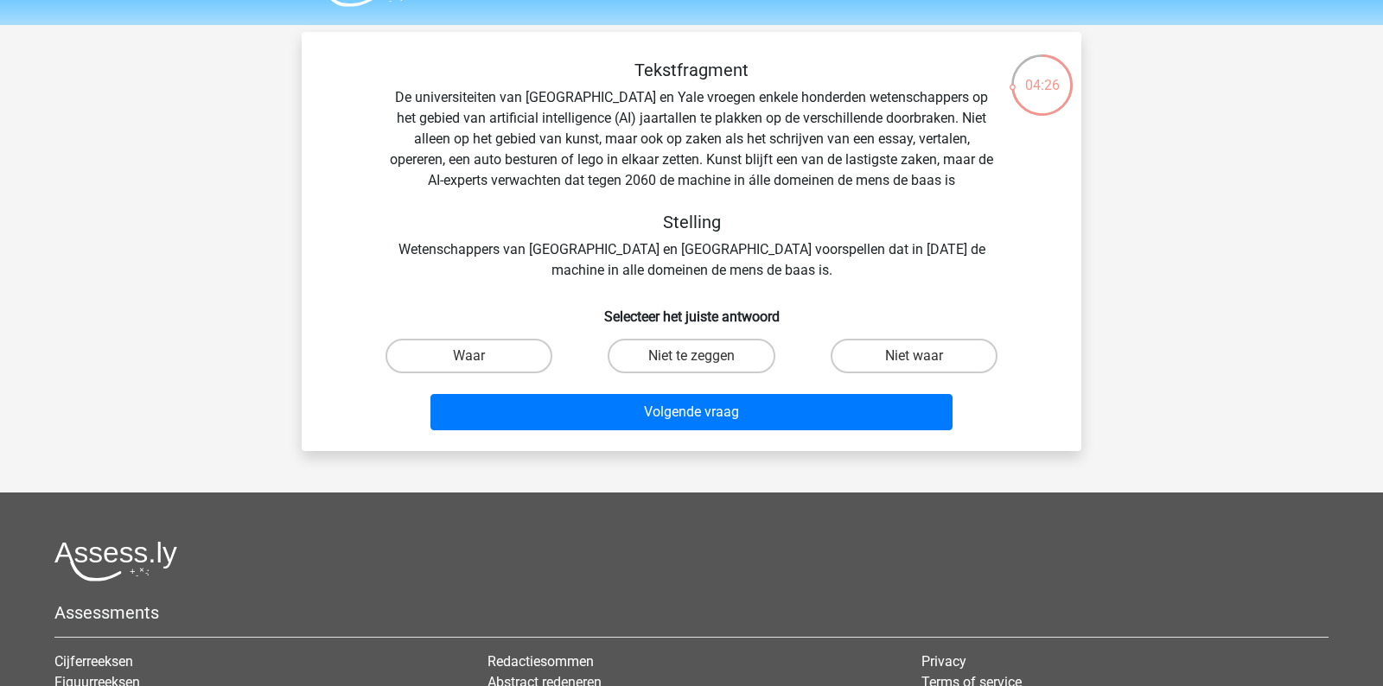
scroll to position [48, 0]
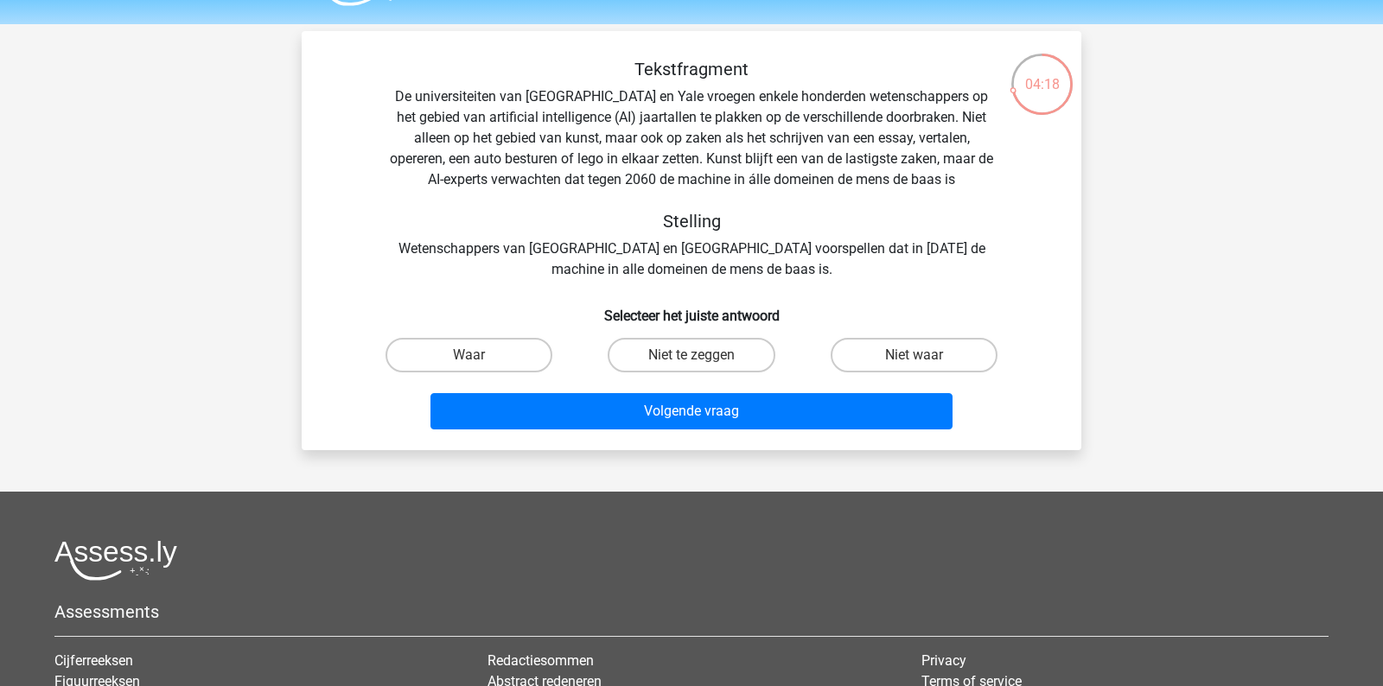
click at [617, 164] on div "Tekstfragment De universiteiten van Oxford en Yale vroegen enkele honderden wet…" at bounding box center [691, 169] width 724 height 221
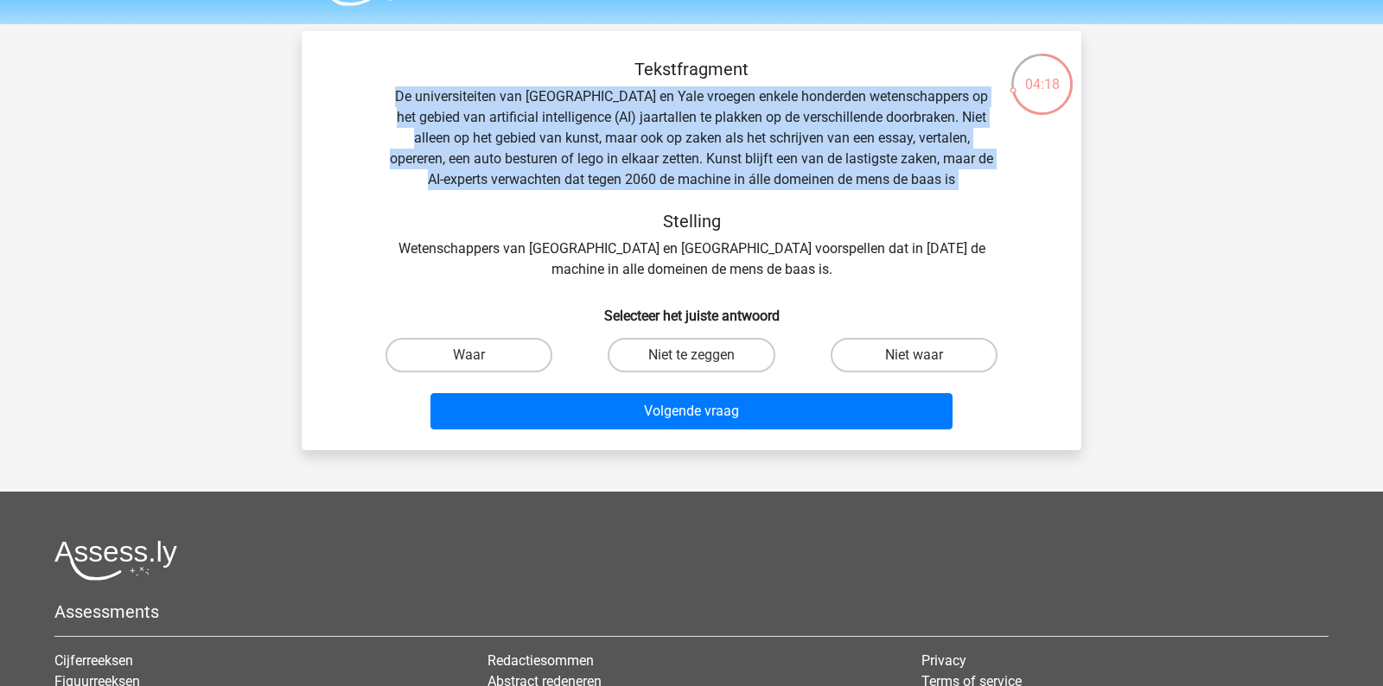
click at [617, 164] on div "Tekstfragment De universiteiten van Oxford en Yale vroegen enkele honderden wet…" at bounding box center [691, 169] width 724 height 221
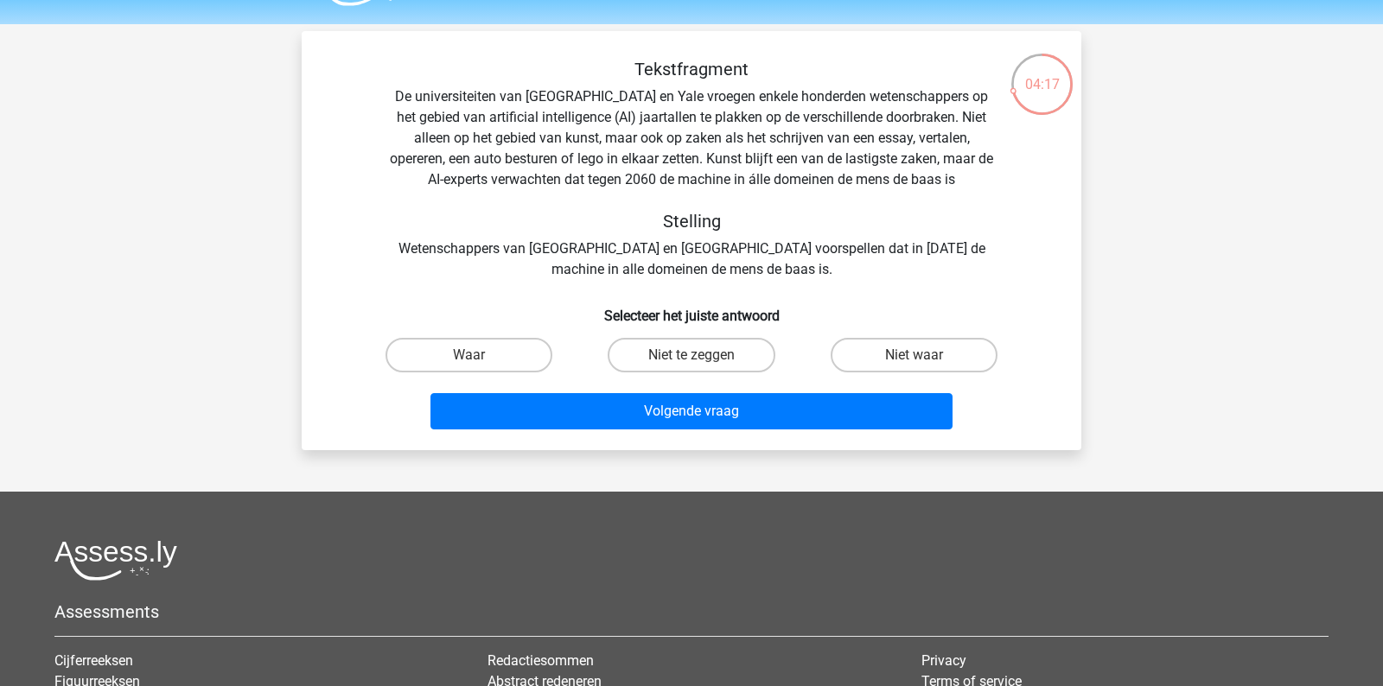
click at [612, 177] on div "Tekstfragment De universiteiten van Oxford en Yale vroegen enkele honderden wet…" at bounding box center [691, 169] width 724 height 221
click at [501, 345] on label "Waar" at bounding box center [468, 355] width 167 height 35
click at [481, 355] on input "Waar" at bounding box center [474, 360] width 11 height 11
radio input "true"
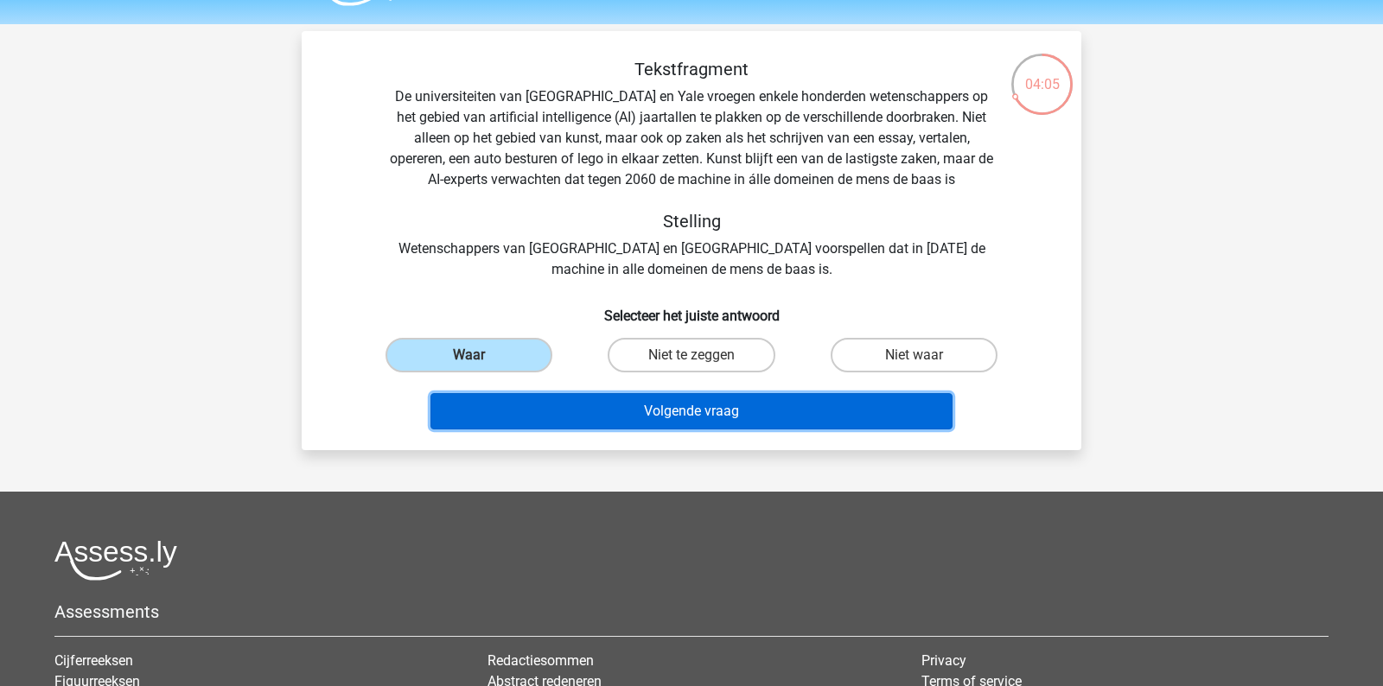
click at [538, 417] on button "Volgende vraag" at bounding box center [691, 411] width 523 height 36
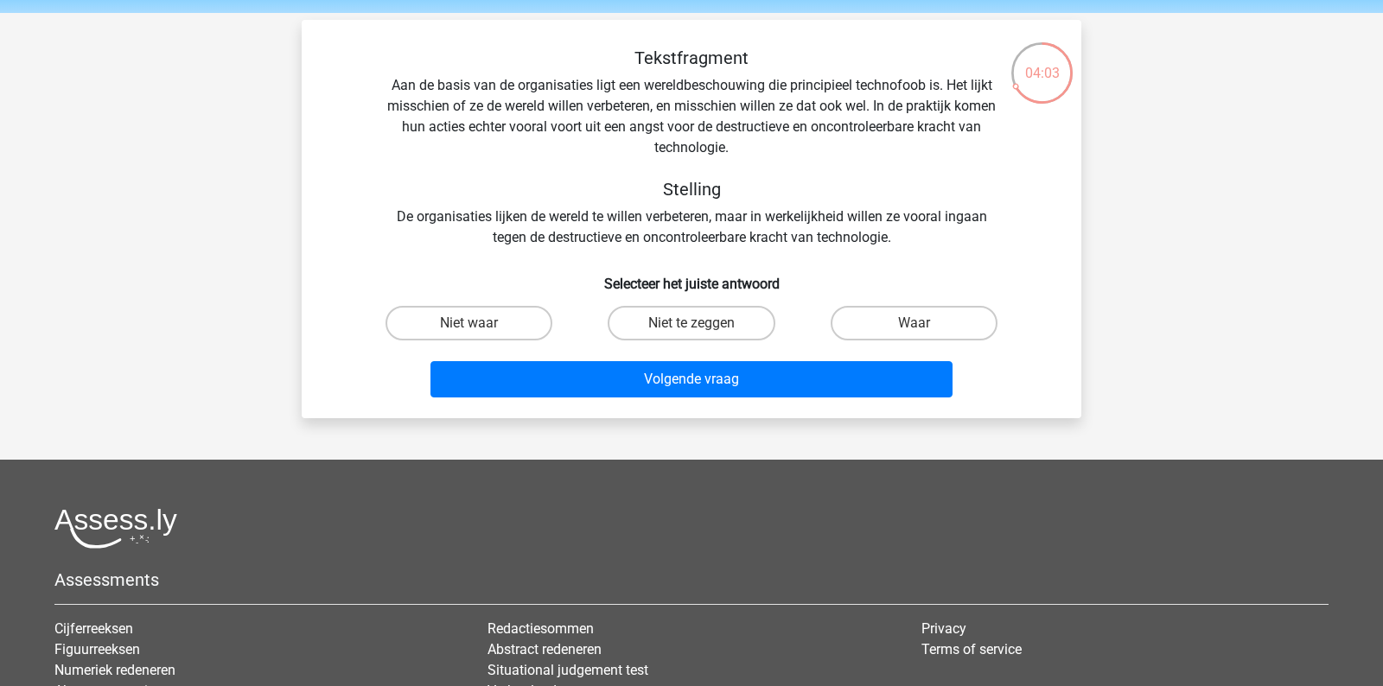
scroll to position [54, 0]
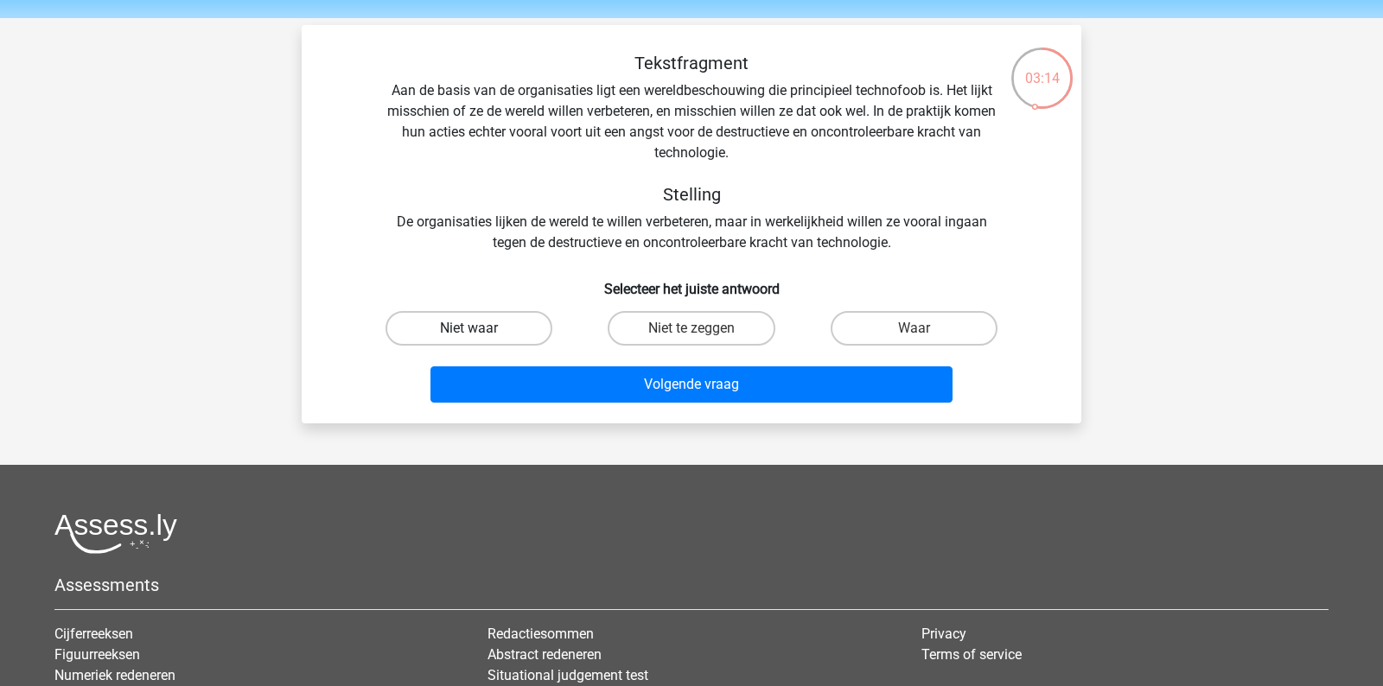
click at [453, 341] on label "Niet waar" at bounding box center [468, 328] width 167 height 35
click at [469, 340] on input "Niet waar" at bounding box center [474, 333] width 11 height 11
radio input "true"
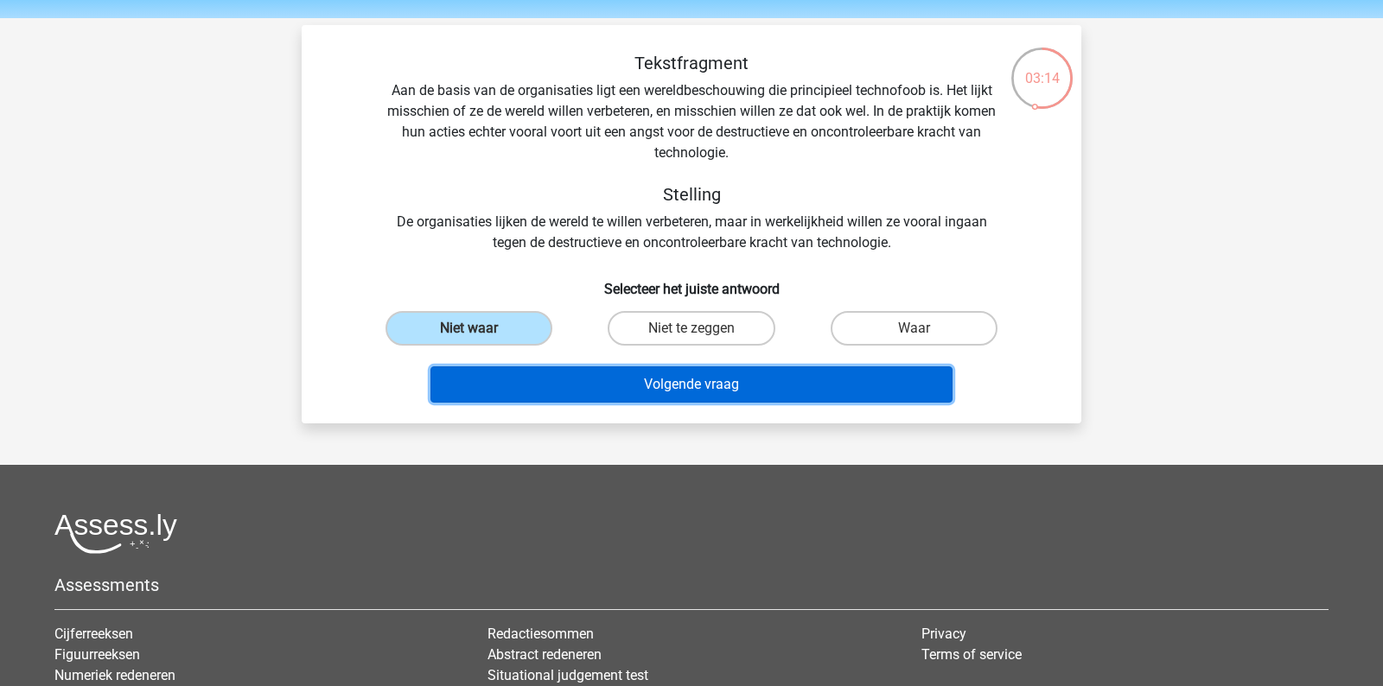
click at [490, 379] on button "Volgende vraag" at bounding box center [691, 384] width 523 height 36
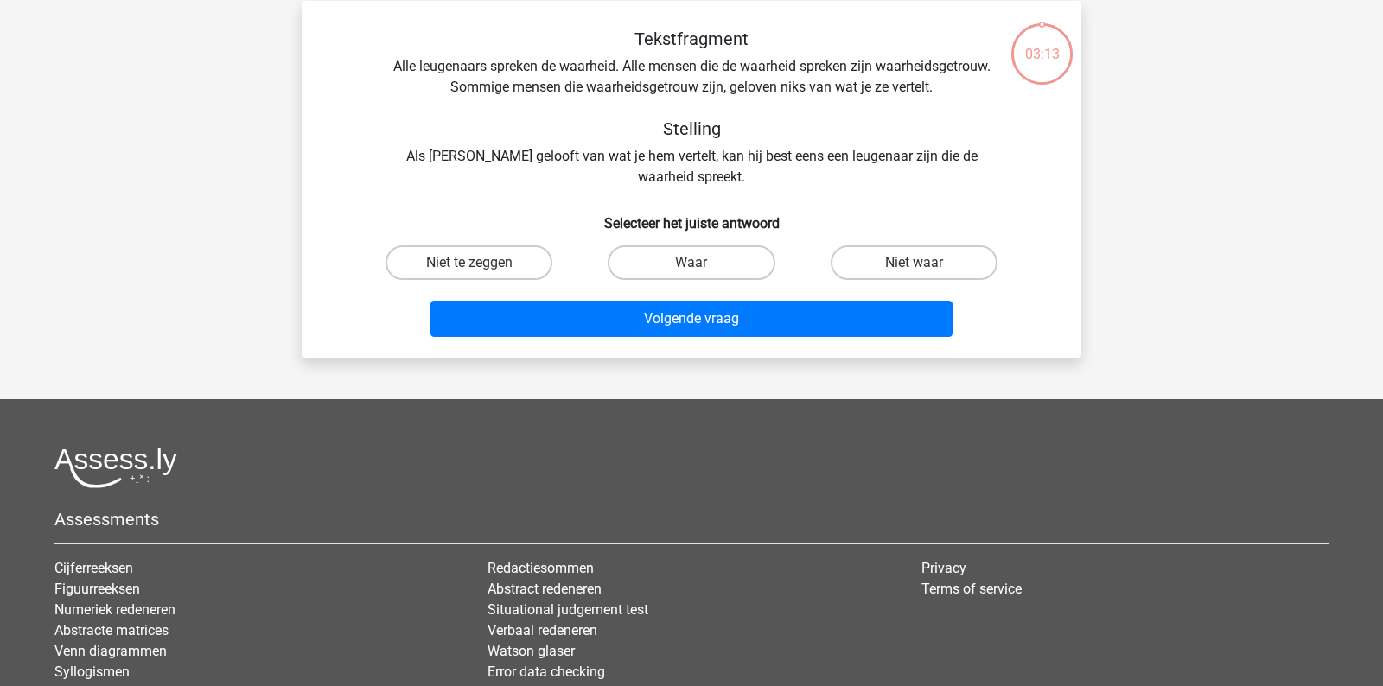
scroll to position [60, 0]
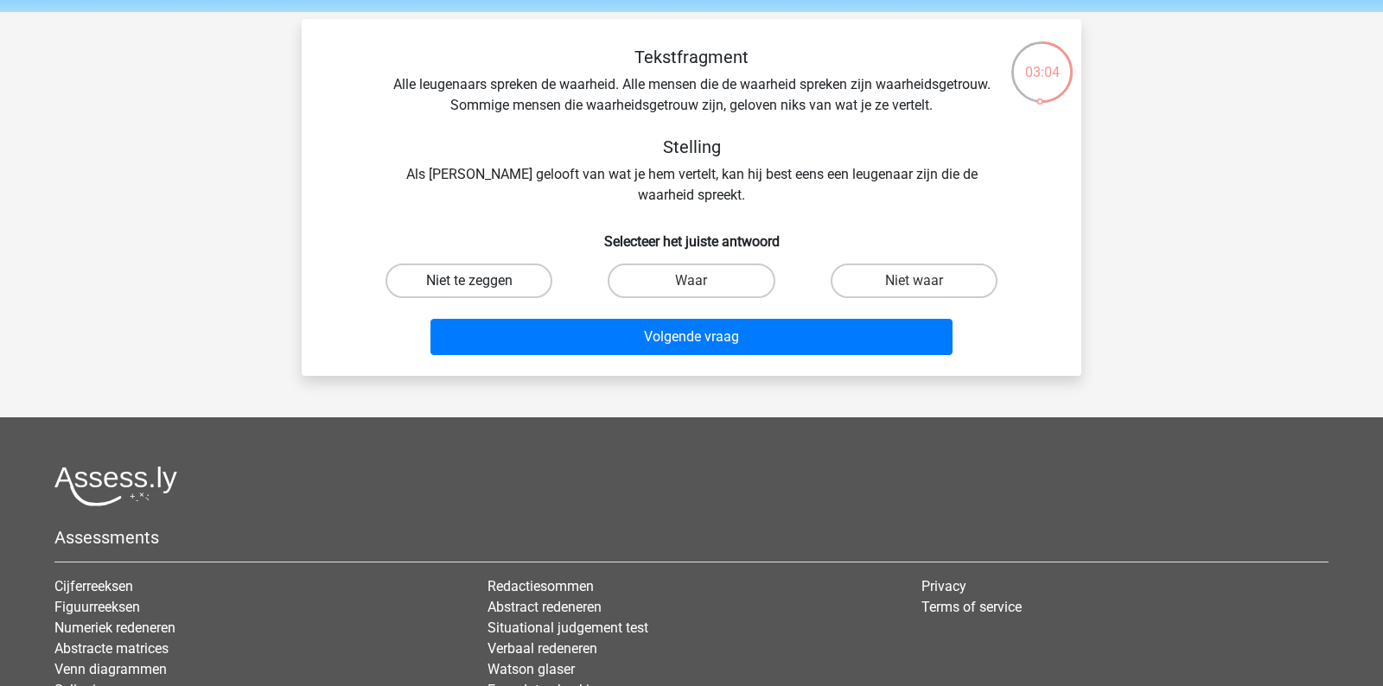
click at [471, 264] on label "Niet te zeggen" at bounding box center [468, 281] width 167 height 35
click at [471, 281] on input "Niet te zeggen" at bounding box center [474, 286] width 11 height 11
radio input "true"
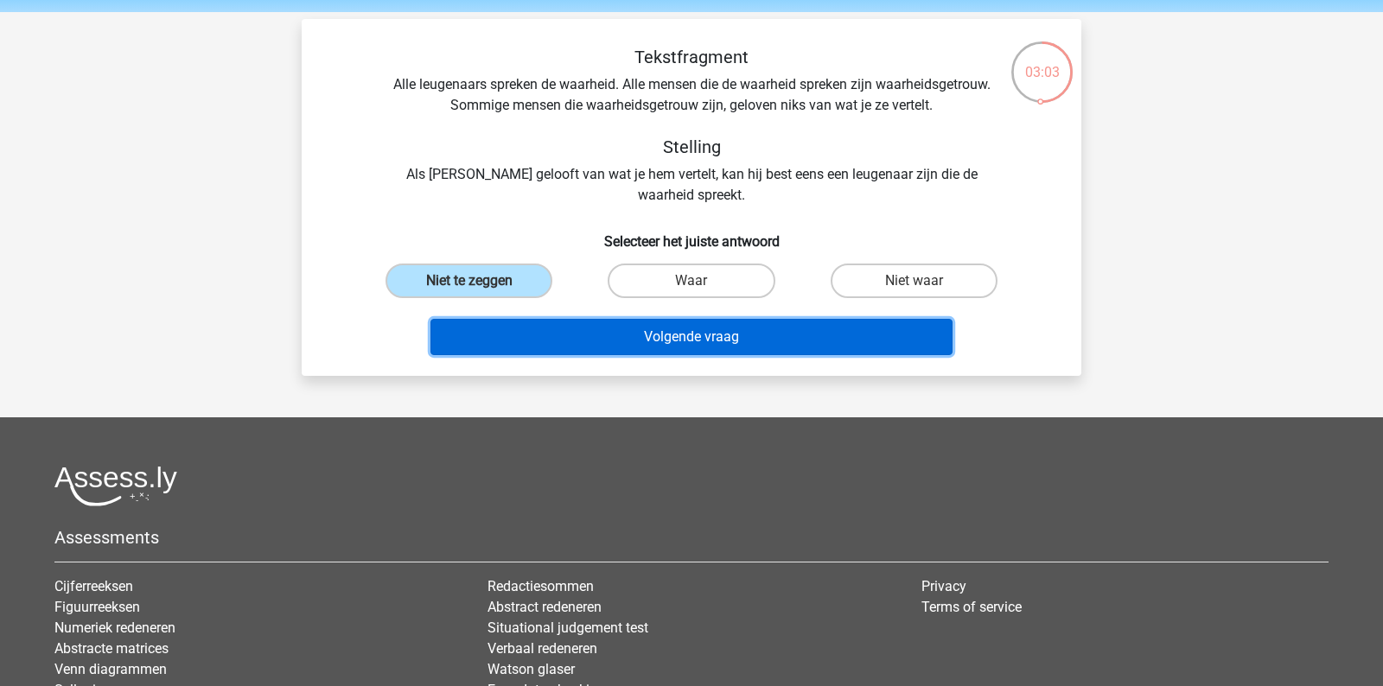
click at [474, 331] on button "Volgende vraag" at bounding box center [691, 337] width 523 height 36
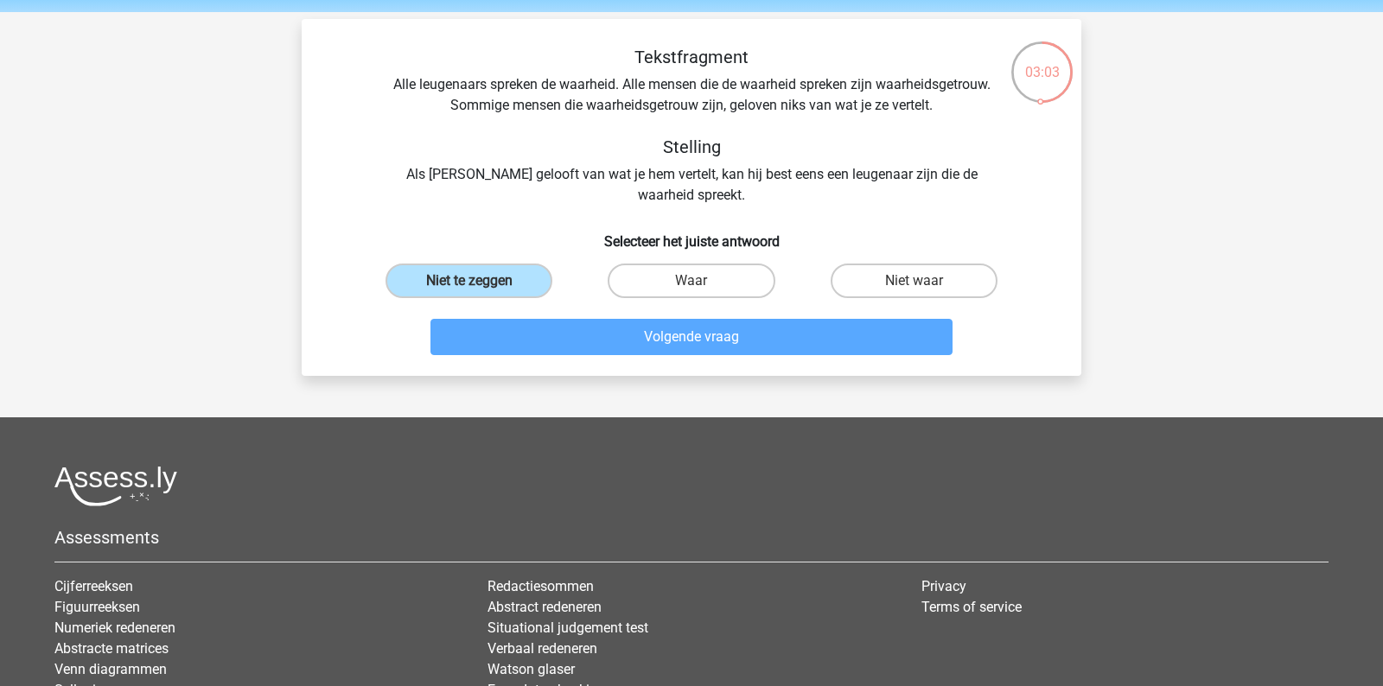
scroll to position [79, 0]
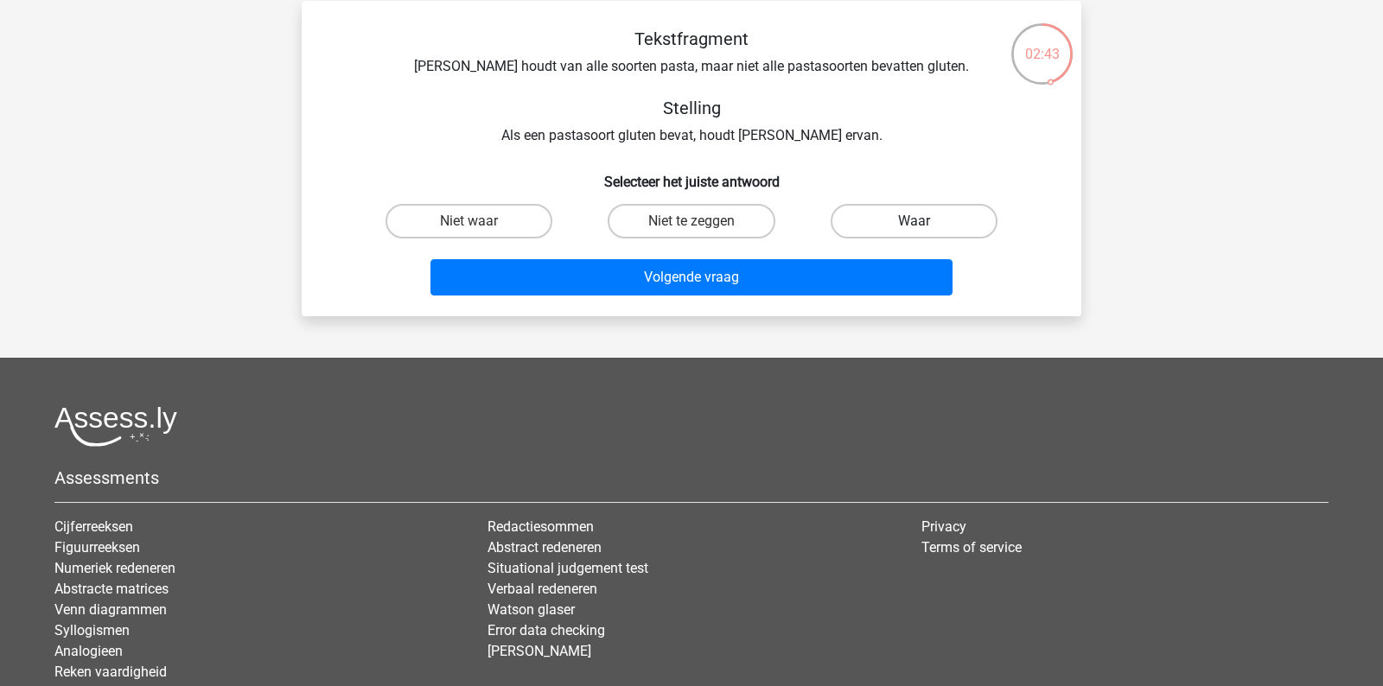
click at [881, 225] on label "Waar" at bounding box center [914, 221] width 167 height 35
click at [913, 225] on input "Waar" at bounding box center [918, 226] width 11 height 11
radio input "true"
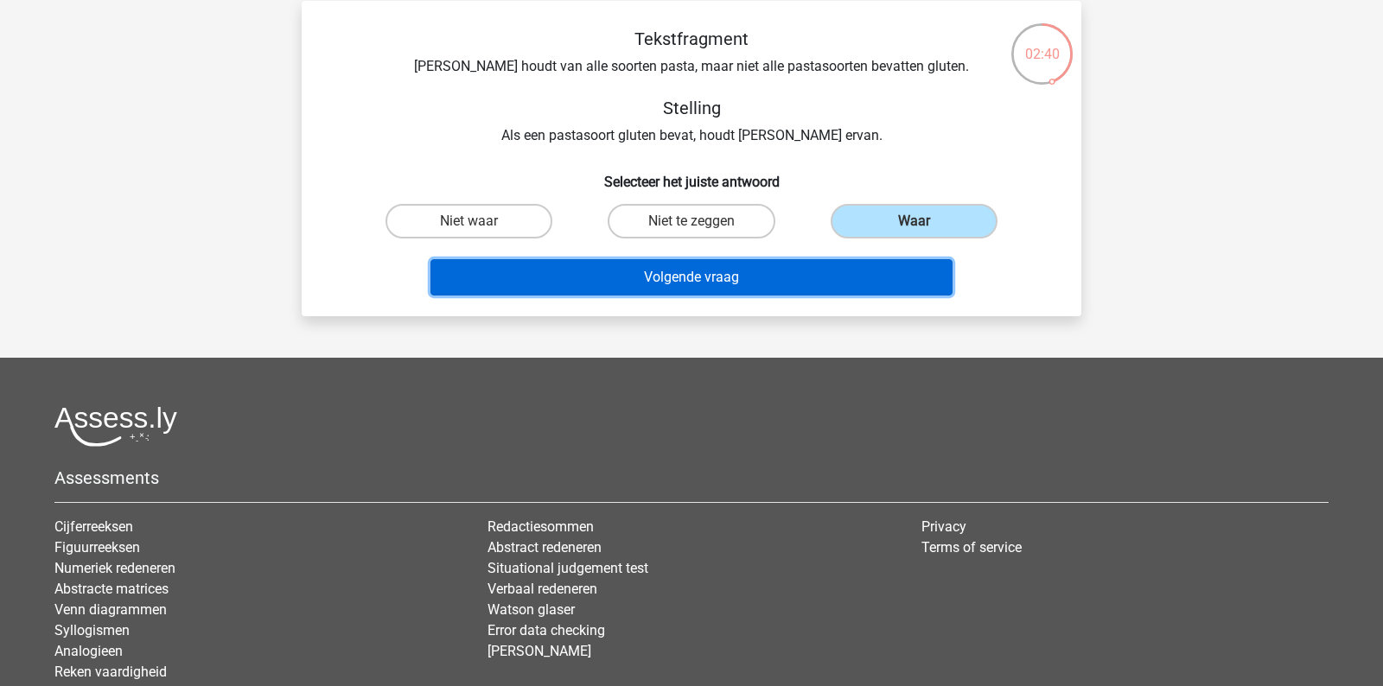
click at [772, 266] on button "Volgende vraag" at bounding box center [691, 277] width 523 height 36
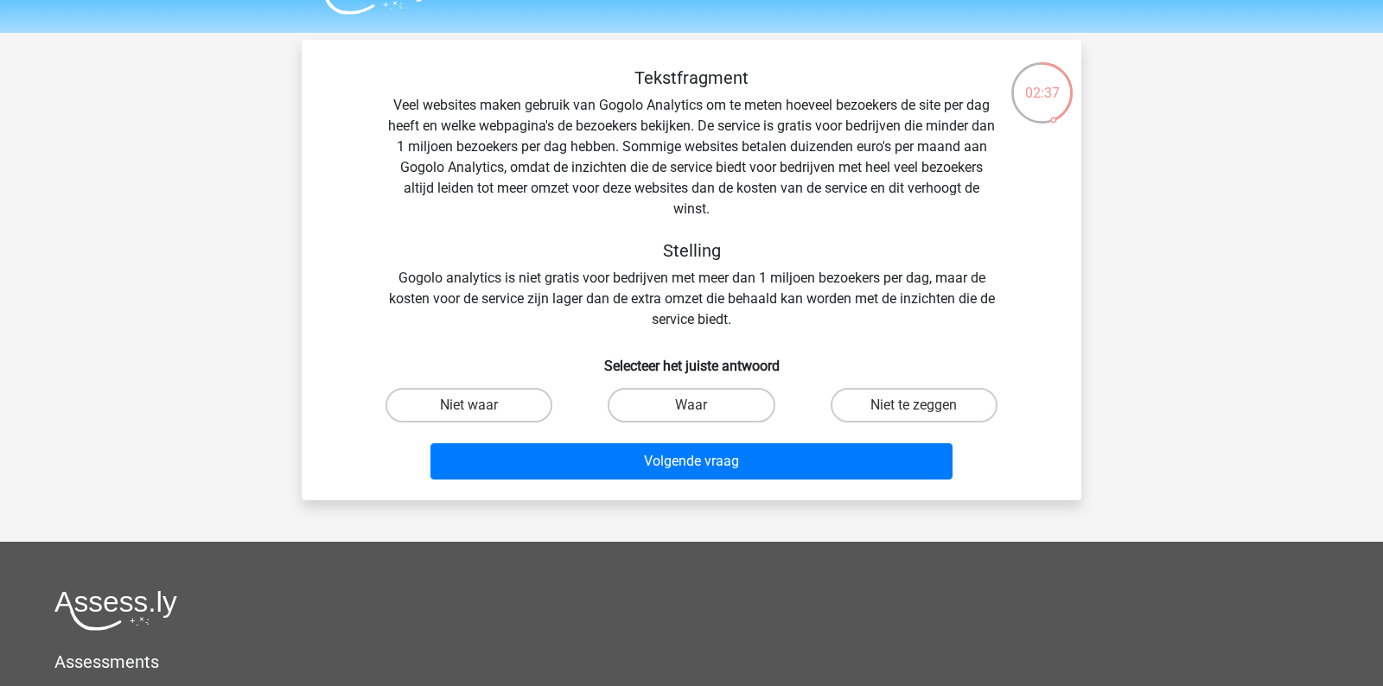
scroll to position [30, 0]
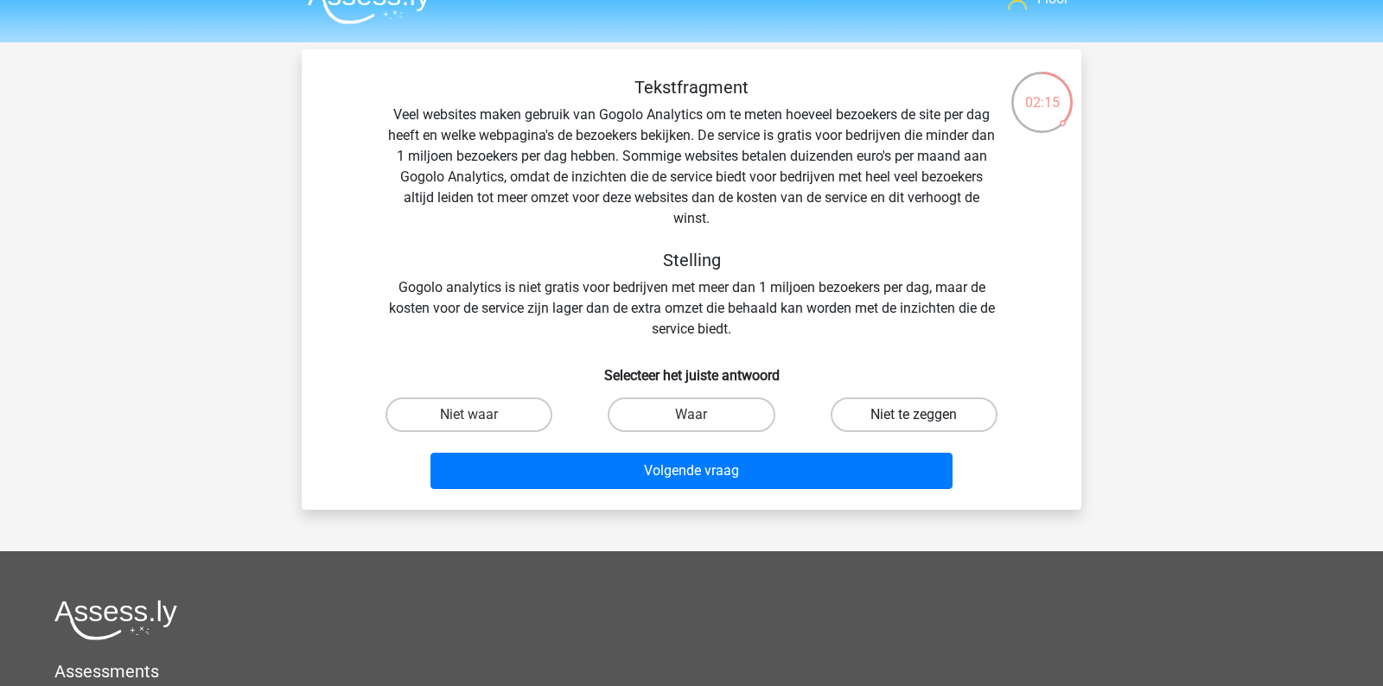
click at [943, 411] on label "Niet te zeggen" at bounding box center [914, 415] width 167 height 35
click at [925, 415] on input "Niet te zeggen" at bounding box center [918, 420] width 11 height 11
radio input "true"
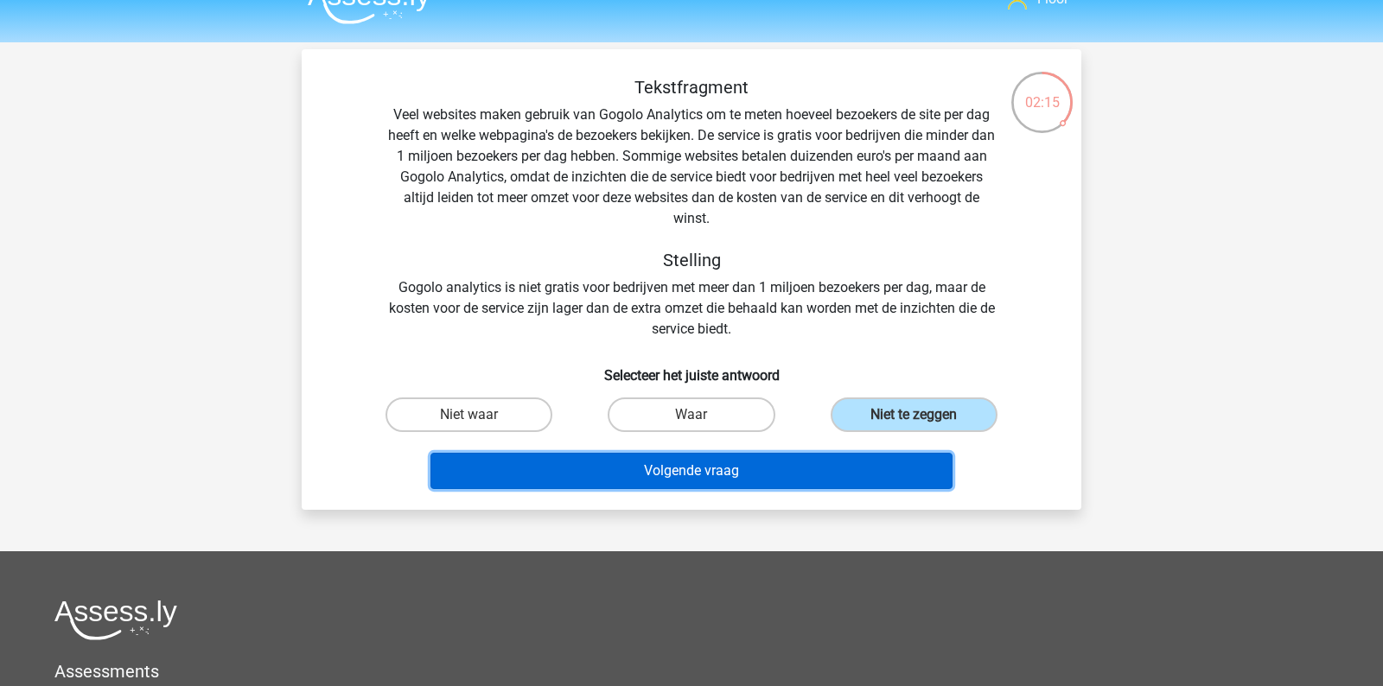
click at [840, 461] on button "Volgende vraag" at bounding box center [691, 471] width 523 height 36
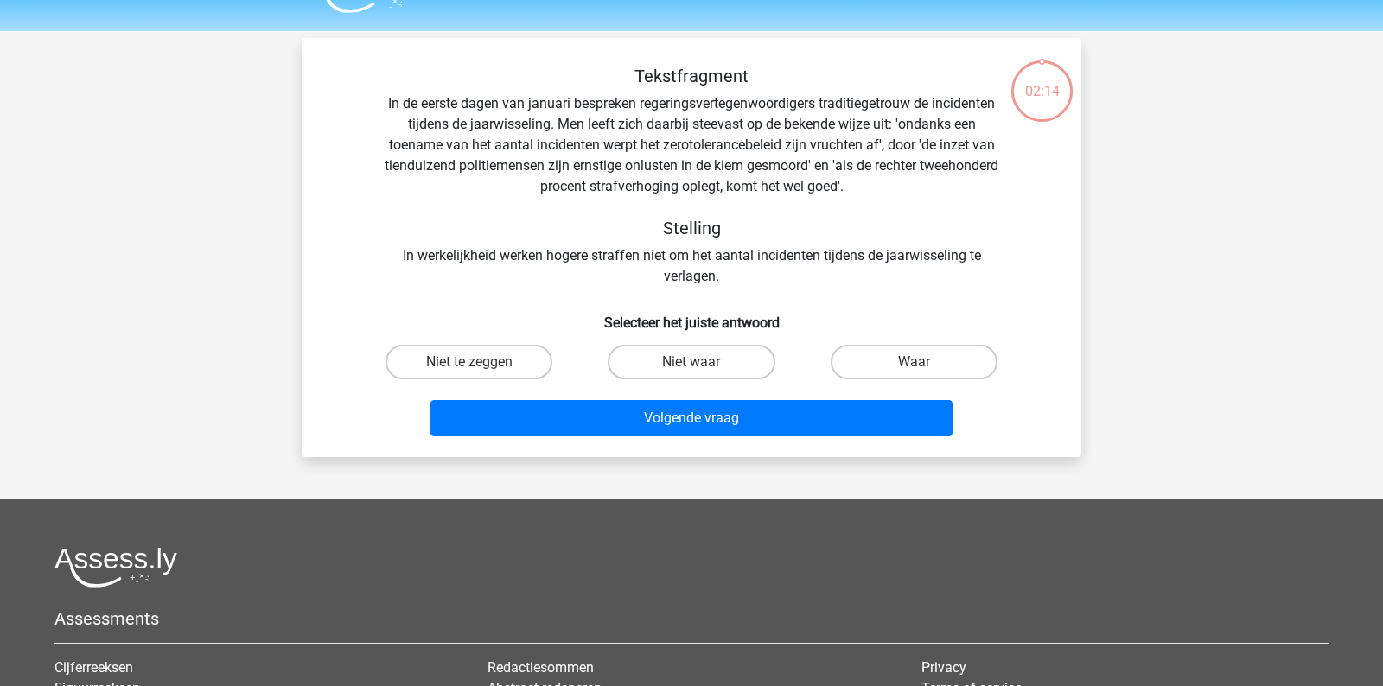
scroll to position [0, 0]
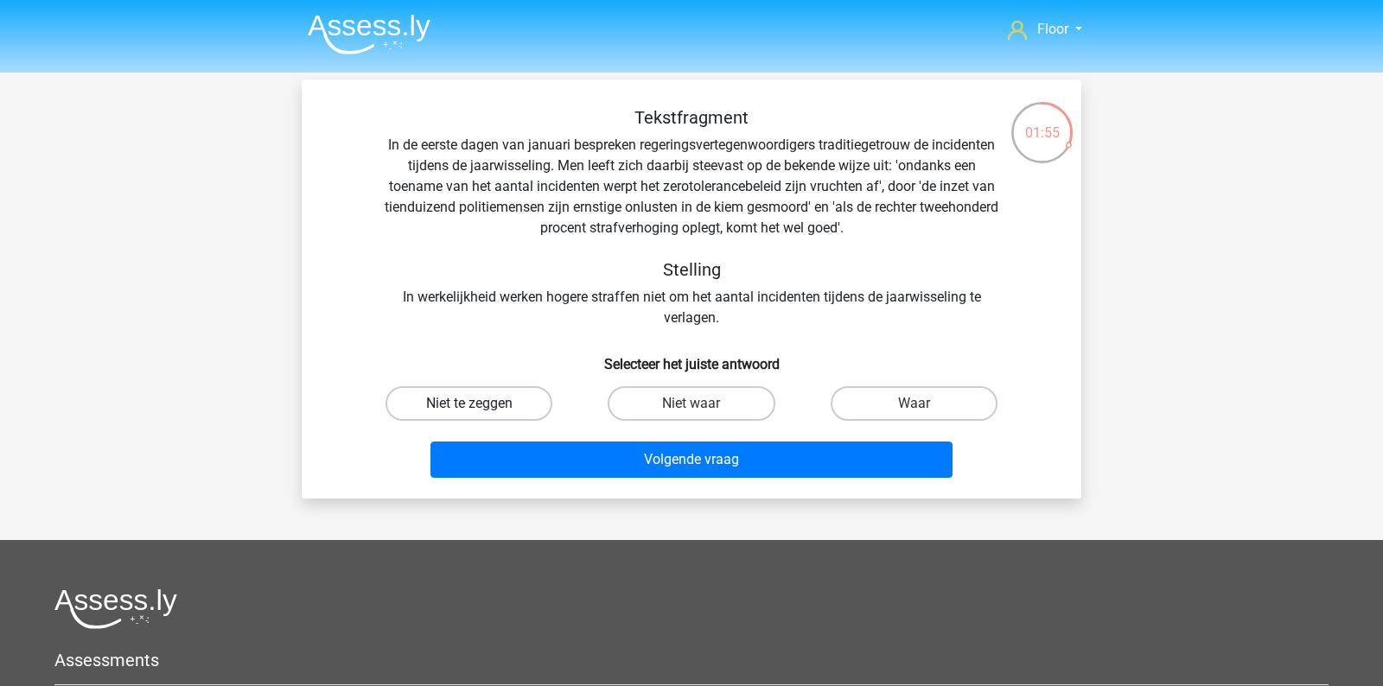
click at [450, 395] on label "Niet te zeggen" at bounding box center [468, 403] width 167 height 35
click at [469, 404] on input "Niet te zeggen" at bounding box center [474, 409] width 11 height 11
radio input "true"
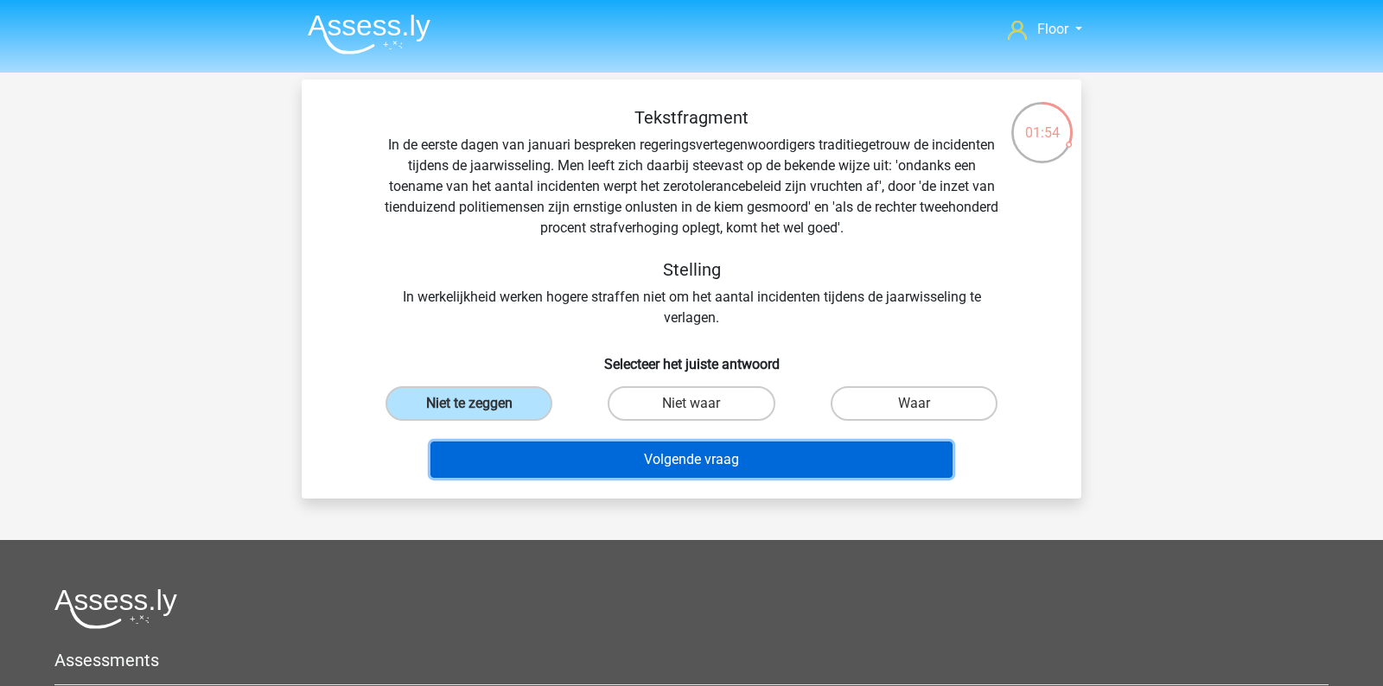
click at [504, 462] on button "Volgende vraag" at bounding box center [691, 460] width 523 height 36
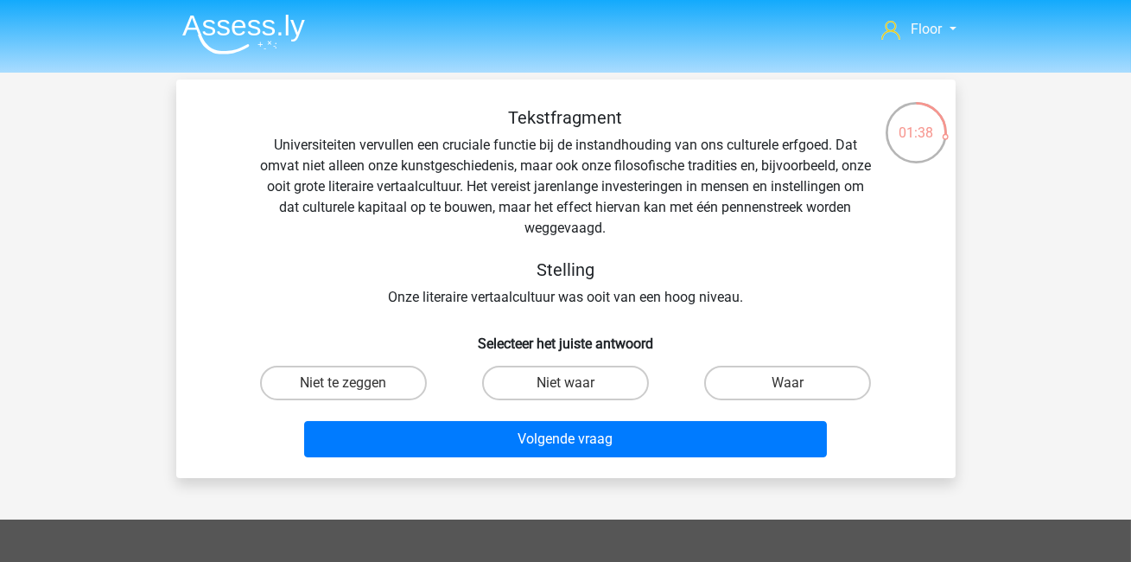
click at [347, 391] on input "Niet te zeggen" at bounding box center [348, 388] width 11 height 11
radio input "true"
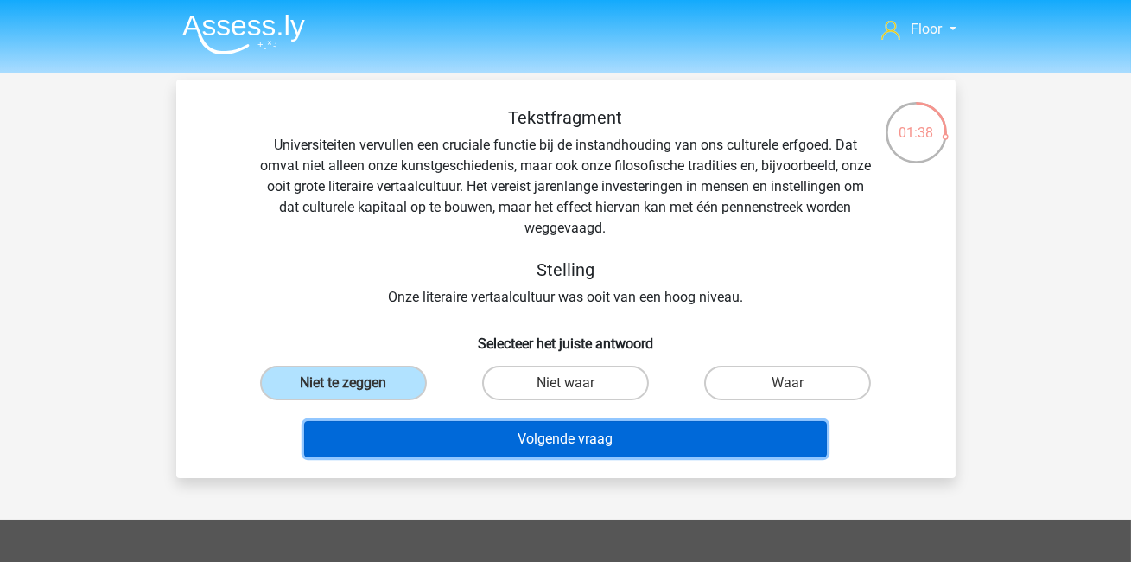
click at [381, 454] on button "Volgende vraag" at bounding box center [565, 439] width 523 height 36
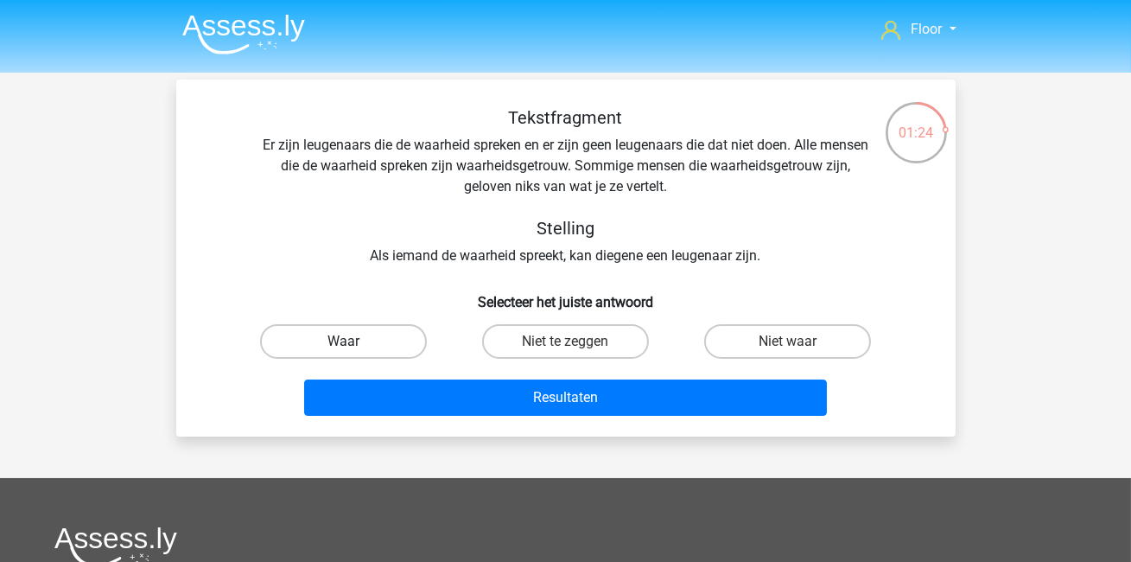
click at [385, 346] on label "Waar" at bounding box center [343, 341] width 167 height 35
click at [354, 346] on input "Waar" at bounding box center [348, 346] width 11 height 11
radio input "true"
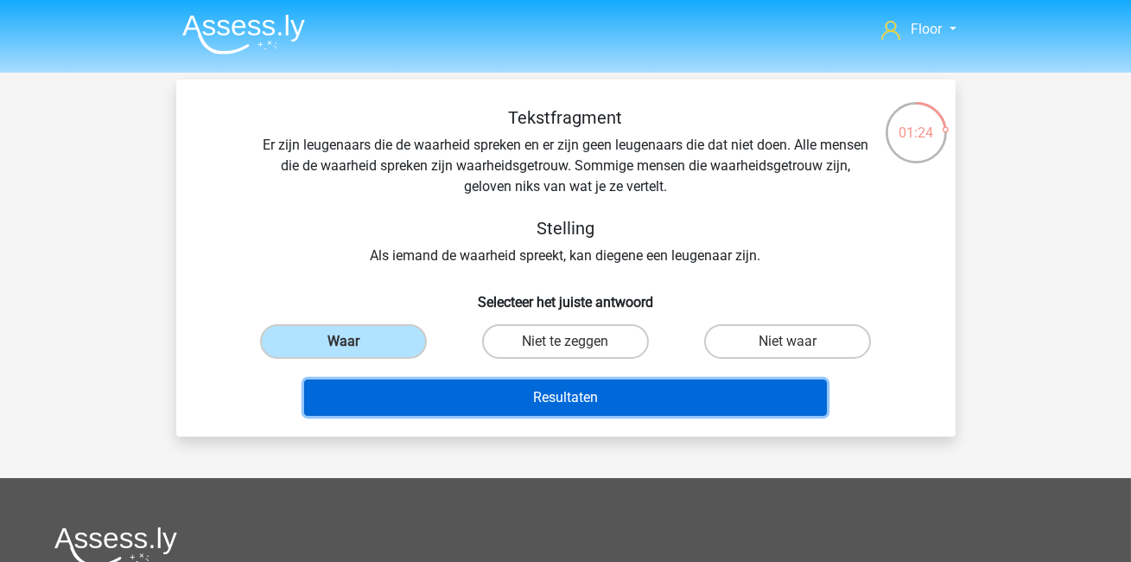
click at [383, 405] on button "Resultaten" at bounding box center [565, 397] width 523 height 36
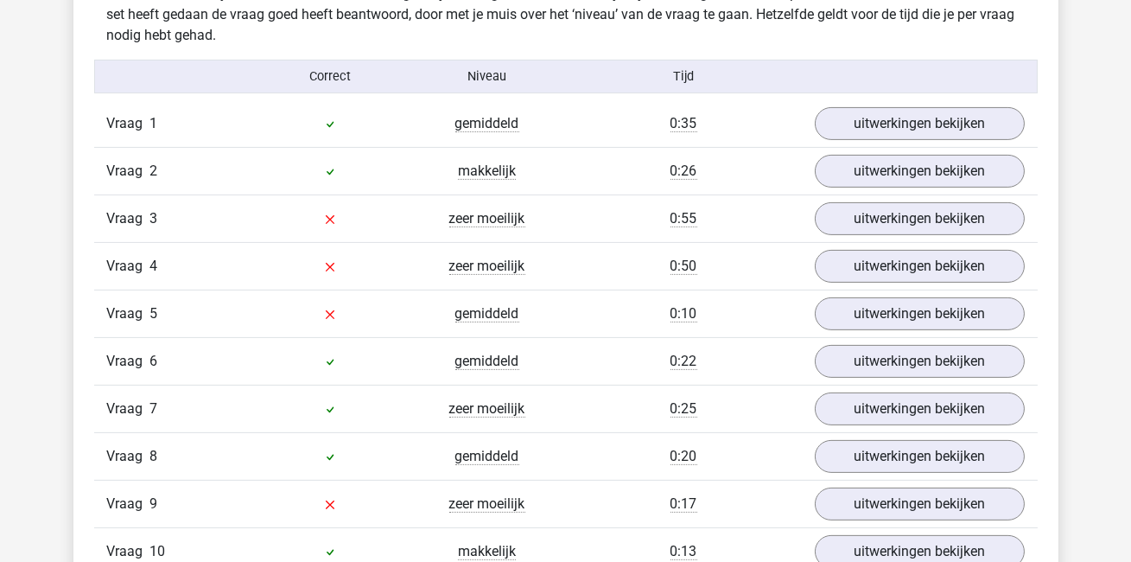
scroll to position [1046, 0]
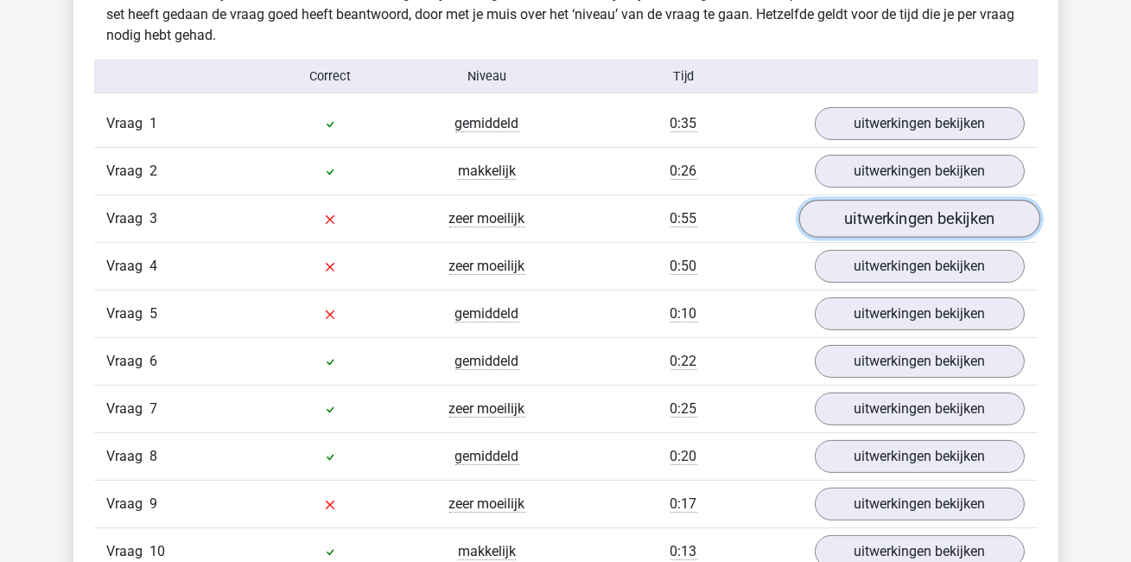
click at [906, 216] on link "uitwerkingen bekijken" at bounding box center [919, 220] width 241 height 38
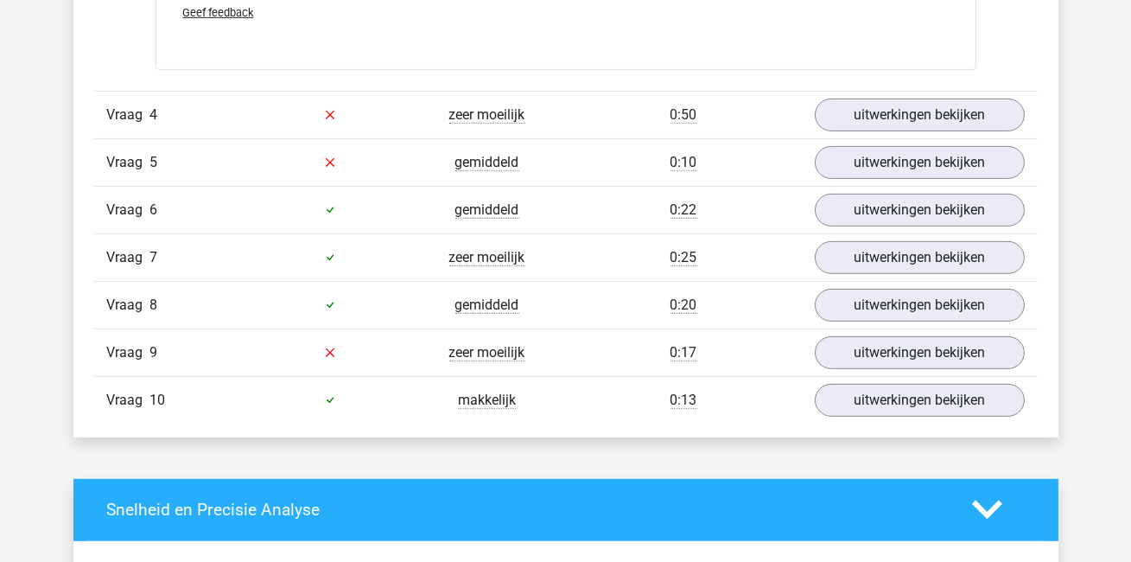
scroll to position [1735, 0]
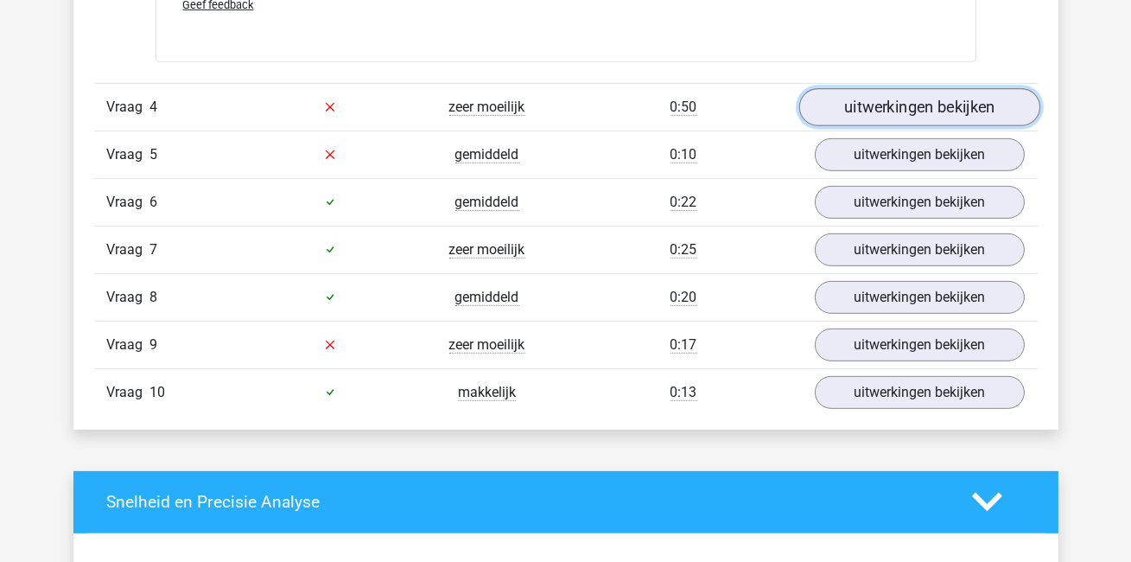
click at [875, 91] on link "uitwerkingen bekijken" at bounding box center [919, 107] width 241 height 38
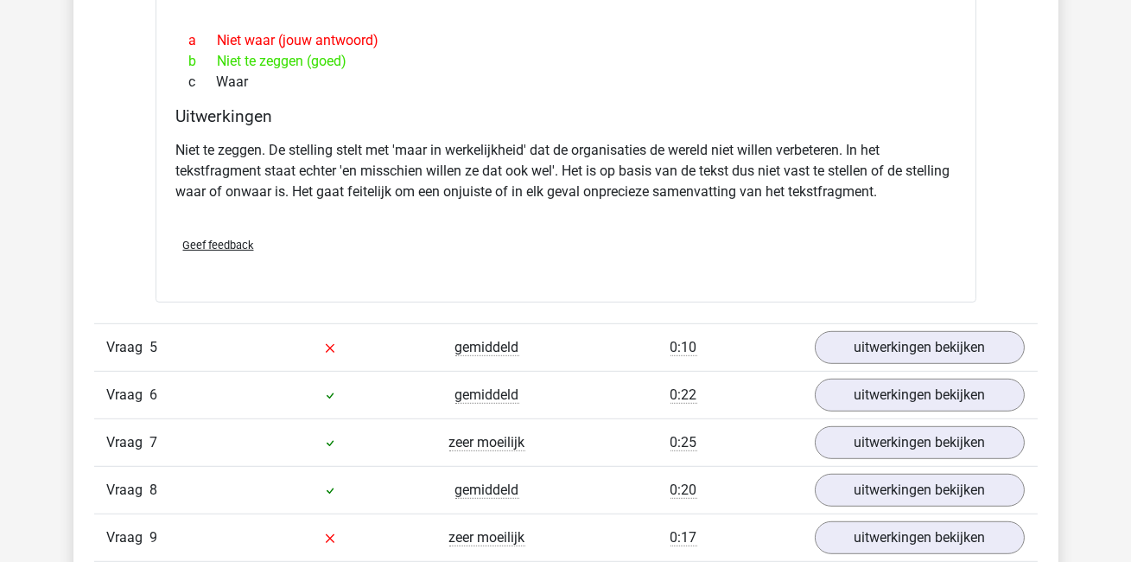
scroll to position [2184, 0]
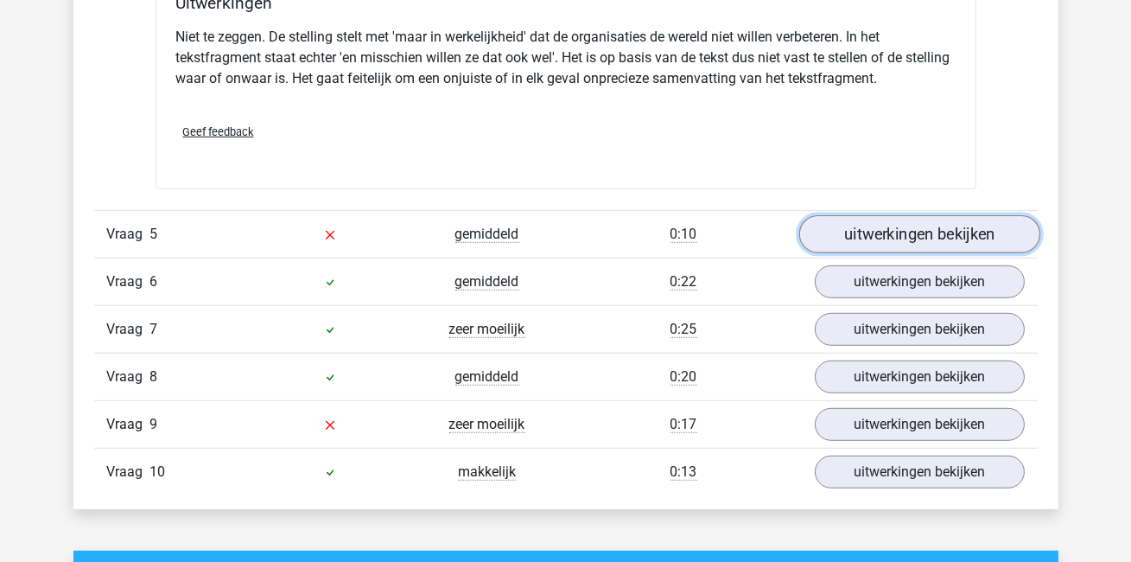
click at [901, 215] on link "uitwerkingen bekijken" at bounding box center [919, 234] width 241 height 38
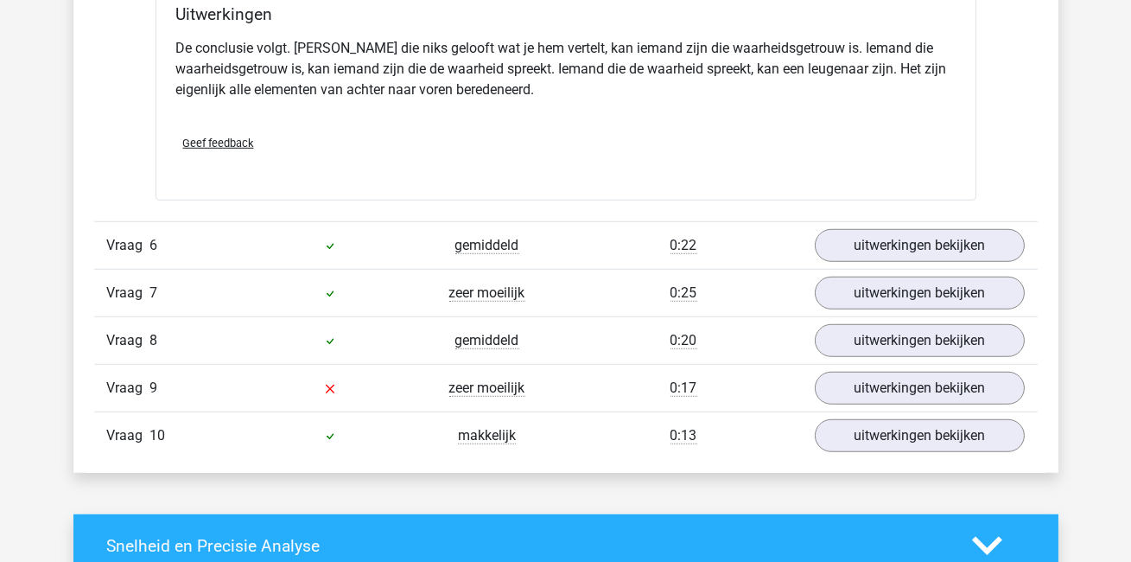
scroll to position [2709, 0]
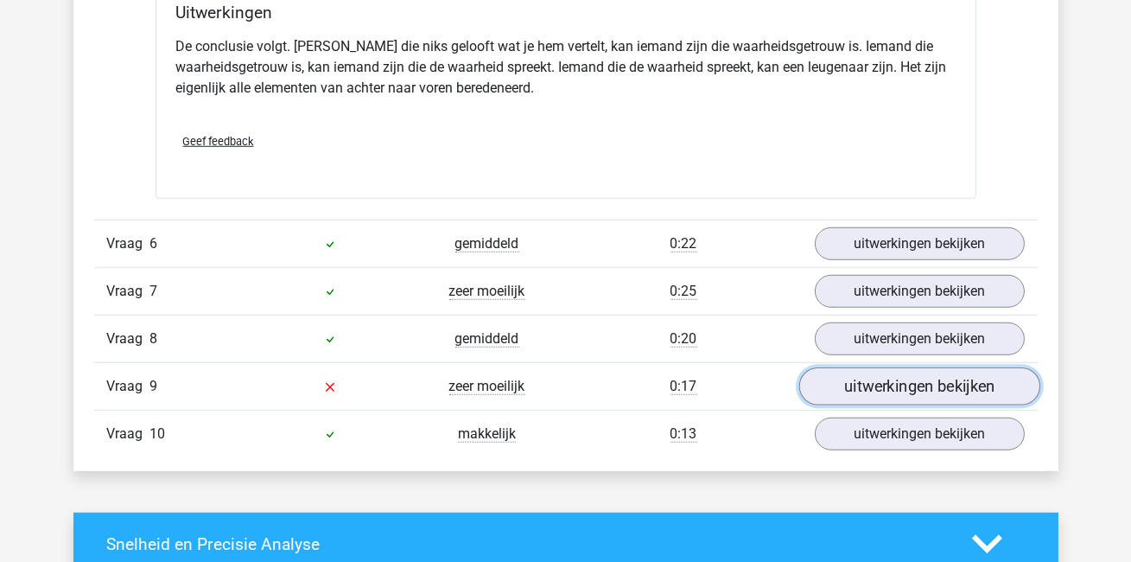
click at [910, 372] on link "uitwerkingen bekijken" at bounding box center [919, 386] width 241 height 38
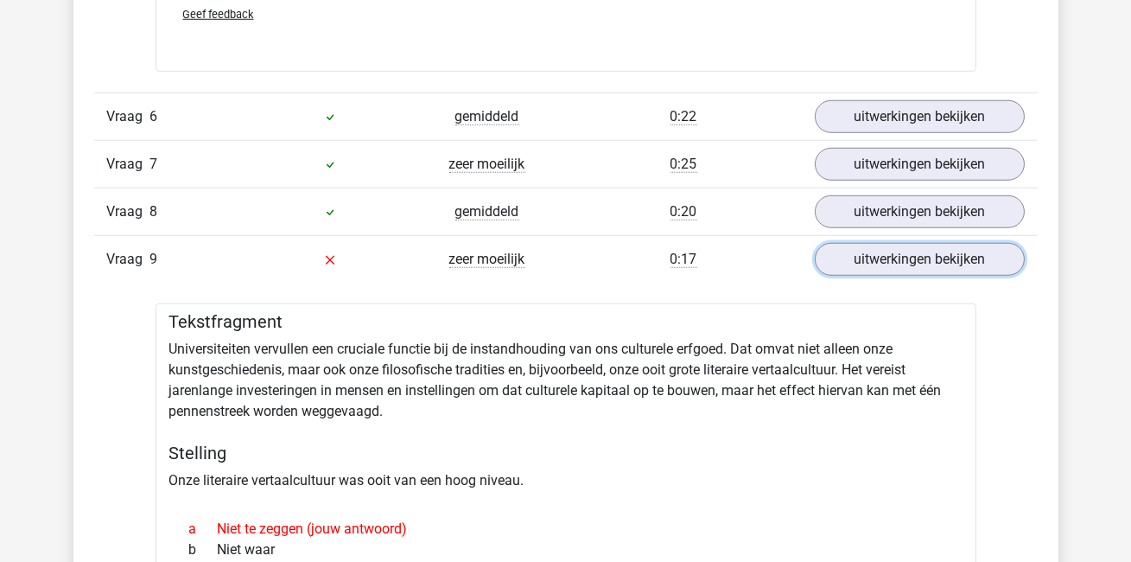
scroll to position [2838, 0]
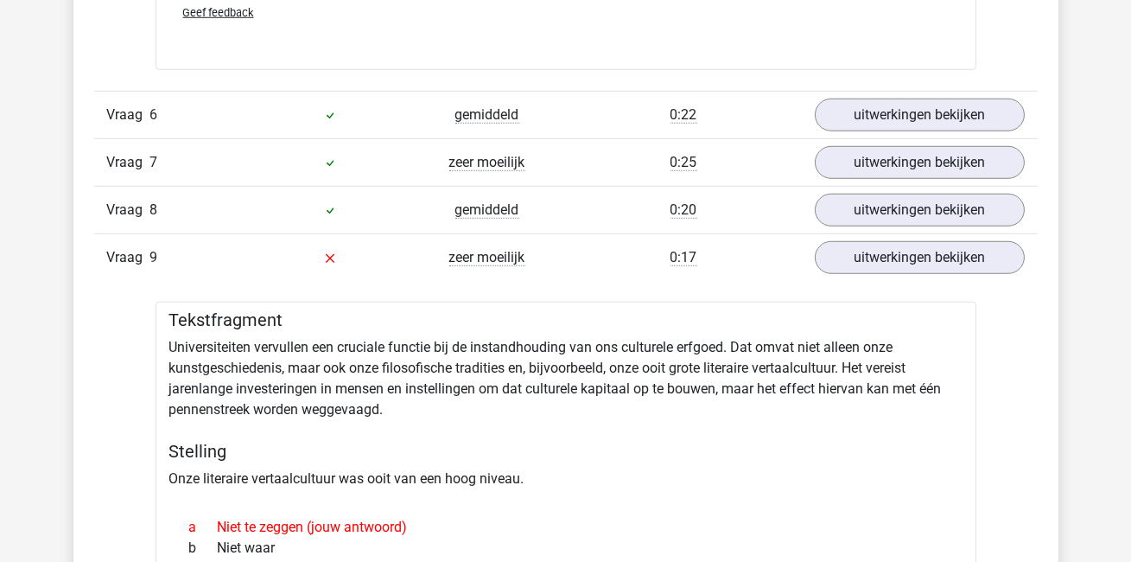
click at [504, 348] on div "Tekstfragment Universiteiten vervullen een cruciale functie bij de instandhoudi…" at bounding box center [566, 535] width 821 height 467
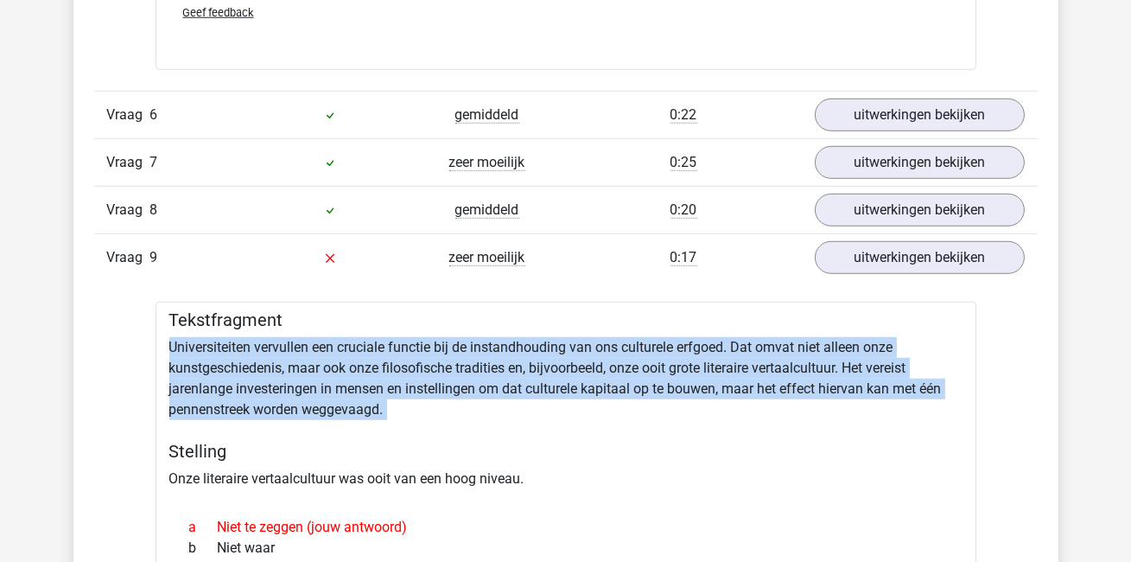
click at [504, 348] on div "Tekstfragment Universiteiten vervullen een cruciale functie bij de instandhoudi…" at bounding box center [566, 535] width 821 height 467
click at [504, 349] on div "Tekstfragment Universiteiten vervullen een cruciale functie bij de instandhoudi…" at bounding box center [566, 535] width 821 height 467
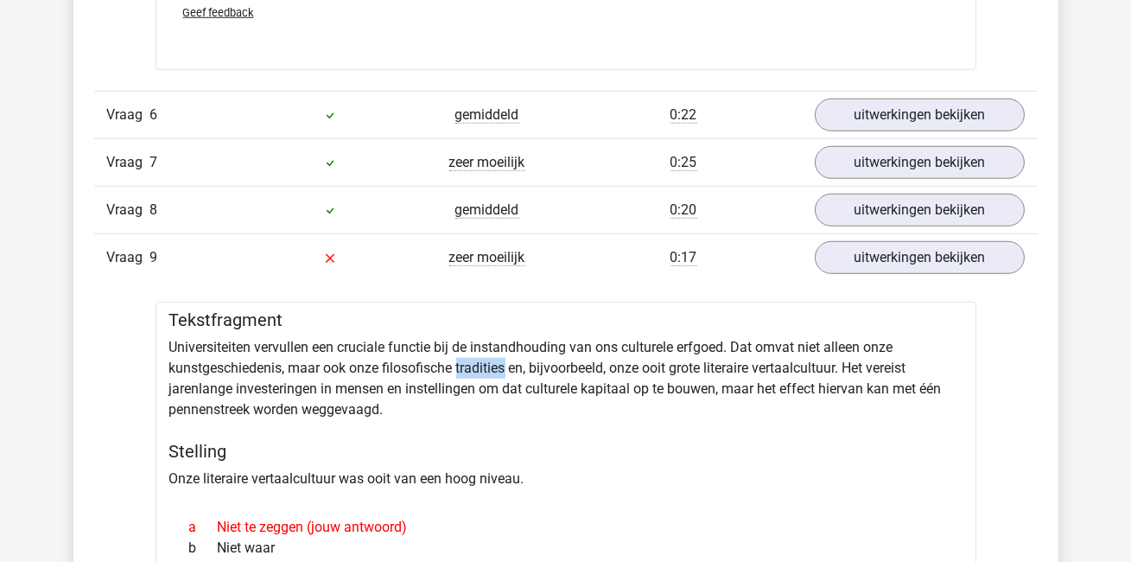
click at [504, 349] on div "Tekstfragment Universiteiten vervullen een cruciale functie bij de instandhoudi…" at bounding box center [566, 535] width 821 height 467
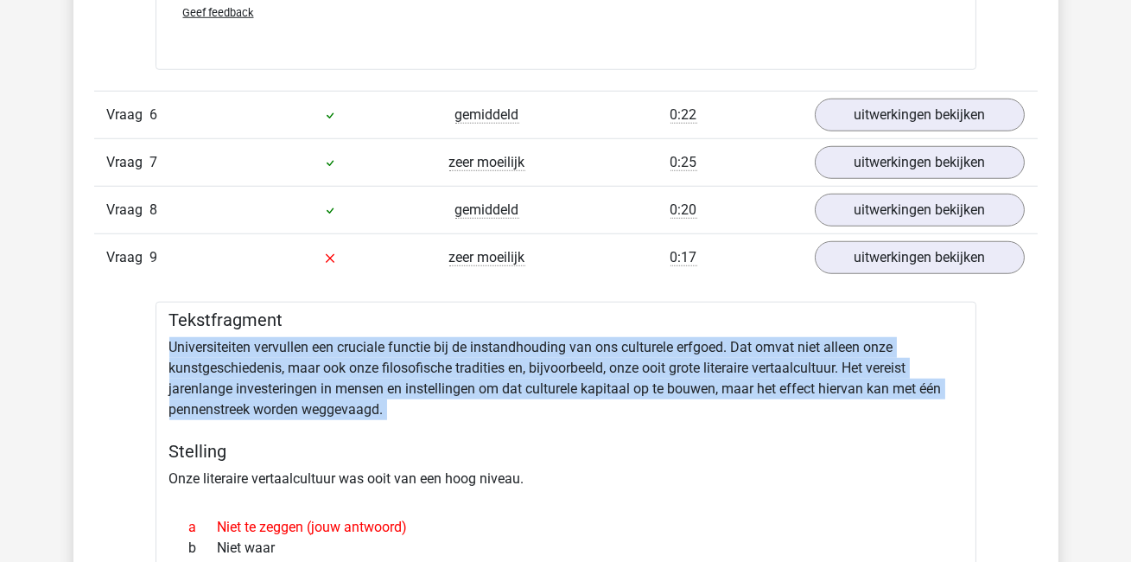
click at [504, 349] on div "Tekstfragment Universiteiten vervullen een cruciale functie bij de instandhoudi…" at bounding box center [566, 535] width 821 height 467
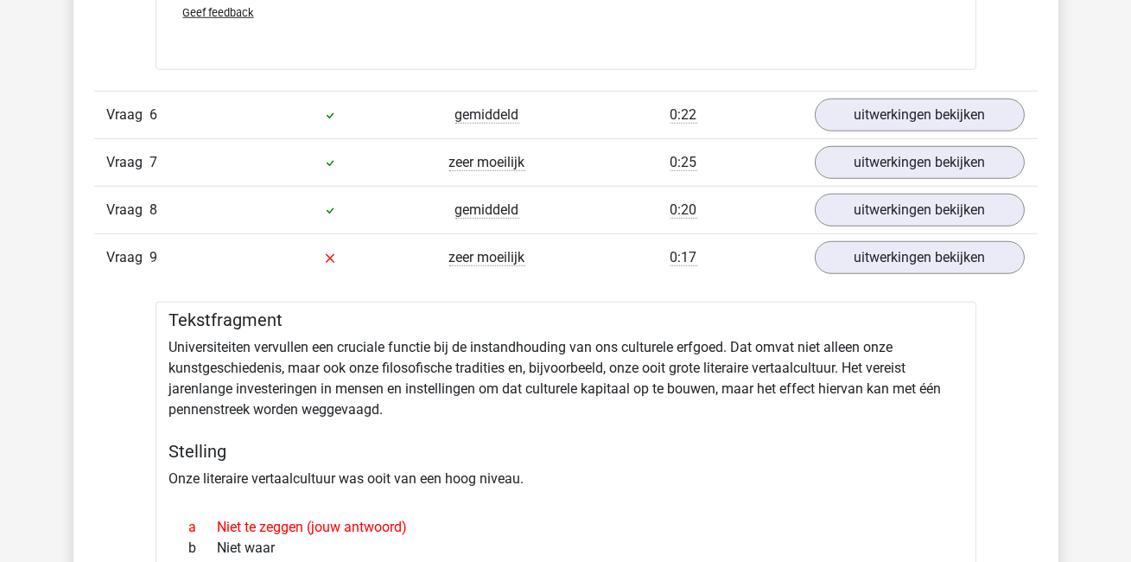
click at [496, 379] on div "Tekstfragment Universiteiten vervullen een cruciale functie bij de instandhoudi…" at bounding box center [566, 535] width 821 height 467
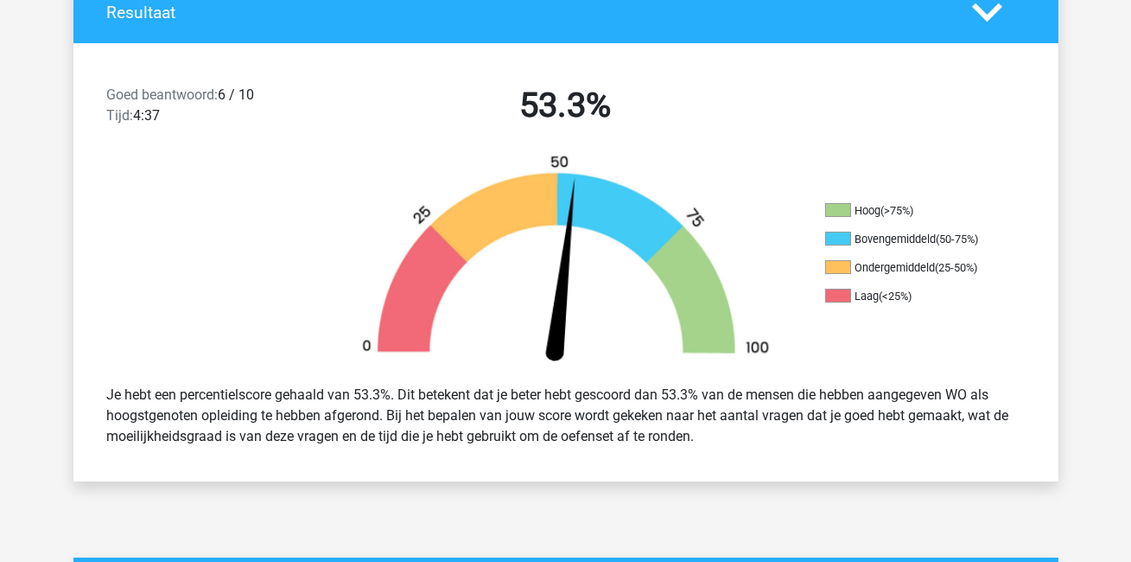
scroll to position [0, 0]
